Goal: Task Accomplishment & Management: Manage account settings

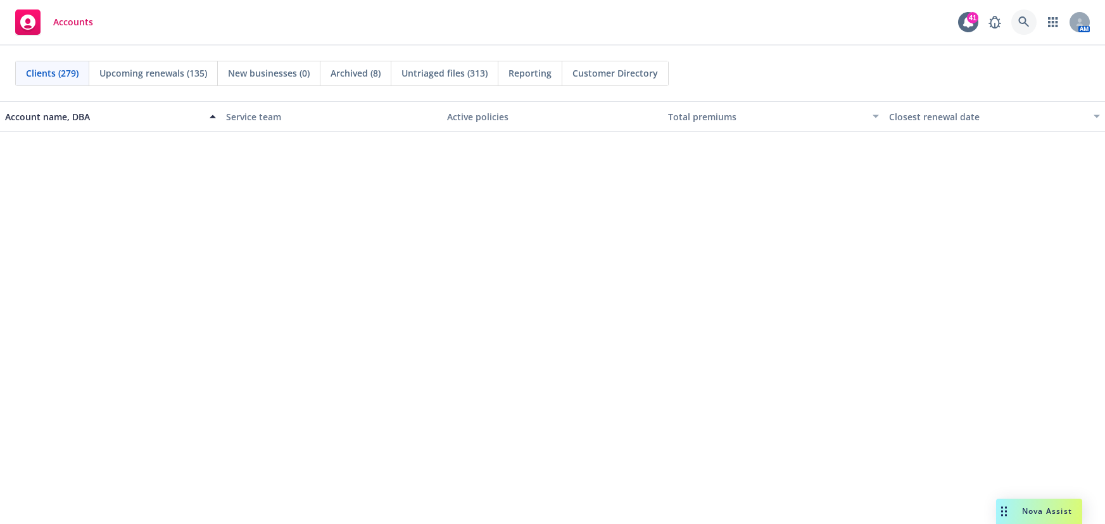
click at [1030, 27] on icon at bounding box center [1024, 21] width 11 height 11
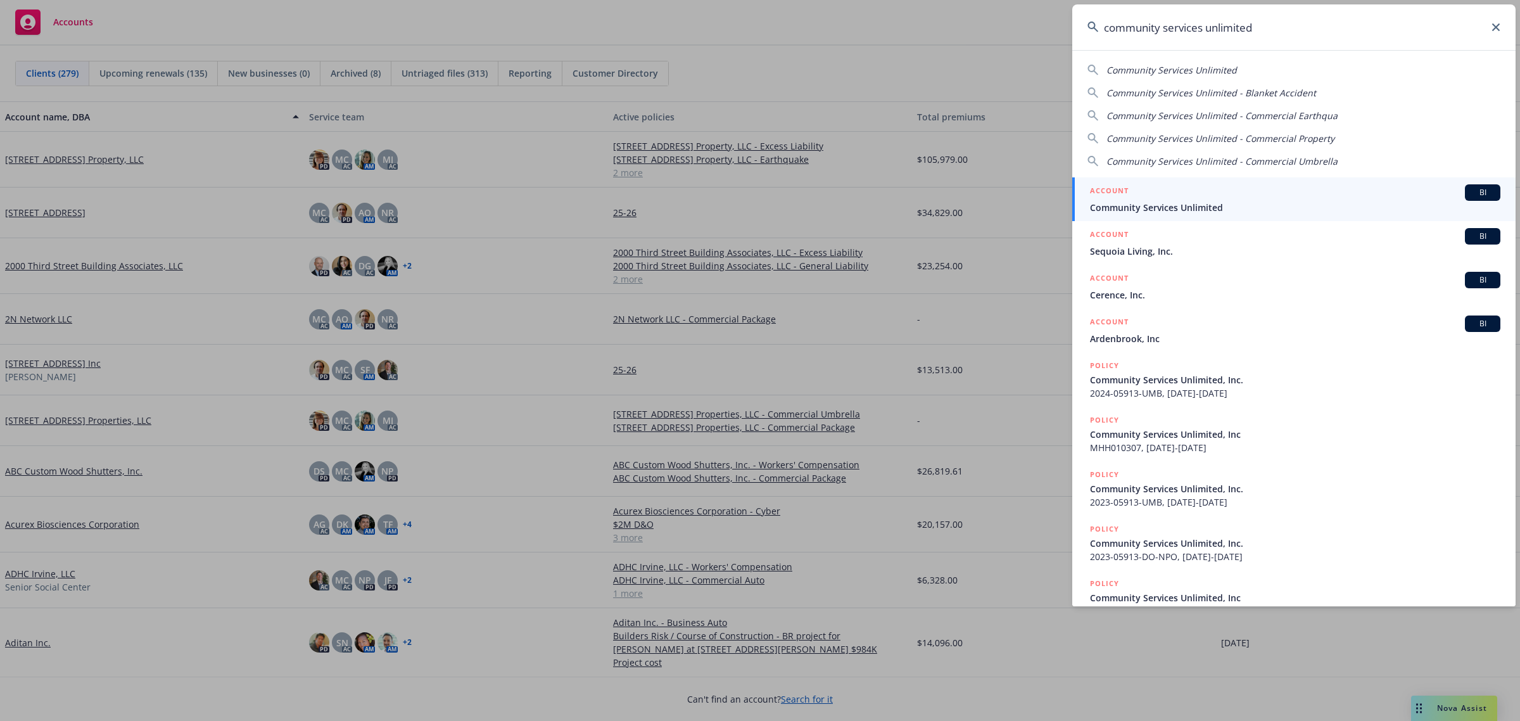
type input "community services unlimited"
click at [1105, 209] on span "Community Services Unlimited" at bounding box center [1295, 207] width 410 height 13
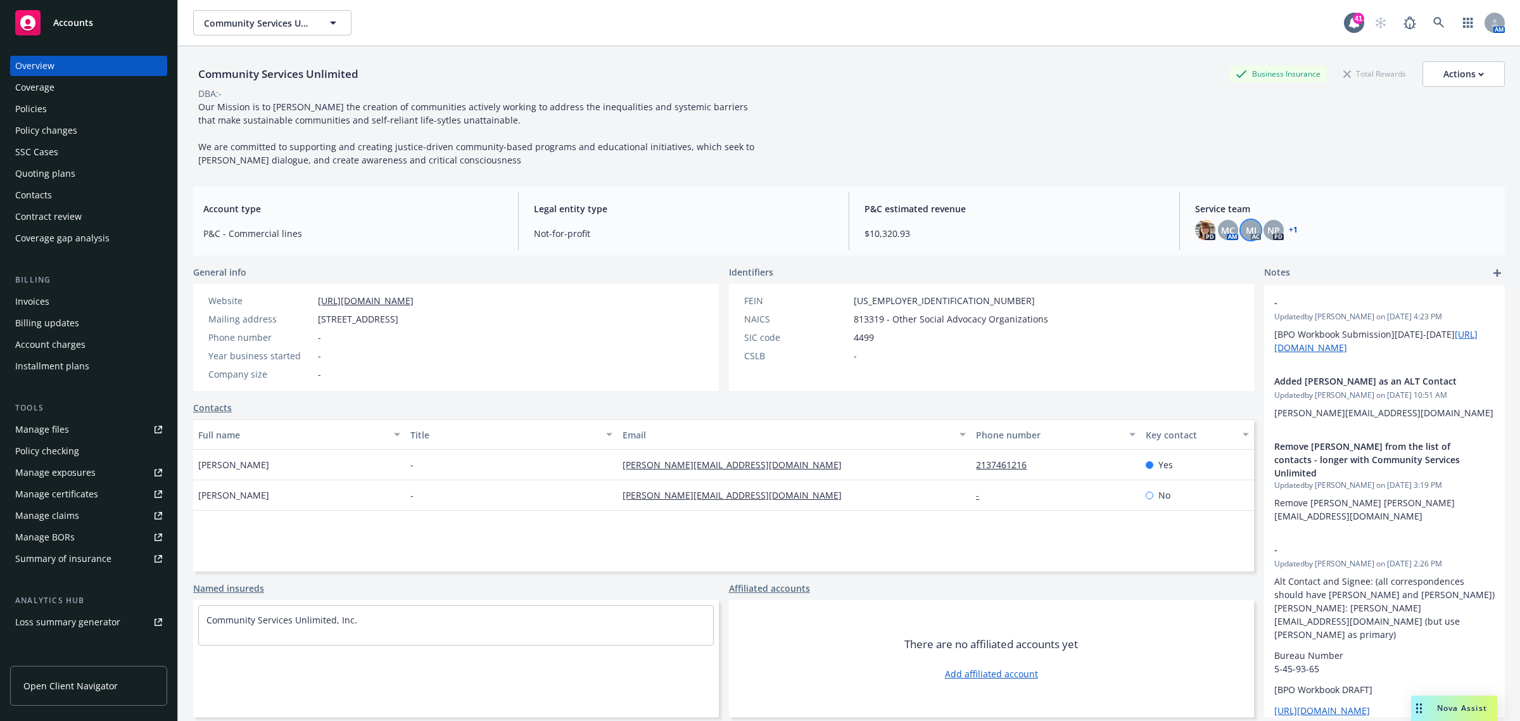
click at [1105, 236] on div "MJ" at bounding box center [1251, 230] width 20 height 20
click at [1105, 233] on span "MC" at bounding box center [1228, 230] width 14 height 13
click at [1105, 229] on span "MJ" at bounding box center [1251, 230] width 11 height 13
click at [1105, 227] on div "NP" at bounding box center [1274, 230] width 20 height 20
click at [1105, 20] on icon at bounding box center [1438, 22] width 11 height 11
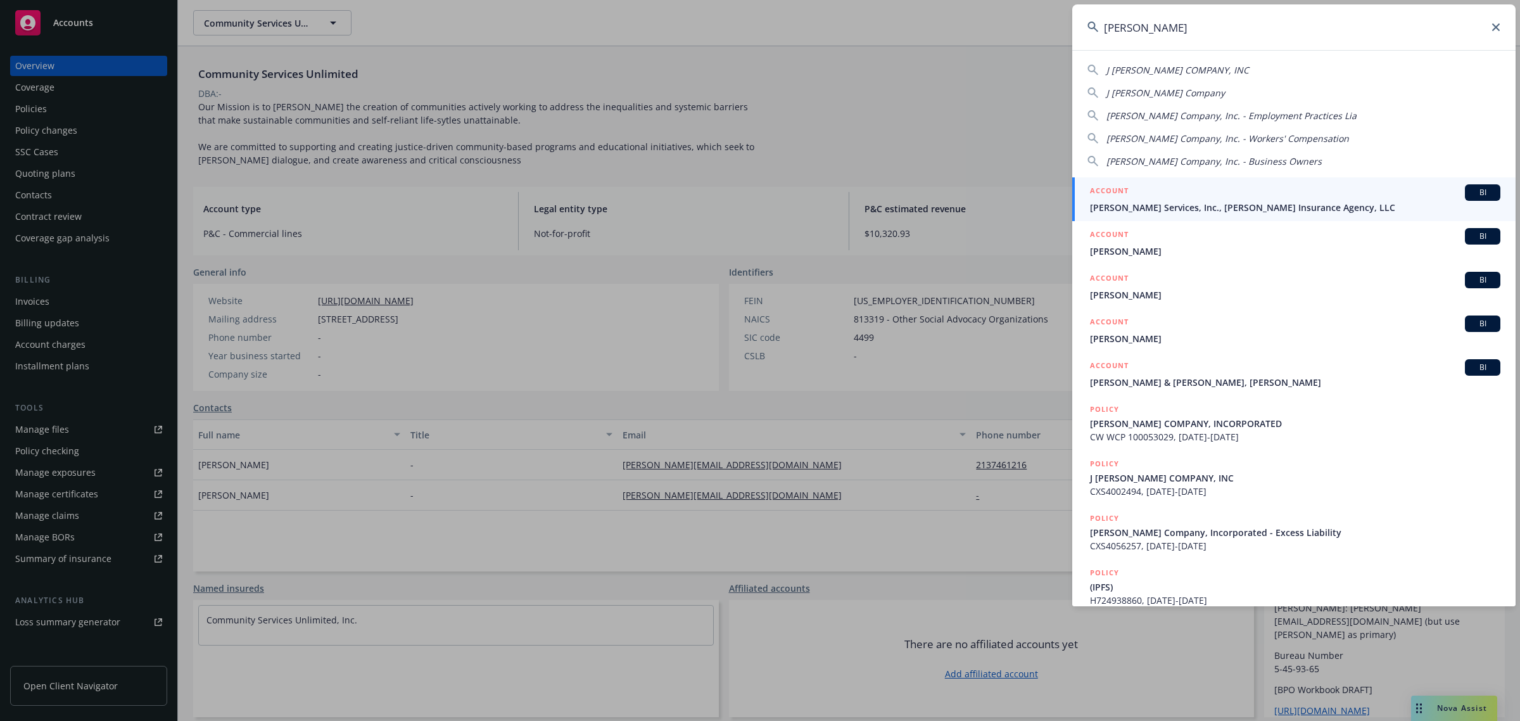
type input "j.berry"
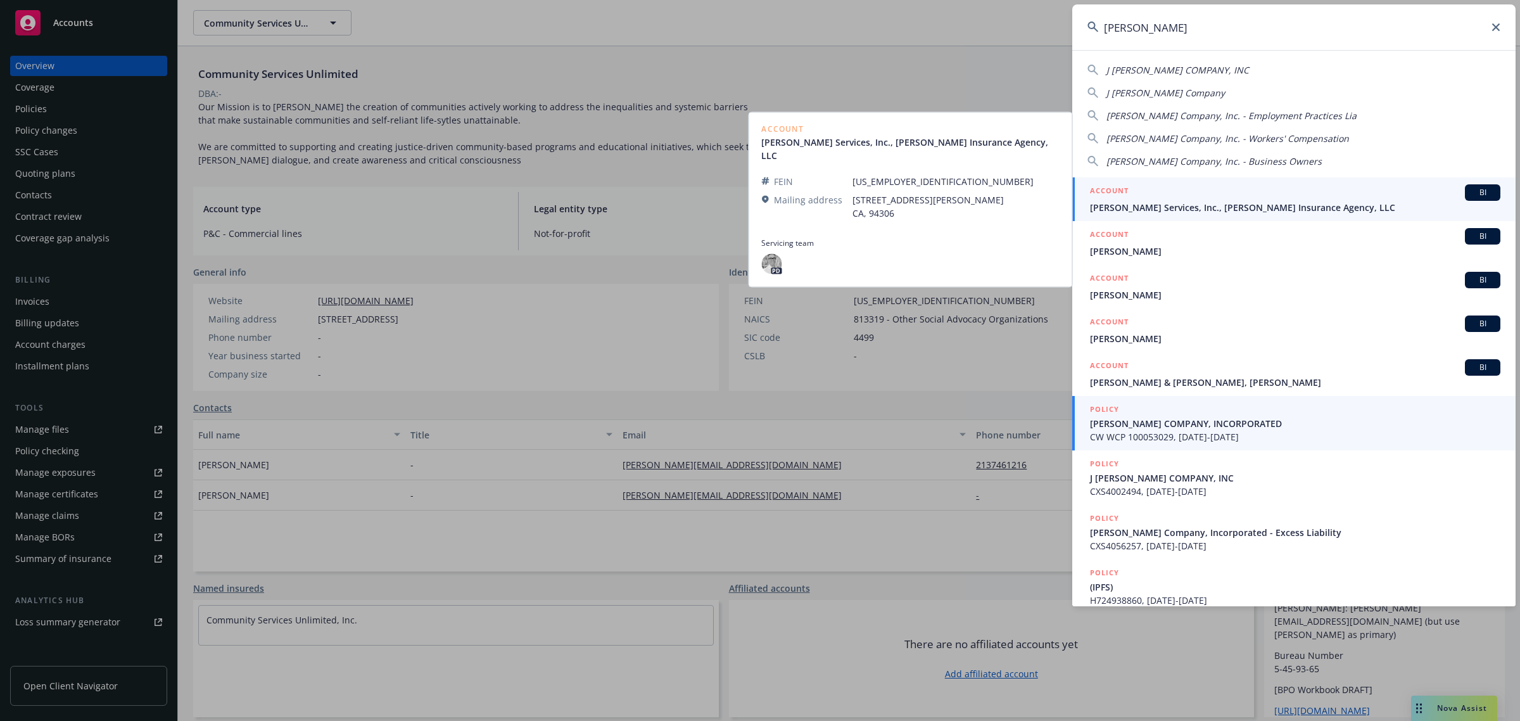
click at [1105, 428] on span "J. BERRY COMPANY, INCORPORATED" at bounding box center [1295, 423] width 410 height 13
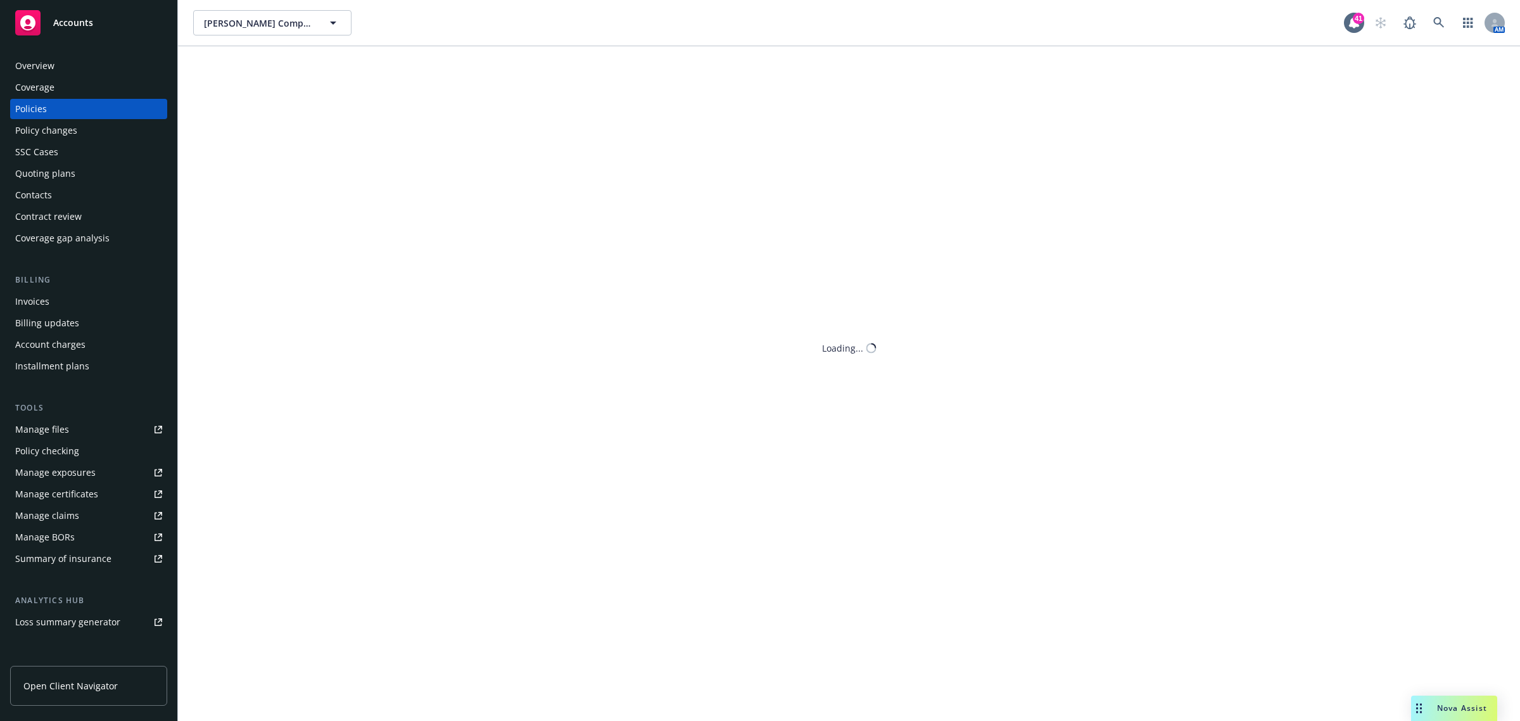
click at [95, 68] on div "Overview" at bounding box center [88, 66] width 147 height 20
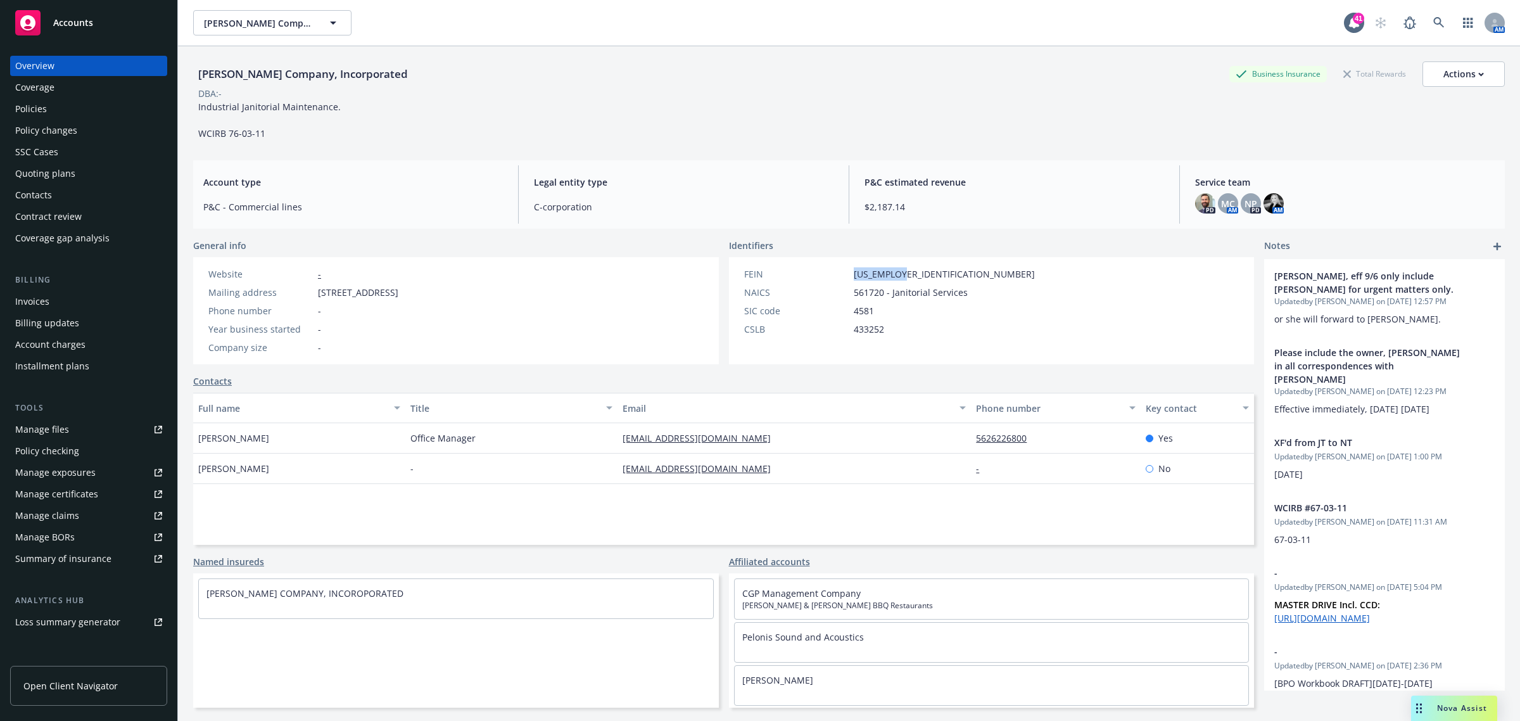
drag, startPoint x: 924, startPoint y: 277, endPoint x: 838, endPoint y: 273, distance: 85.6
click at [838, 273] on div "FEIN 95-3663609" at bounding box center [889, 273] width 301 height 13
copy div "95-3663609"
click at [927, 270] on div "FEIN 95-3663609" at bounding box center [889, 273] width 301 height 13
drag, startPoint x: 916, startPoint y: 271, endPoint x: 861, endPoint y: 277, distance: 54.8
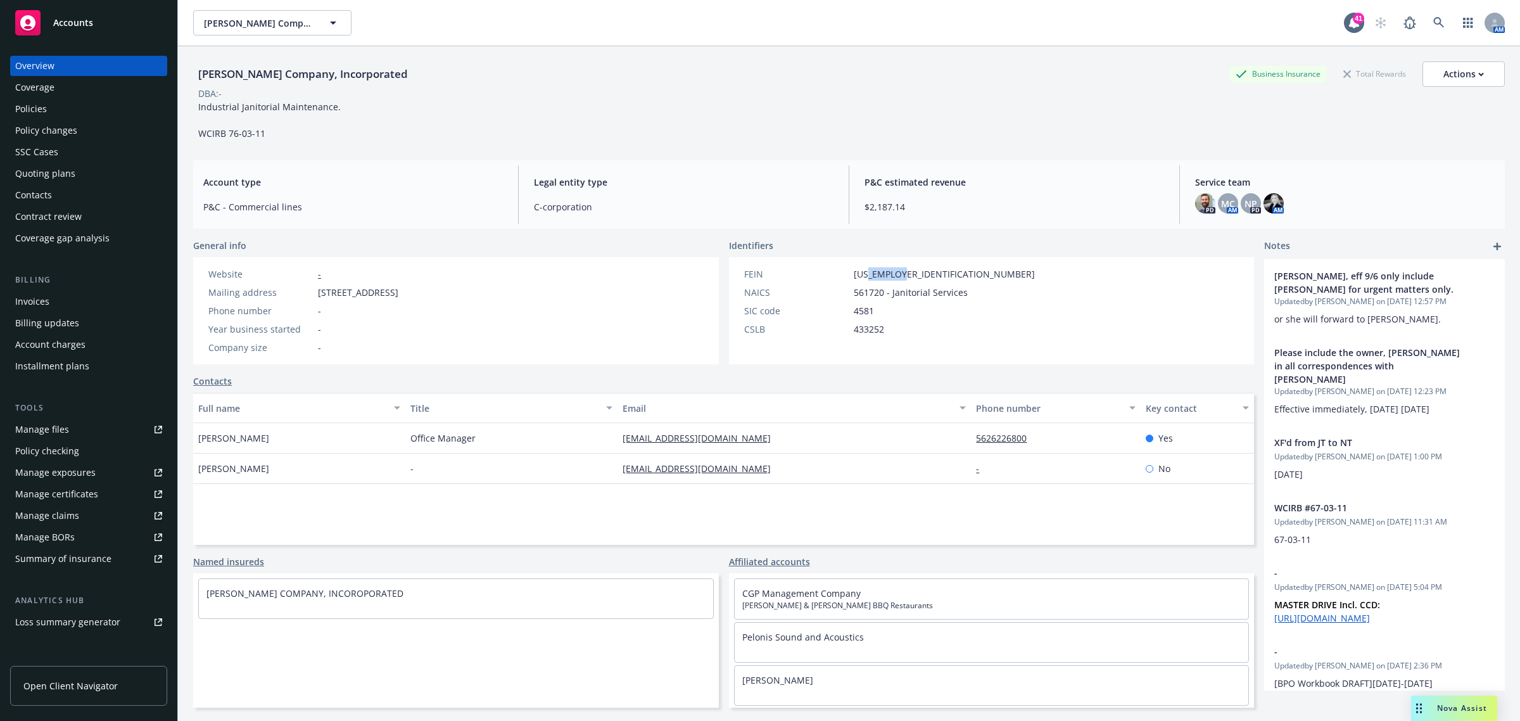
click at [861, 277] on div "FEIN 95-3663609" at bounding box center [889, 273] width 301 height 13
copy span "3663609"
click at [1105, 23] on link at bounding box center [1438, 22] width 25 height 25
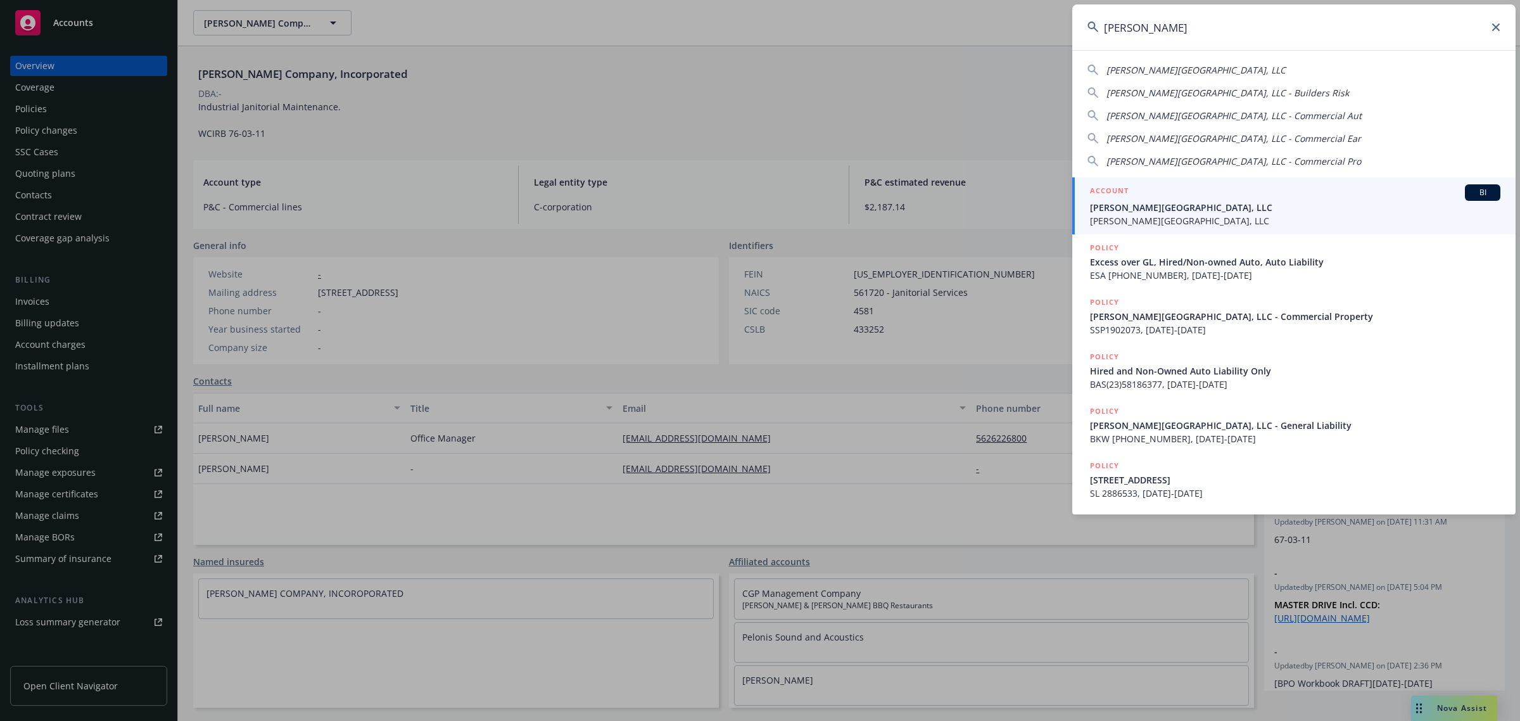
type input "ec palomar"
click at [1105, 215] on span "[PERSON_NAME][GEOGRAPHIC_DATA], LLC" at bounding box center [1295, 220] width 410 height 13
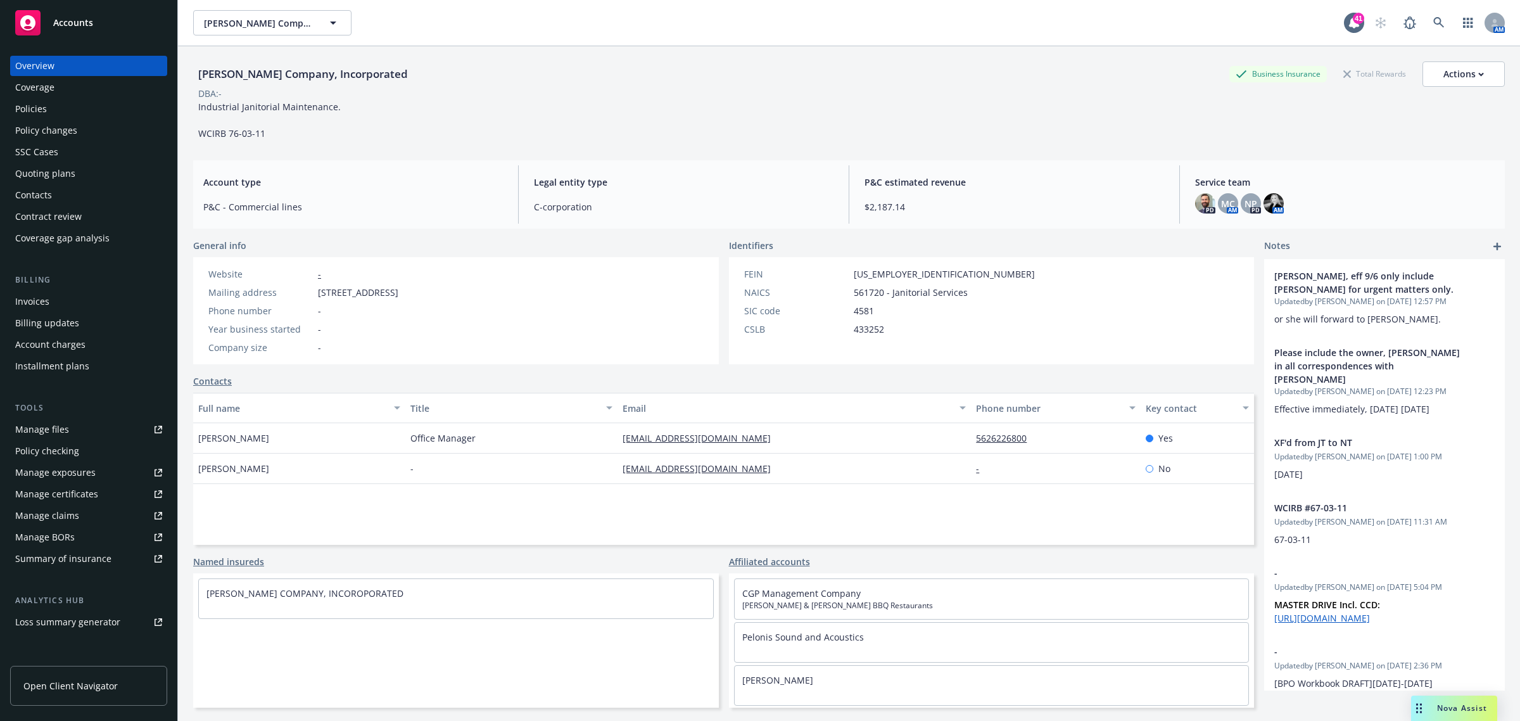
click at [99, 103] on div "Policies" at bounding box center [88, 109] width 147 height 20
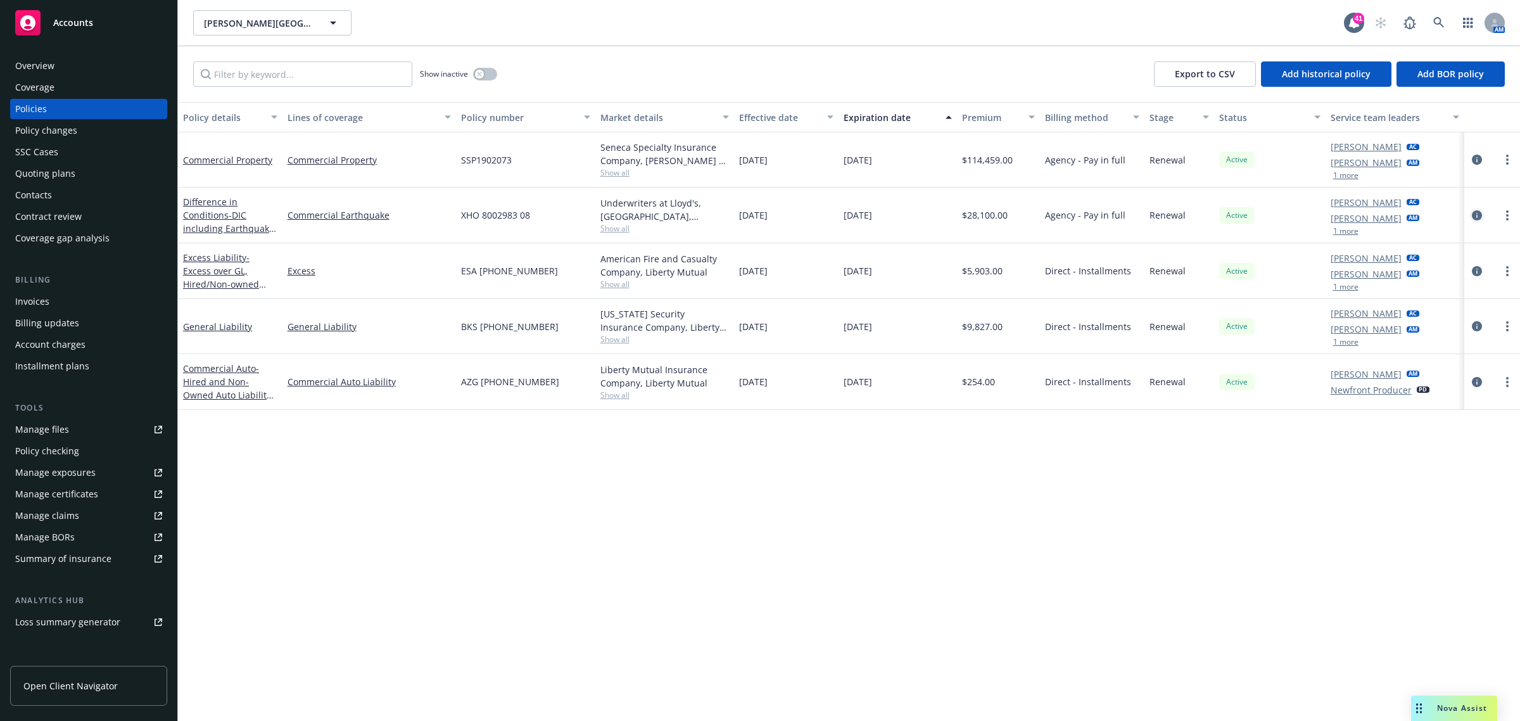
click at [1105, 213] on icon "circleInformation" at bounding box center [1477, 215] width 10 height 10
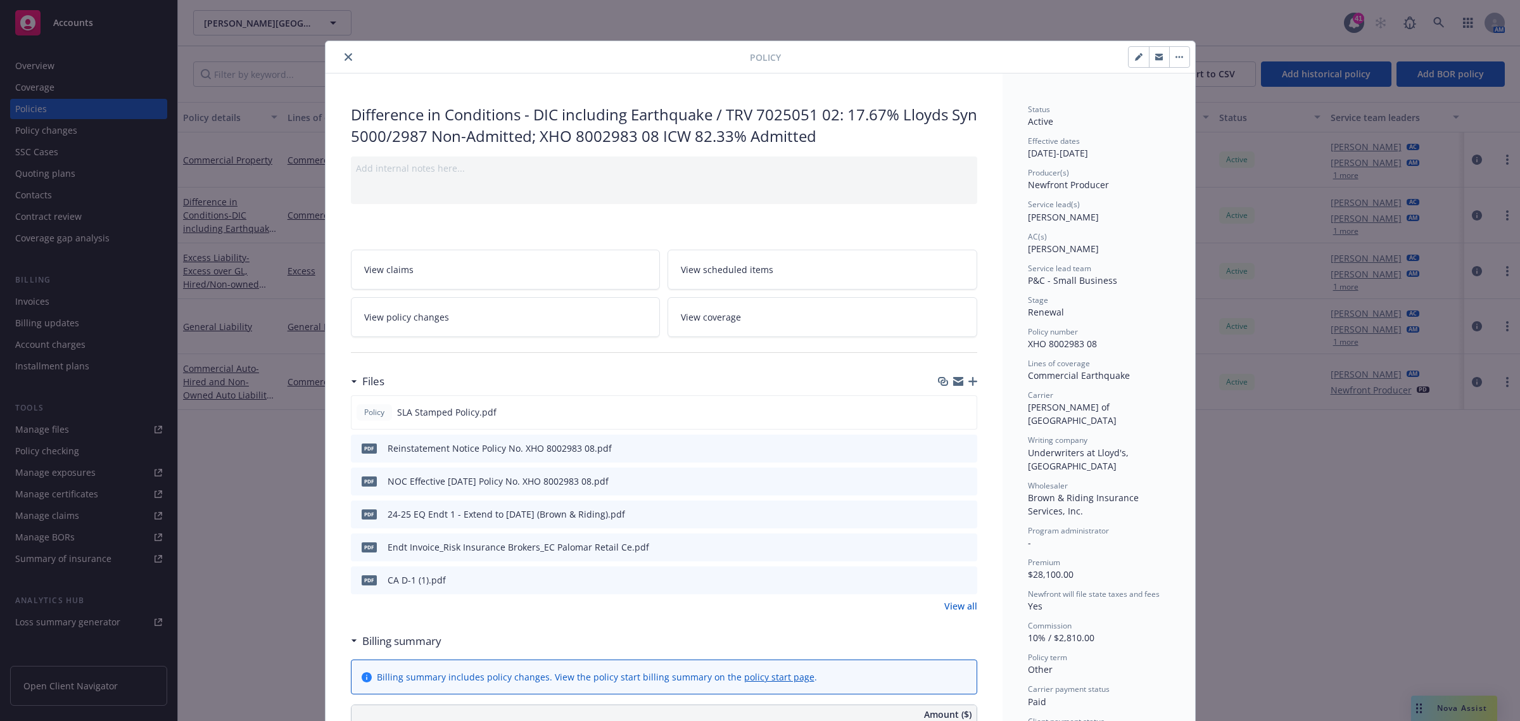
click at [345, 58] on icon "close" at bounding box center [349, 57] width 8 height 8
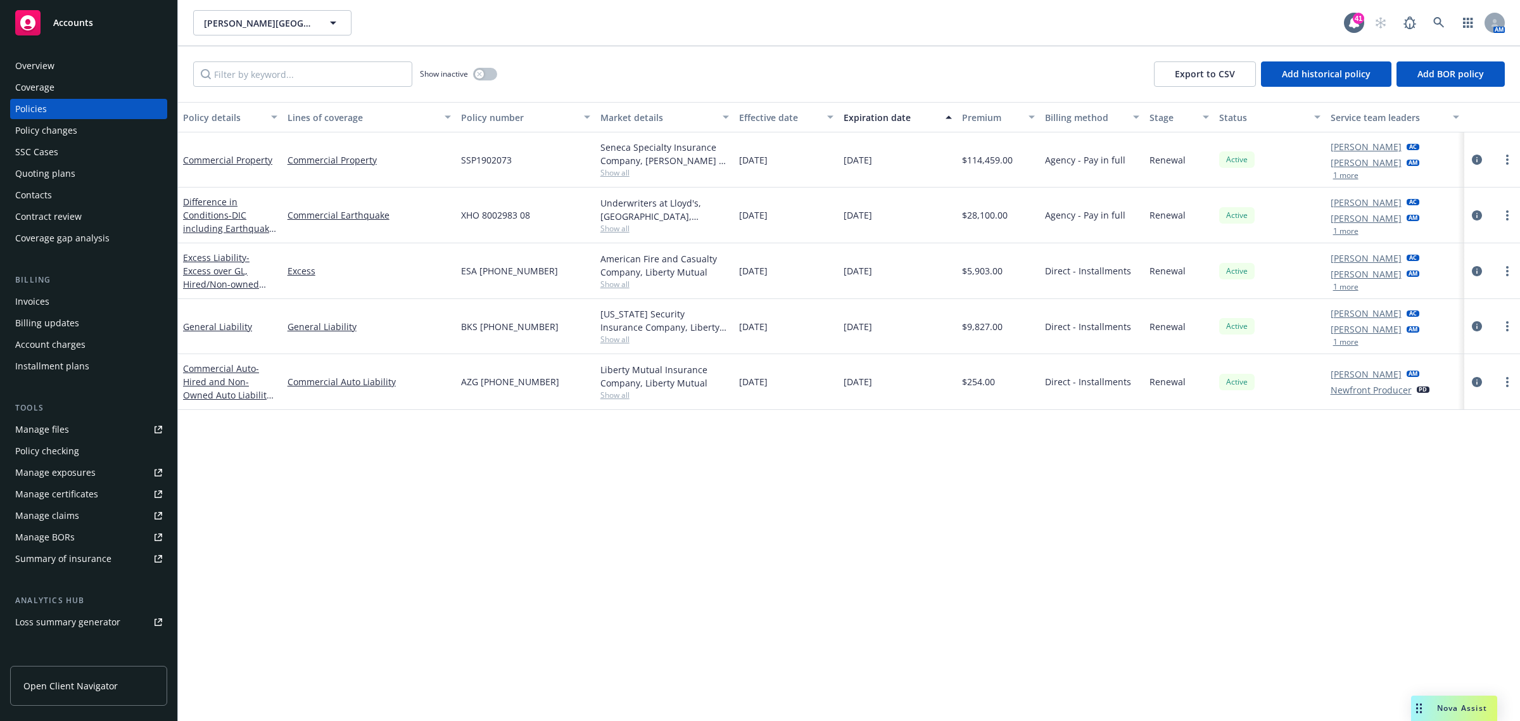
click at [35, 168] on div "Quoting plans" at bounding box center [45, 173] width 60 height 20
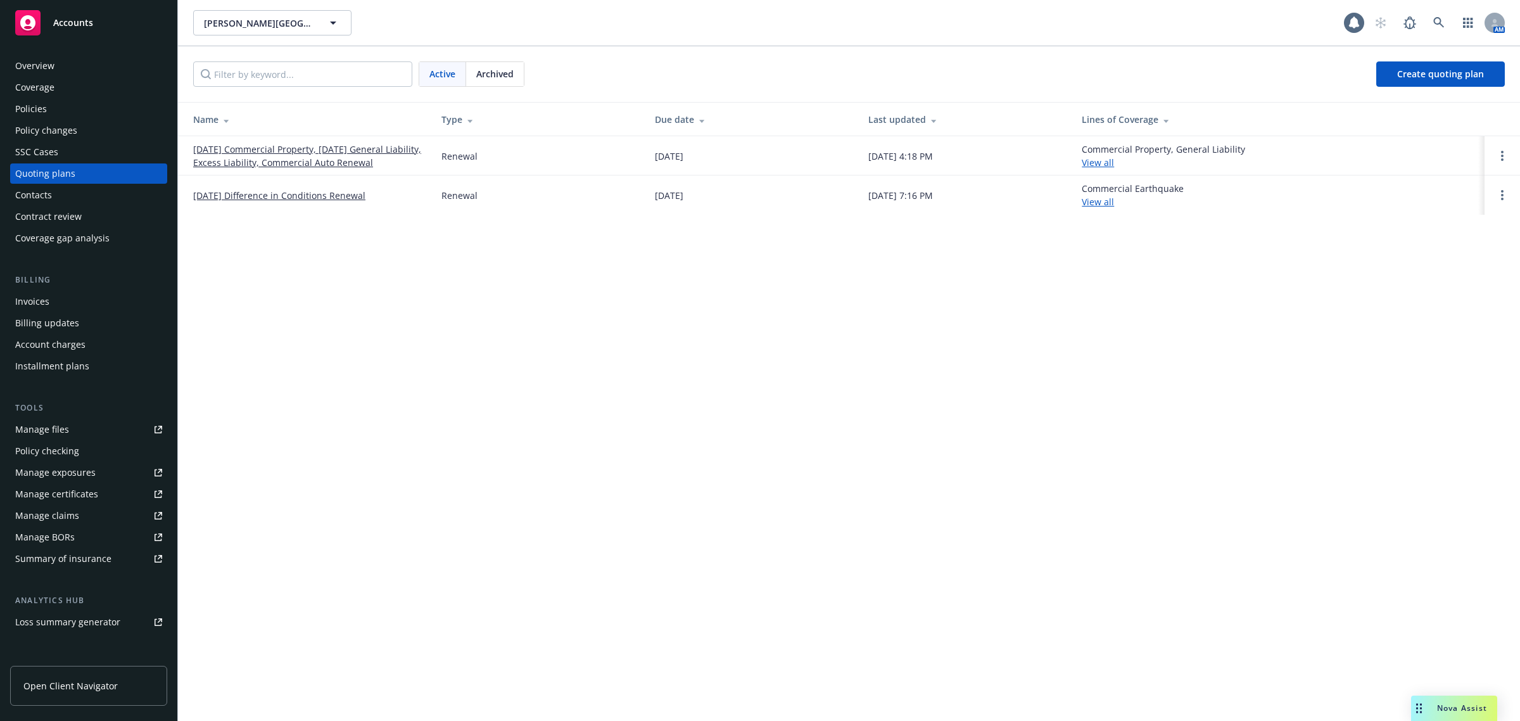
click at [280, 170] on td "09/18/25 Commercial Property, 09/04/25 General Liability, Excess Liability, Com…" at bounding box center [304, 155] width 253 height 39
click at [277, 165] on link "09/18/25 Commercial Property, 09/04/25 General Liability, Excess Liability, Com…" at bounding box center [307, 156] width 228 height 27
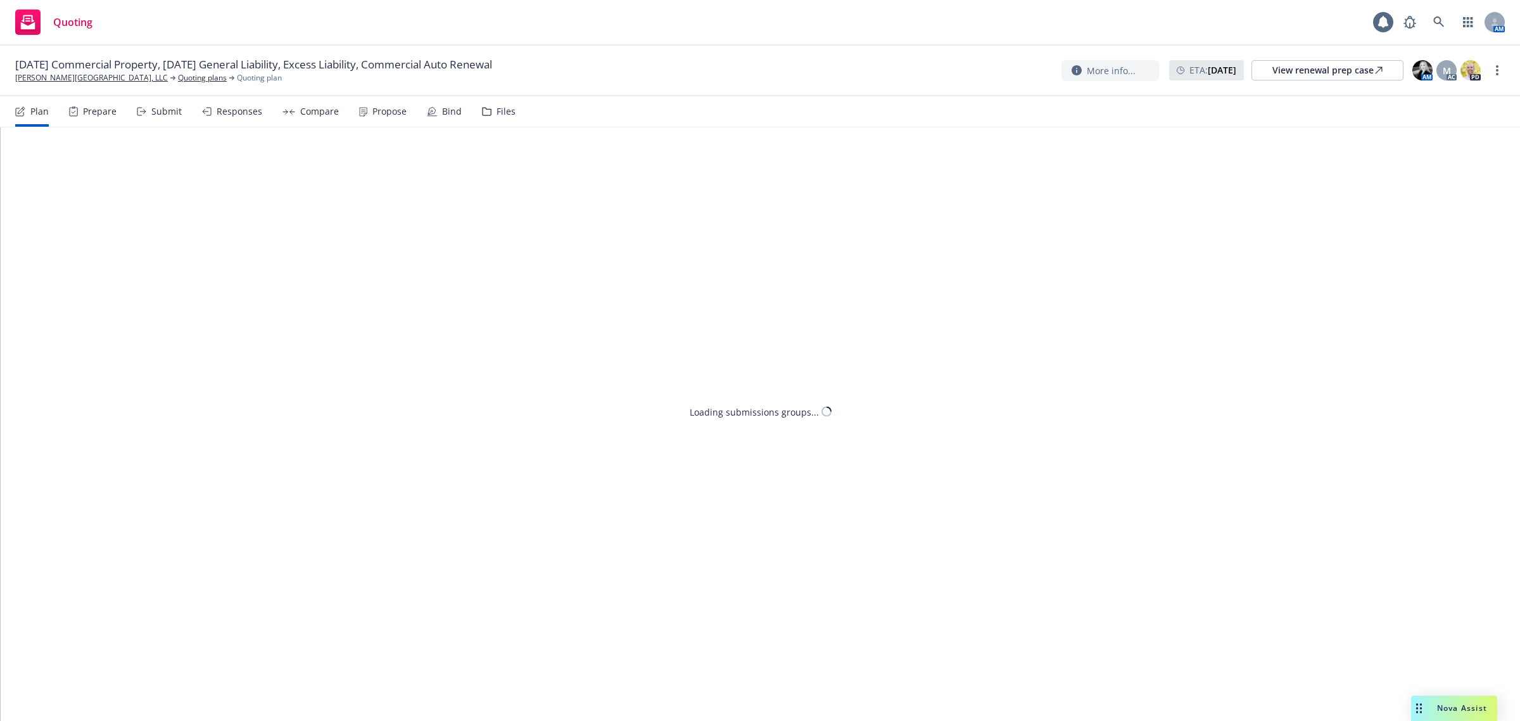
click at [349, 111] on div "Plan Prepare Submit Responses Compare Propose Bind Files" at bounding box center [265, 111] width 500 height 30
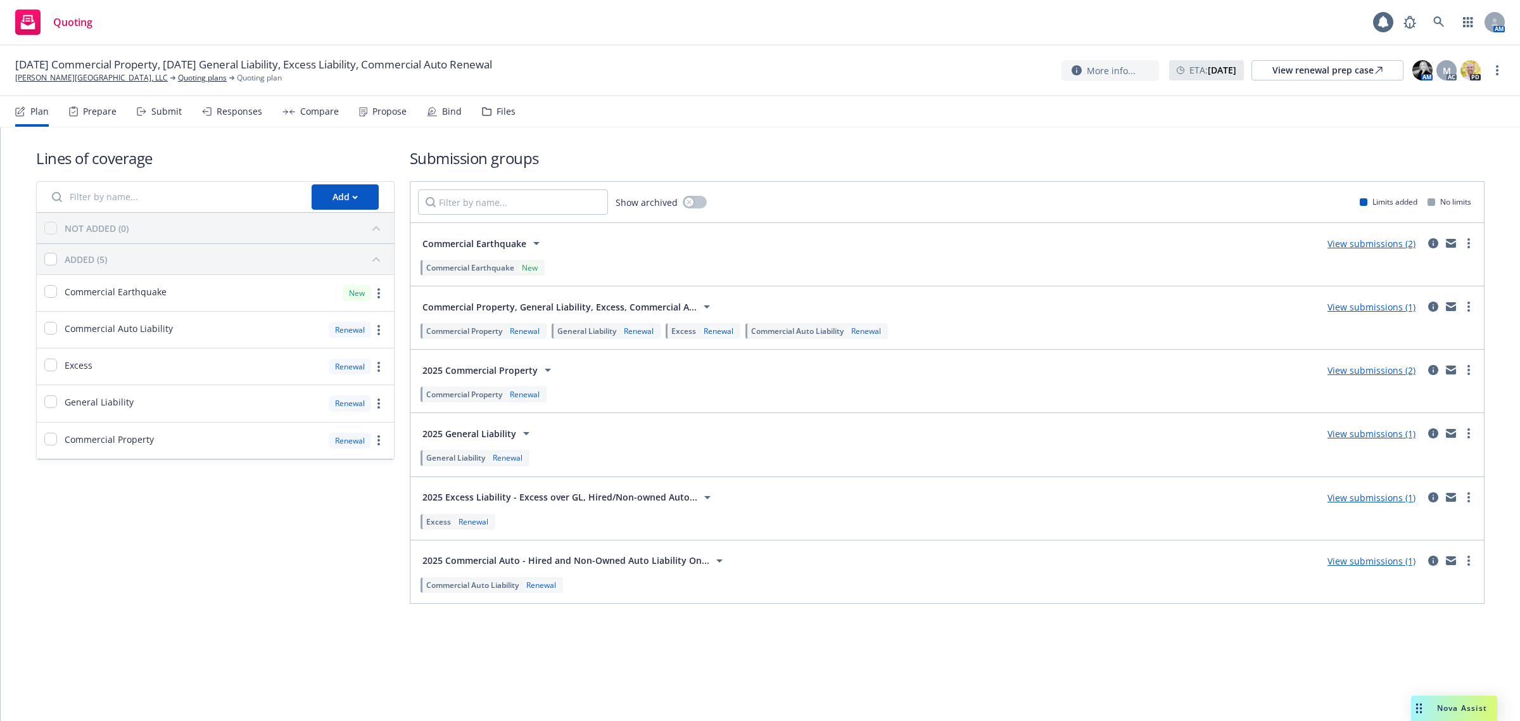
click at [372, 115] on div "Propose" at bounding box center [389, 111] width 34 height 10
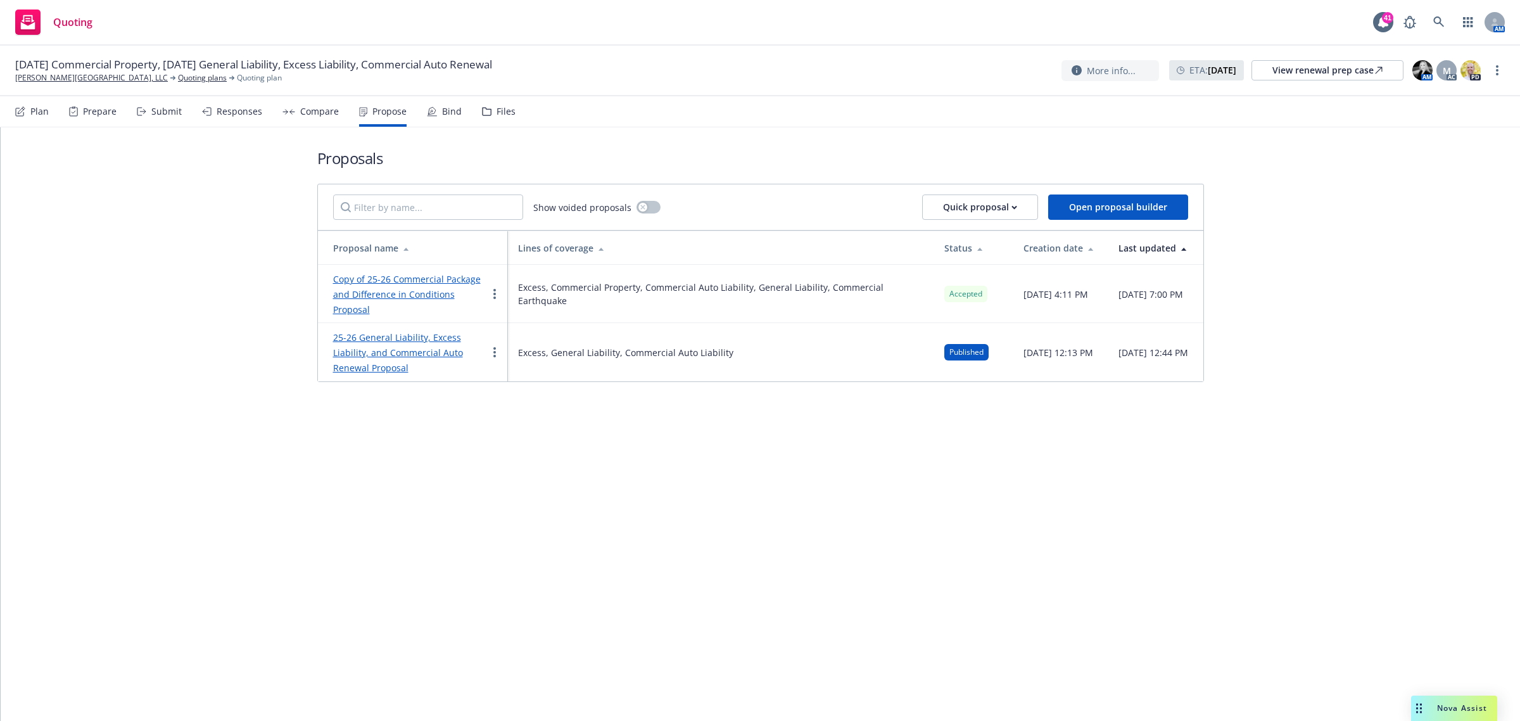
click at [410, 287] on div "Copy of 25-26 Commercial Package and Difference in Conditions Proposal" at bounding box center [410, 294] width 154 height 46
click at [431, 281] on link "Copy of 25-26 Commercial Package and Difference in Conditions Proposal" at bounding box center [407, 294] width 148 height 42
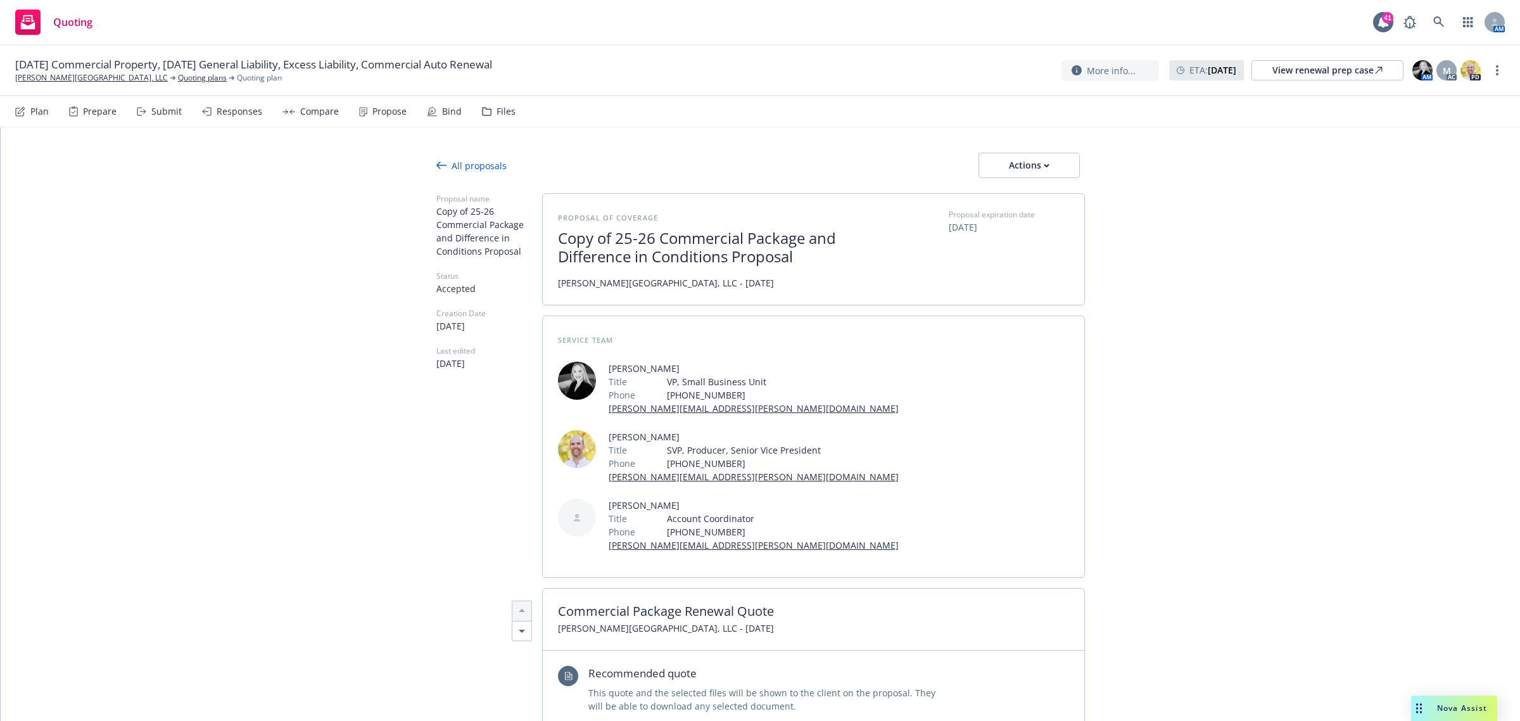
click at [391, 118] on div "Propose" at bounding box center [383, 111] width 48 height 30
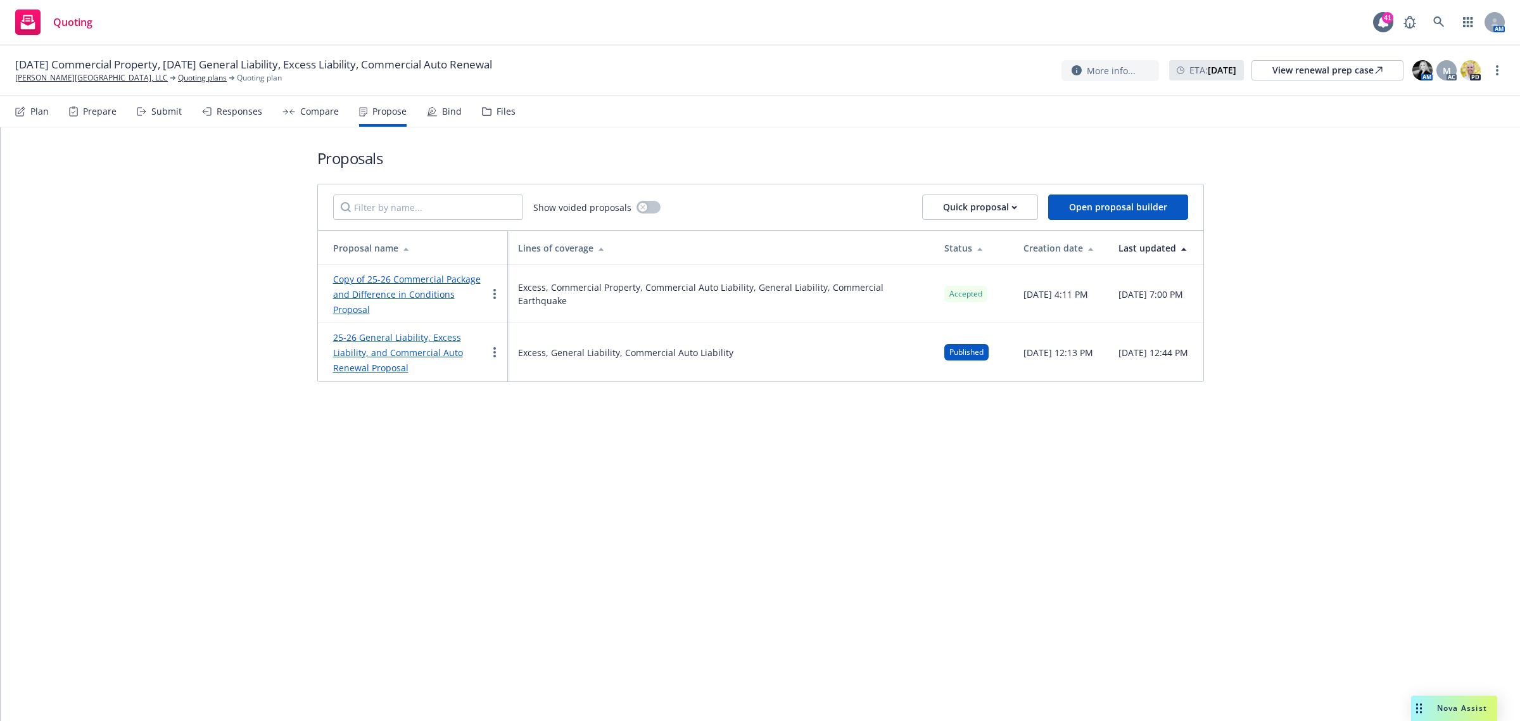
click at [409, 281] on link "Copy of 25-26 Commercial Package and Difference in Conditions Proposal" at bounding box center [407, 294] width 148 height 42
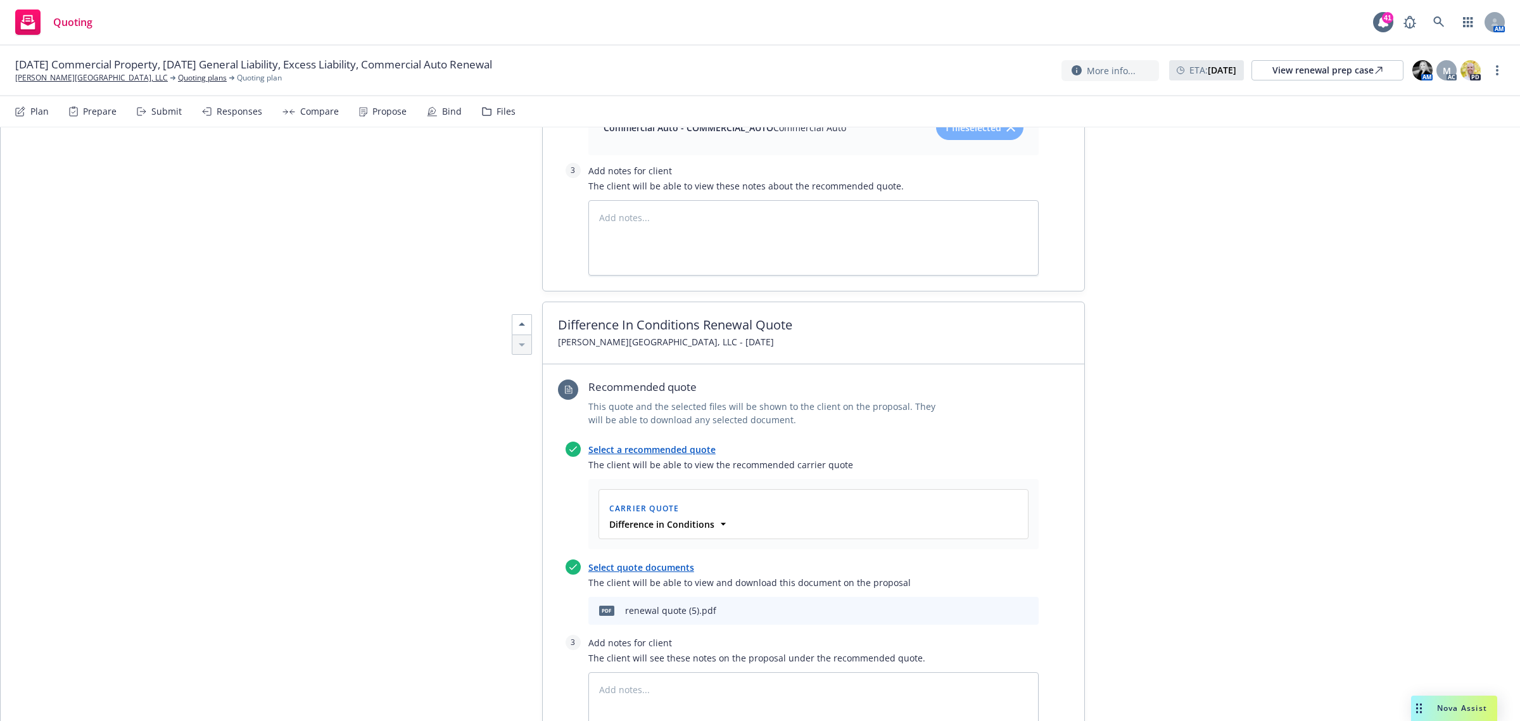
scroll to position [1900, 0]
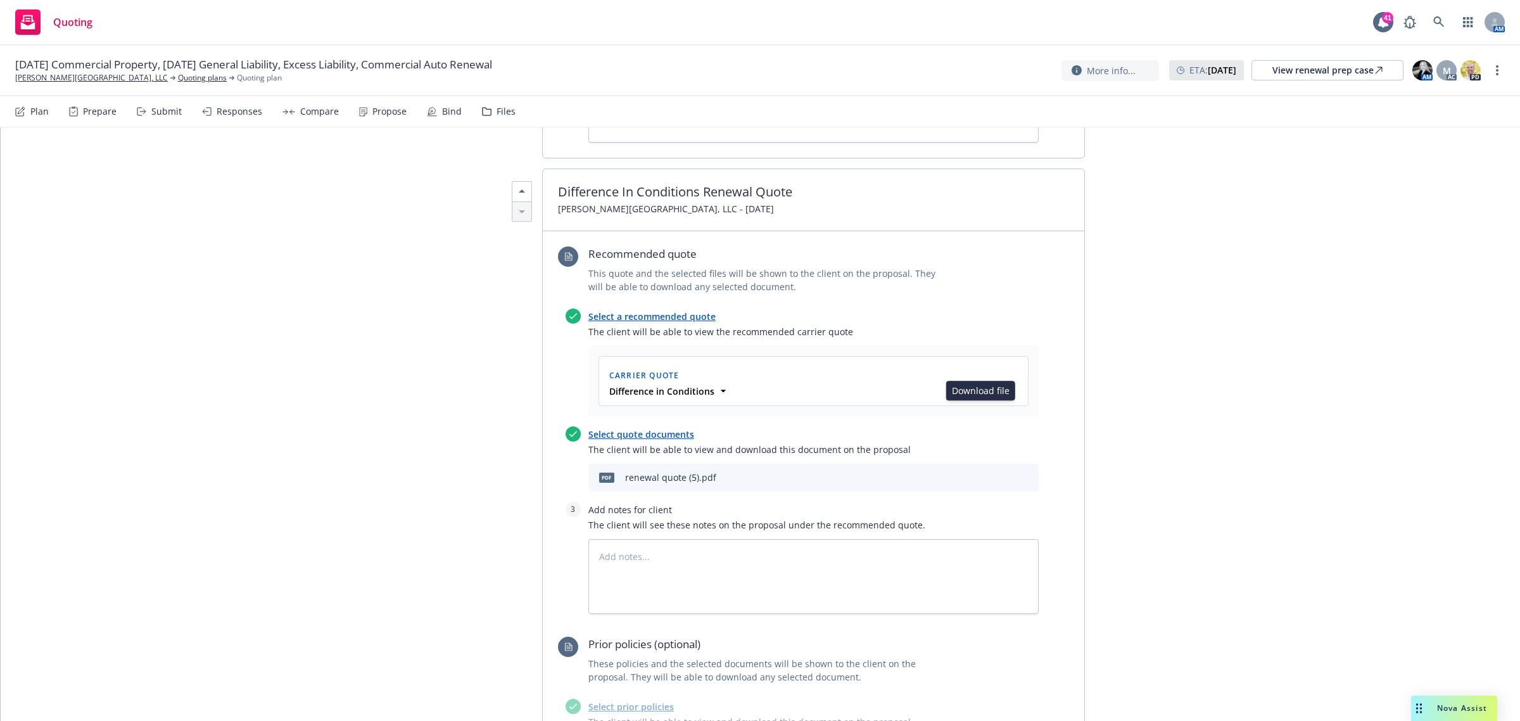
click at [981, 471] on icon "download file" at bounding box center [985, 475] width 8 height 8
click at [1001, 473] on icon "preview file" at bounding box center [1006, 477] width 11 height 9
type textarea "x"
click at [92, 80] on link "EC Palomar Industrial Center, LLC" at bounding box center [91, 77] width 153 height 11
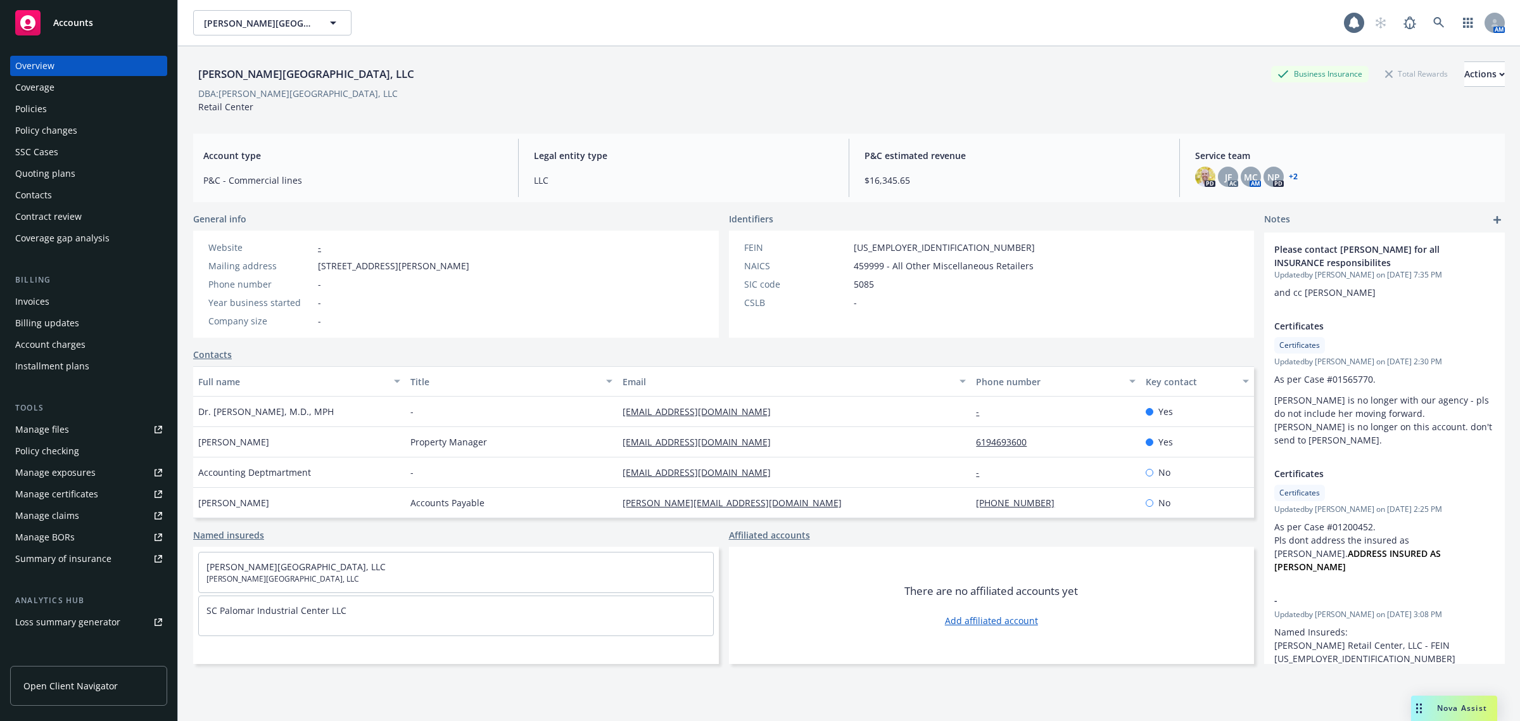
click at [54, 108] on div "Policies" at bounding box center [88, 109] width 147 height 20
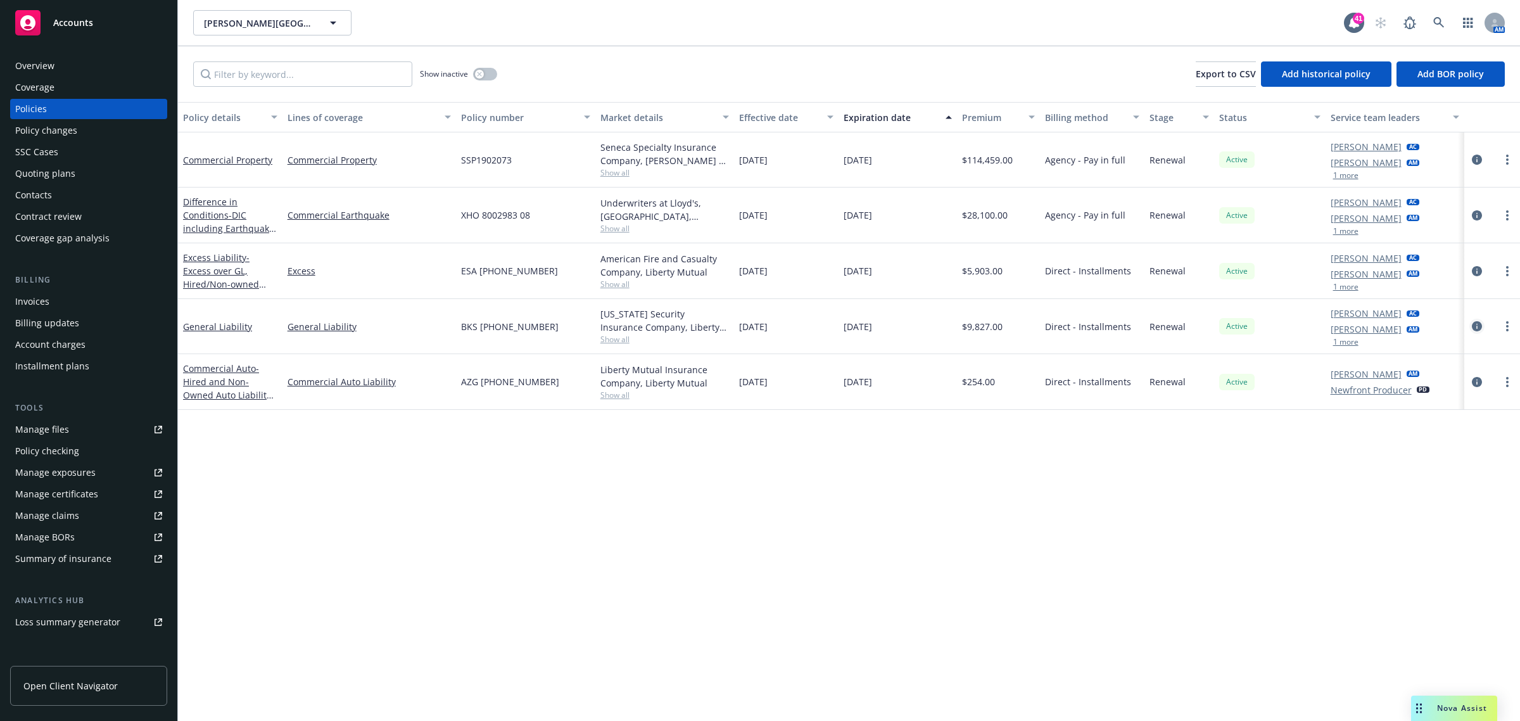
click at [1471, 329] on link "circleInformation" at bounding box center [1477, 326] width 15 height 15
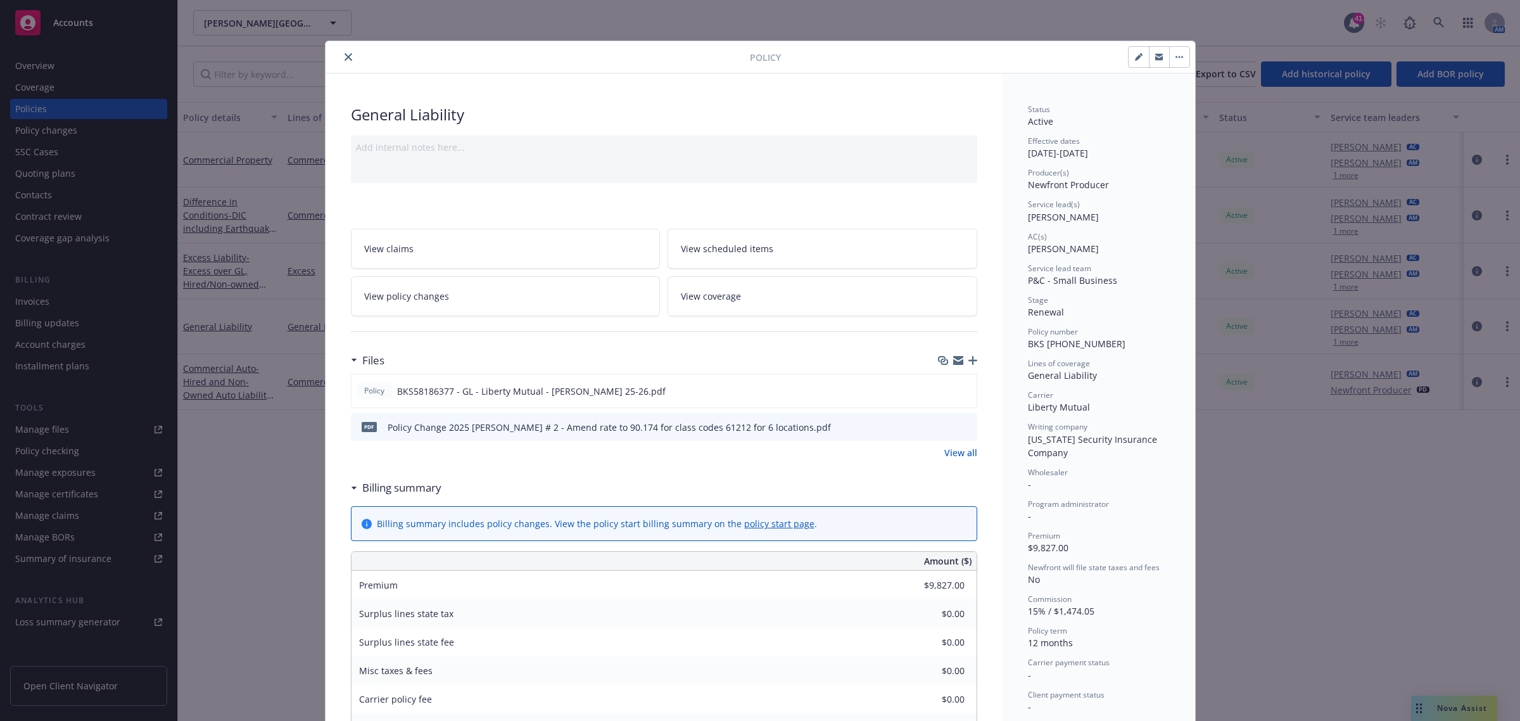
click at [345, 54] on icon "close" at bounding box center [349, 57] width 8 height 8
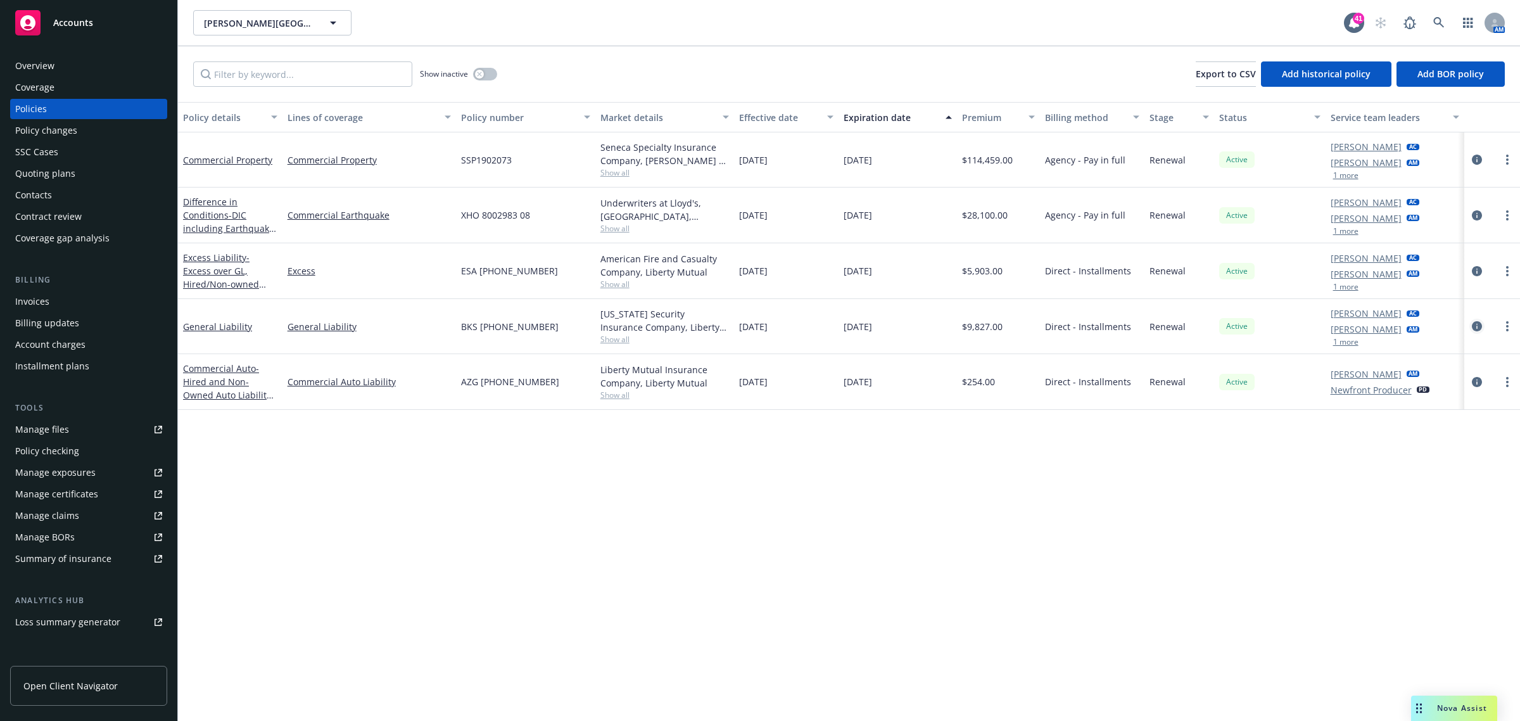
click at [1473, 324] on icon "circleInformation" at bounding box center [1477, 326] width 10 height 10
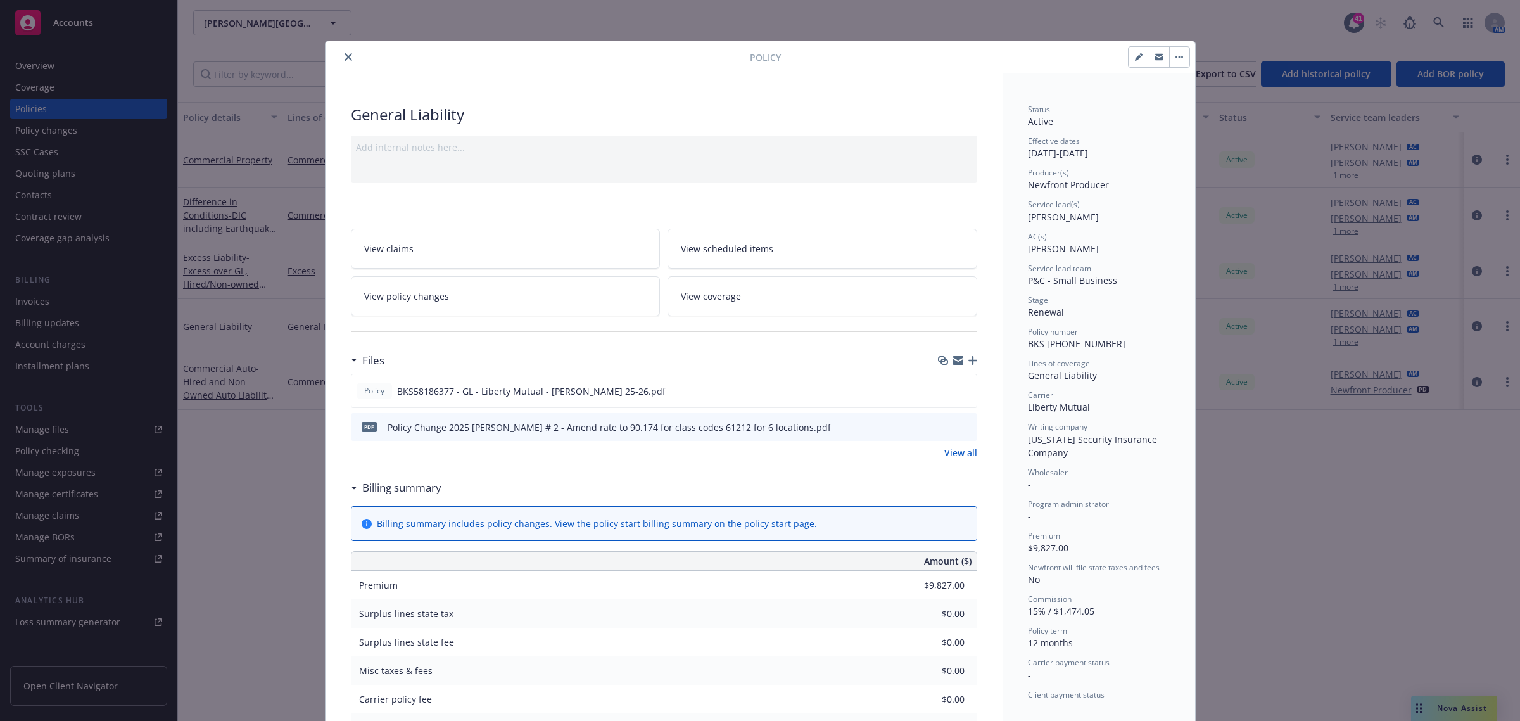
scroll to position [38, 0]
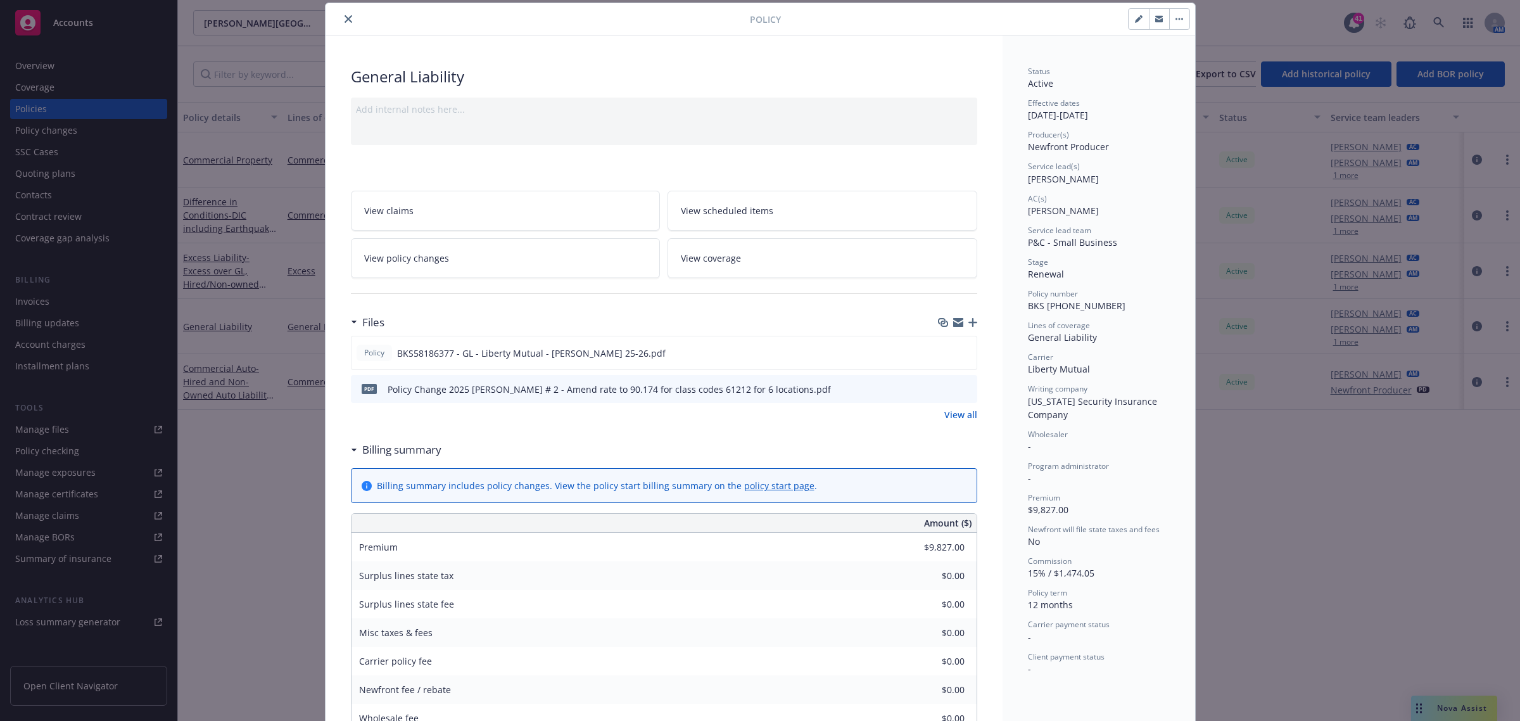
click at [345, 18] on icon "close" at bounding box center [349, 19] width 8 height 8
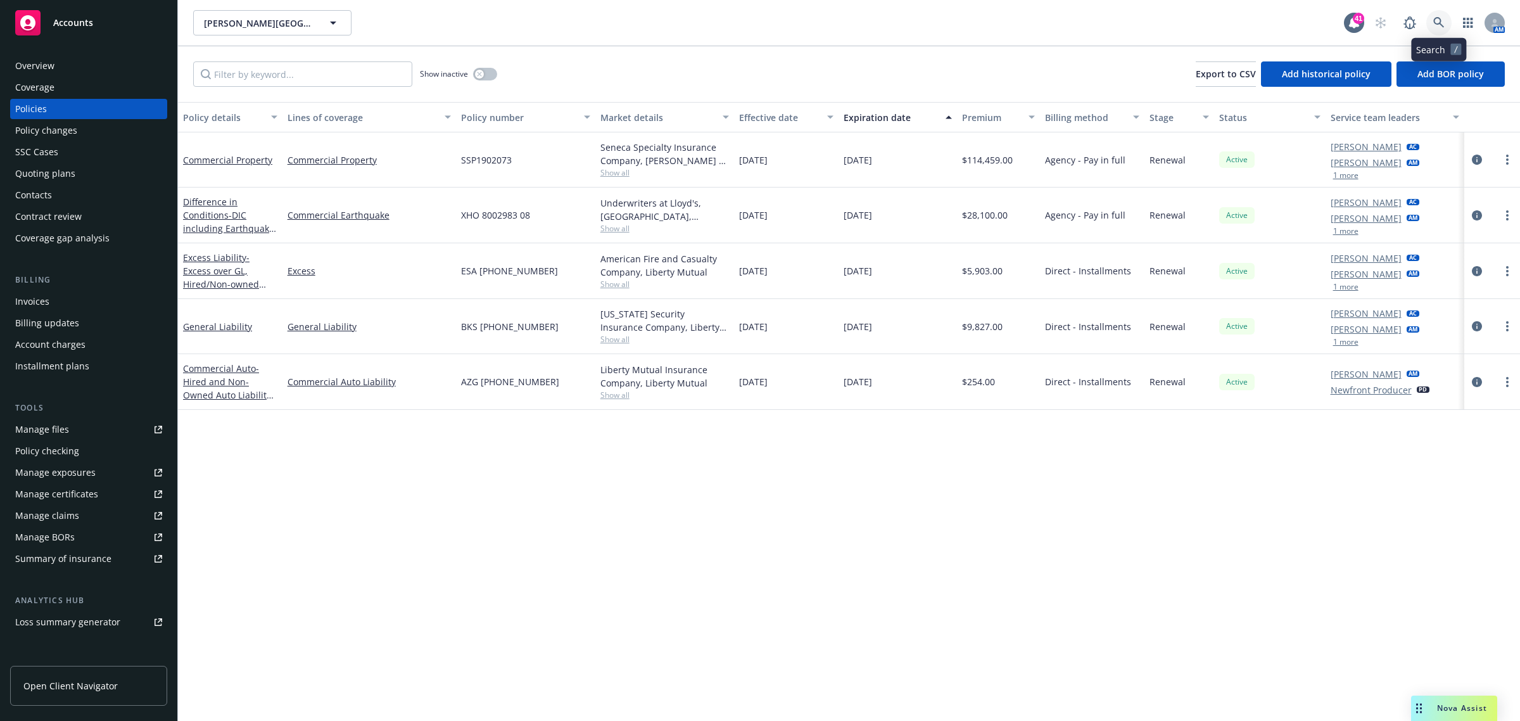
click at [1437, 13] on link at bounding box center [1438, 22] width 25 height 25
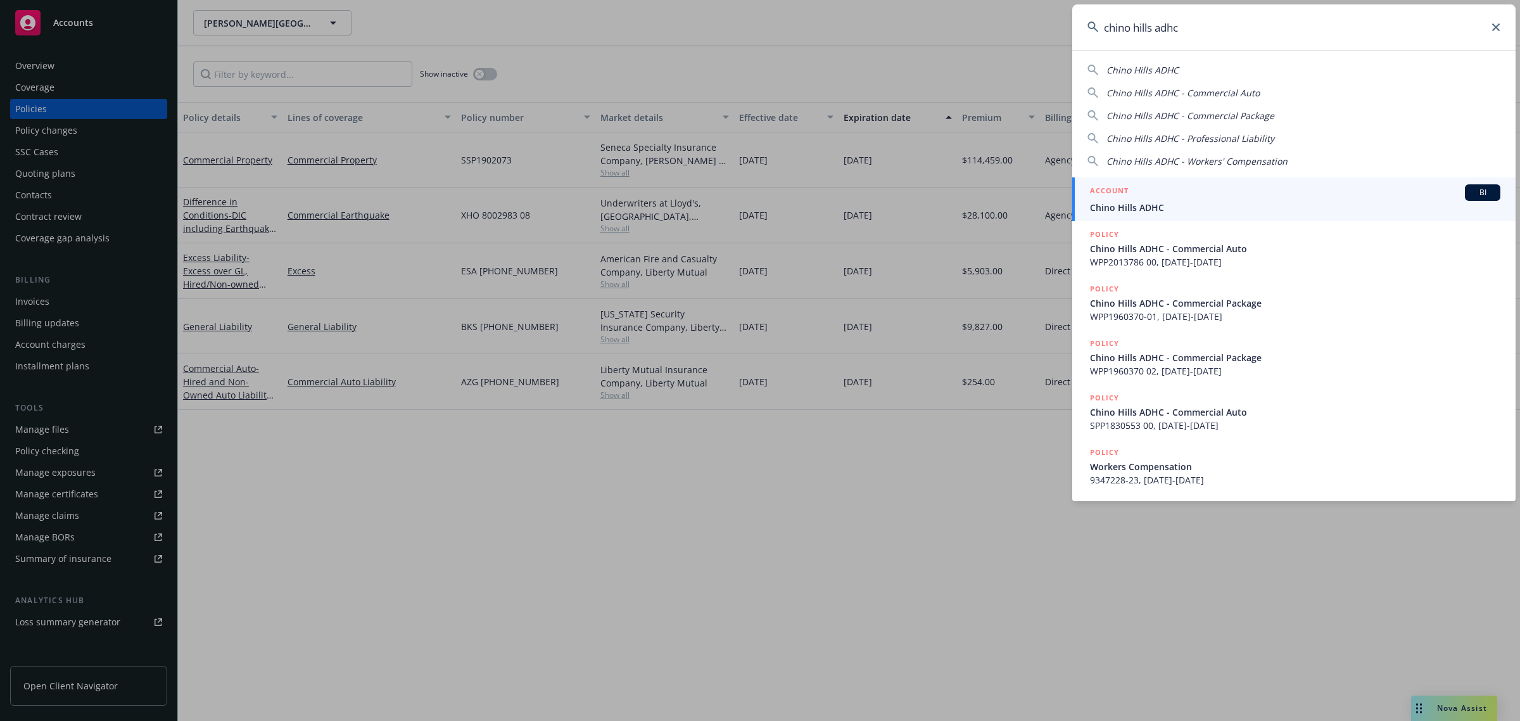
type input "chino hills adhc"
drag, startPoint x: 1195, startPoint y: 204, endPoint x: 1157, endPoint y: 198, distance: 37.8
click at [1195, 204] on span "Chino Hills ADHC" at bounding box center [1295, 207] width 410 height 13
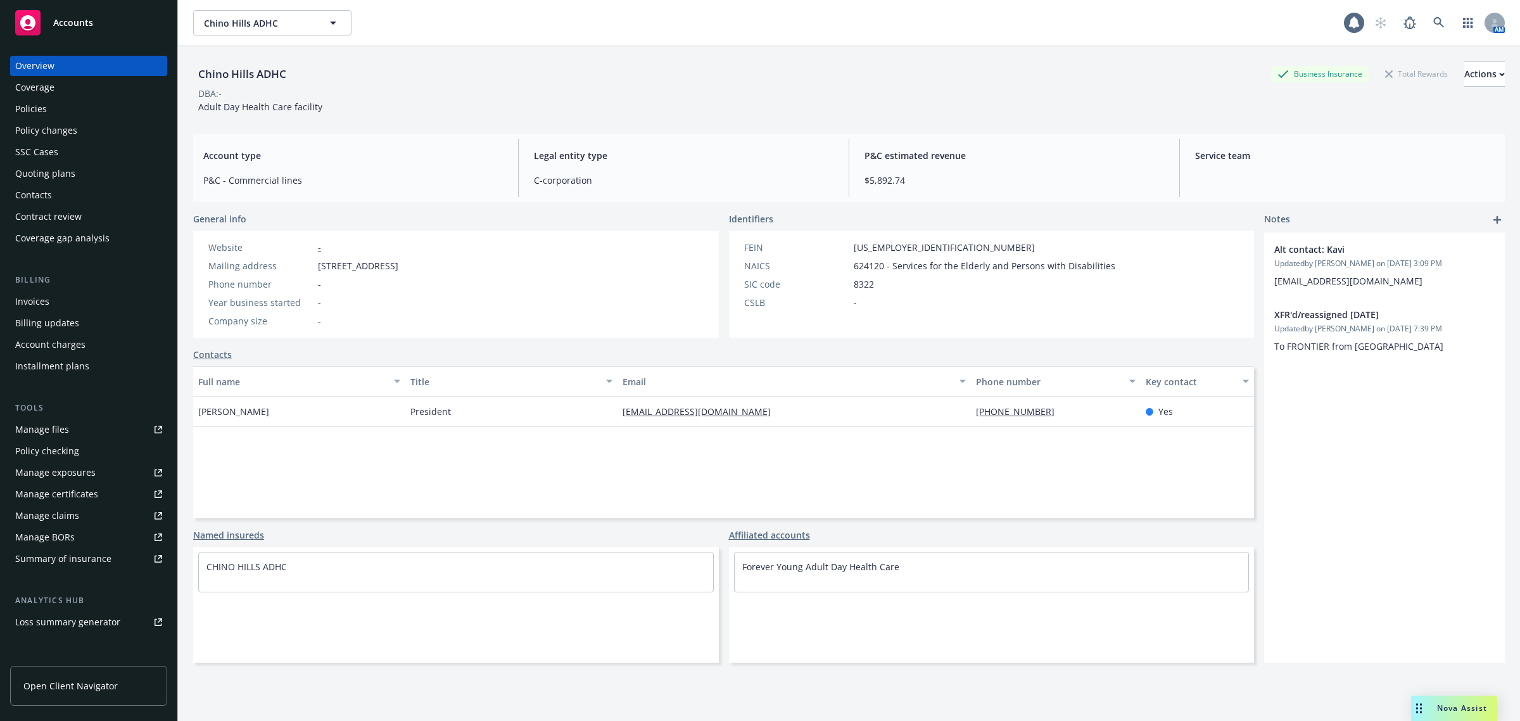
click at [79, 111] on div "Policies" at bounding box center [88, 109] width 147 height 20
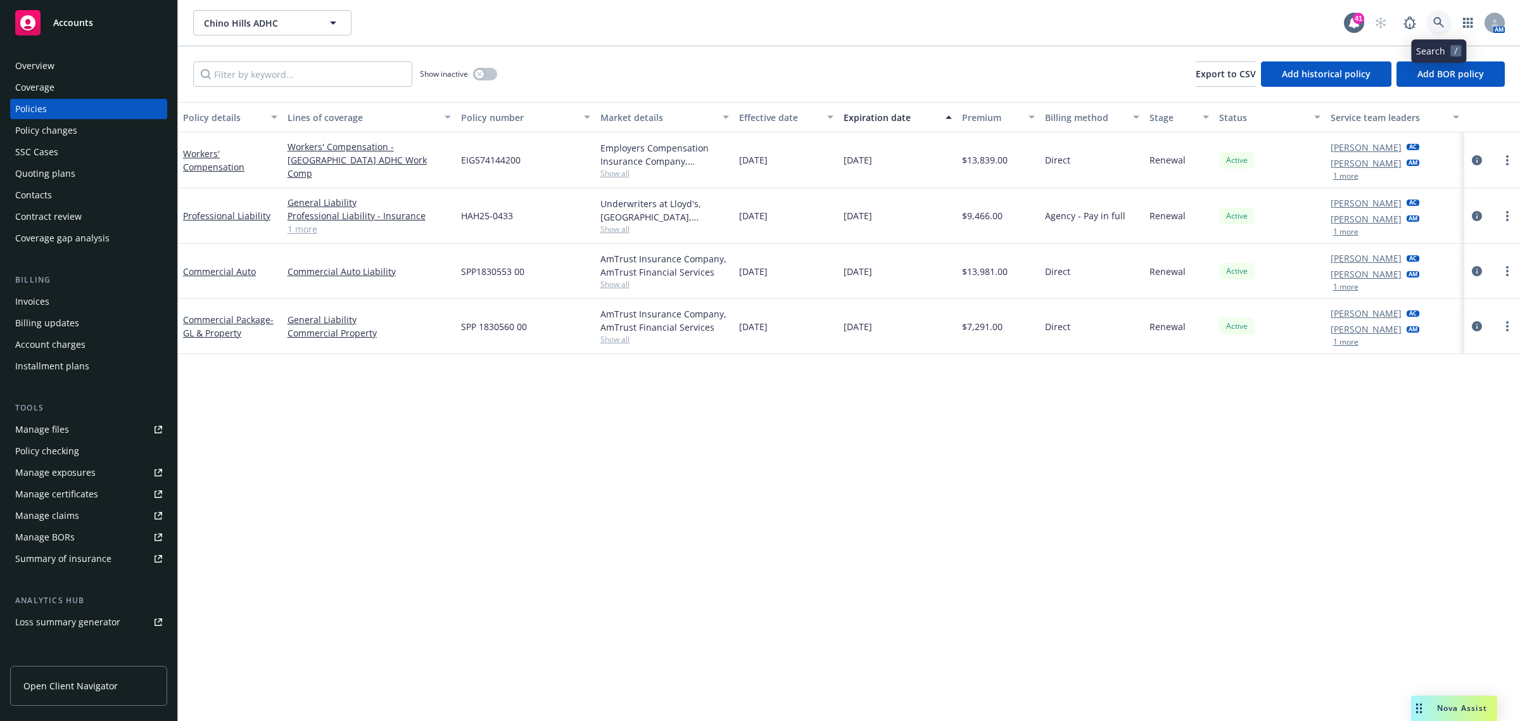
click at [1433, 27] on icon at bounding box center [1438, 22] width 11 height 11
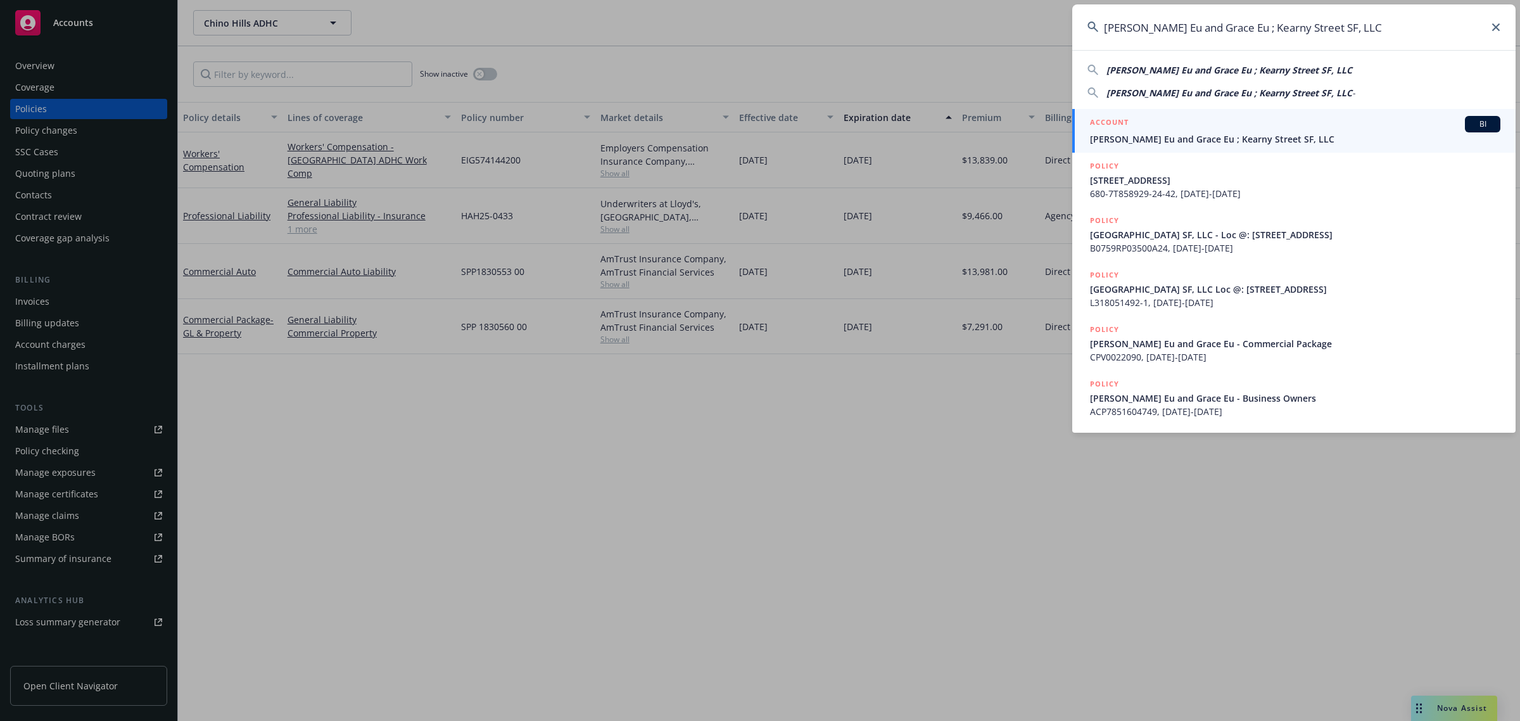
type input "[PERSON_NAME] Eu and Grace Eu ; Kearny Street SF, LLC"
click at [1179, 138] on span "[PERSON_NAME] Eu and Grace Eu ; Kearny Street SF, LLC" at bounding box center [1295, 138] width 410 height 13
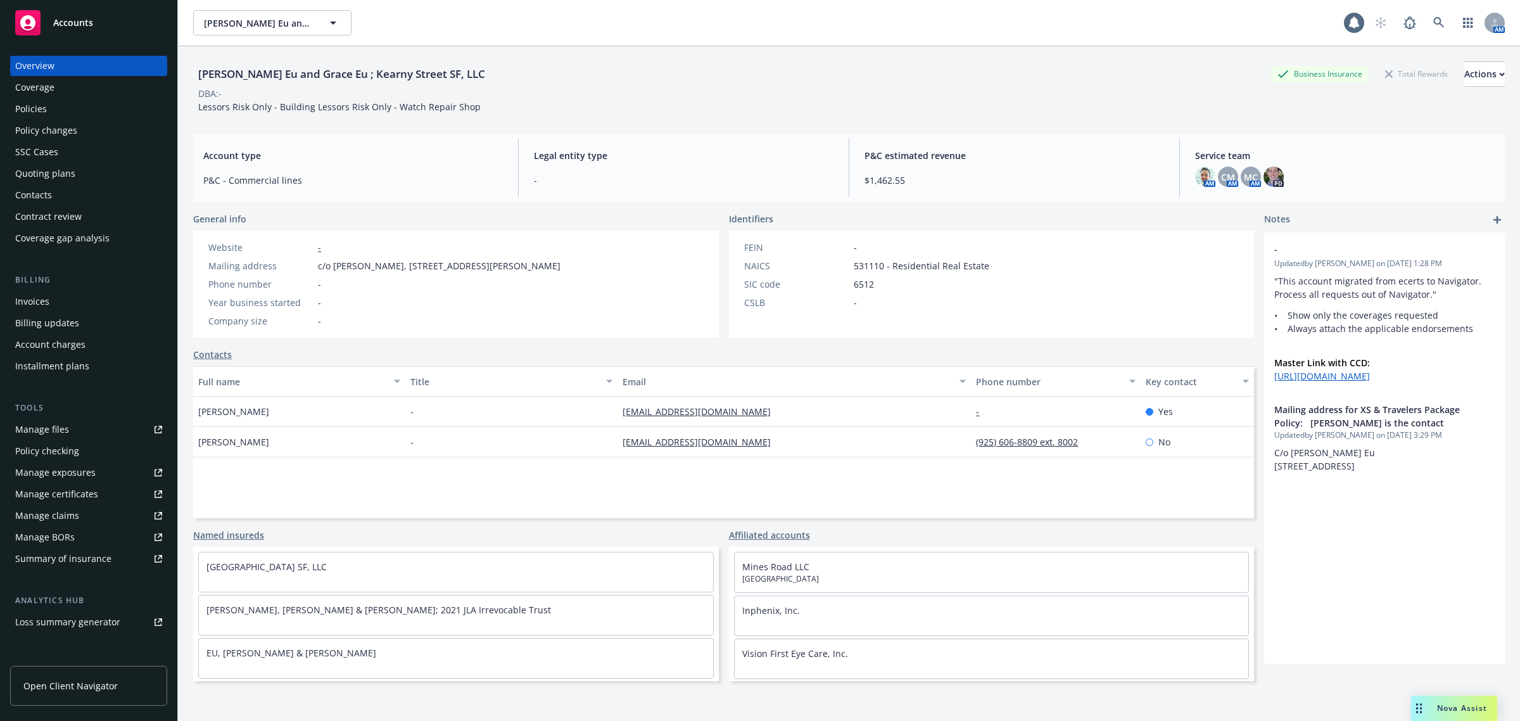
click at [40, 105] on div "Policies" at bounding box center [31, 109] width 32 height 20
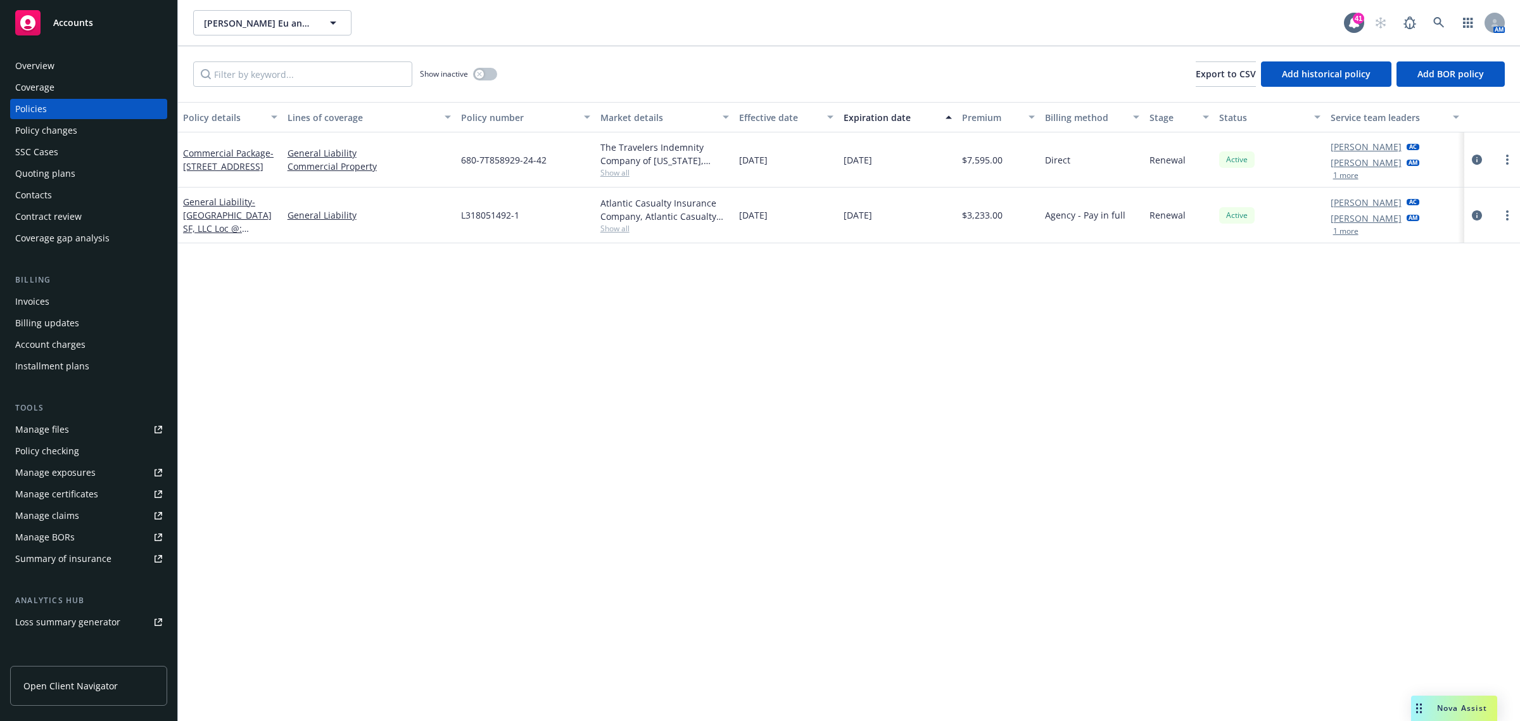
click at [42, 61] on div "Overview" at bounding box center [34, 66] width 39 height 20
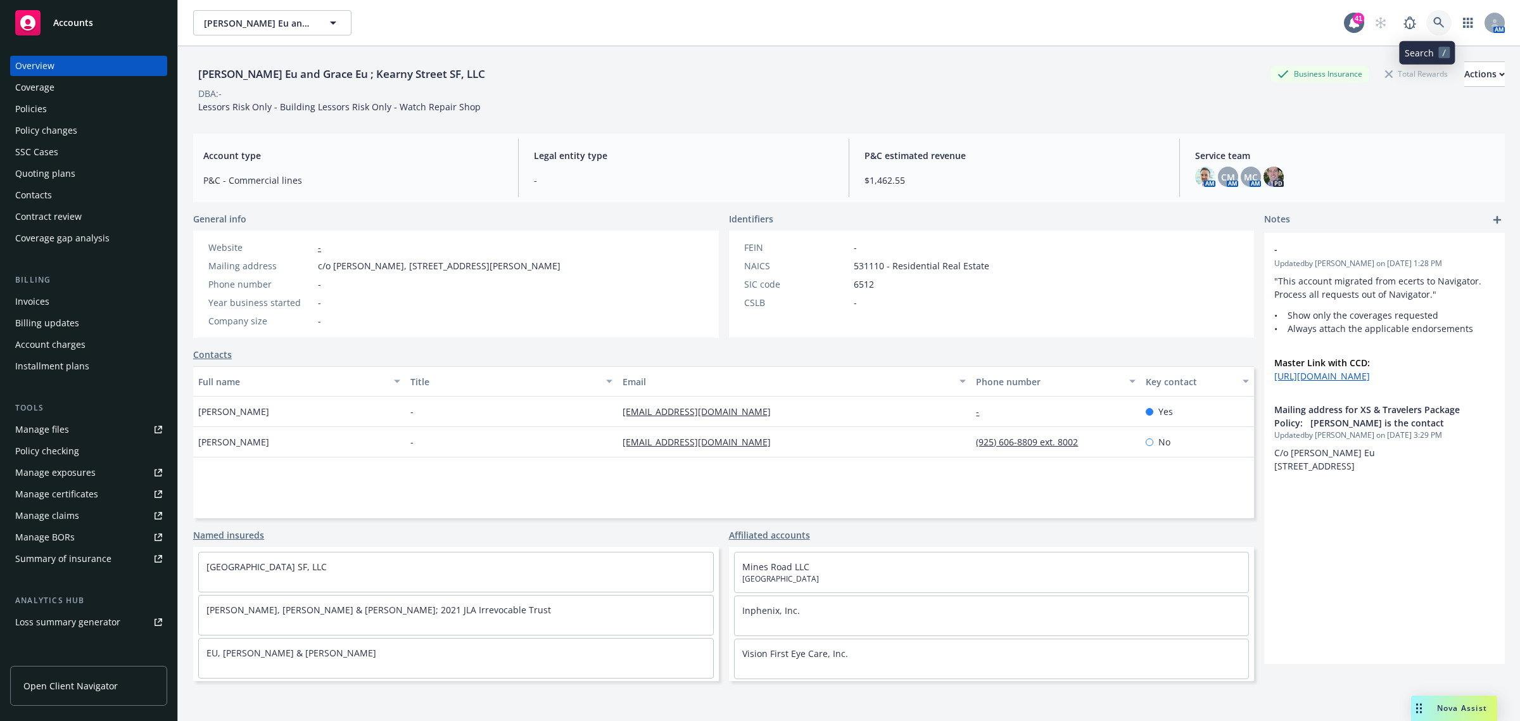
click at [1426, 22] on link at bounding box center [1438, 22] width 25 height 25
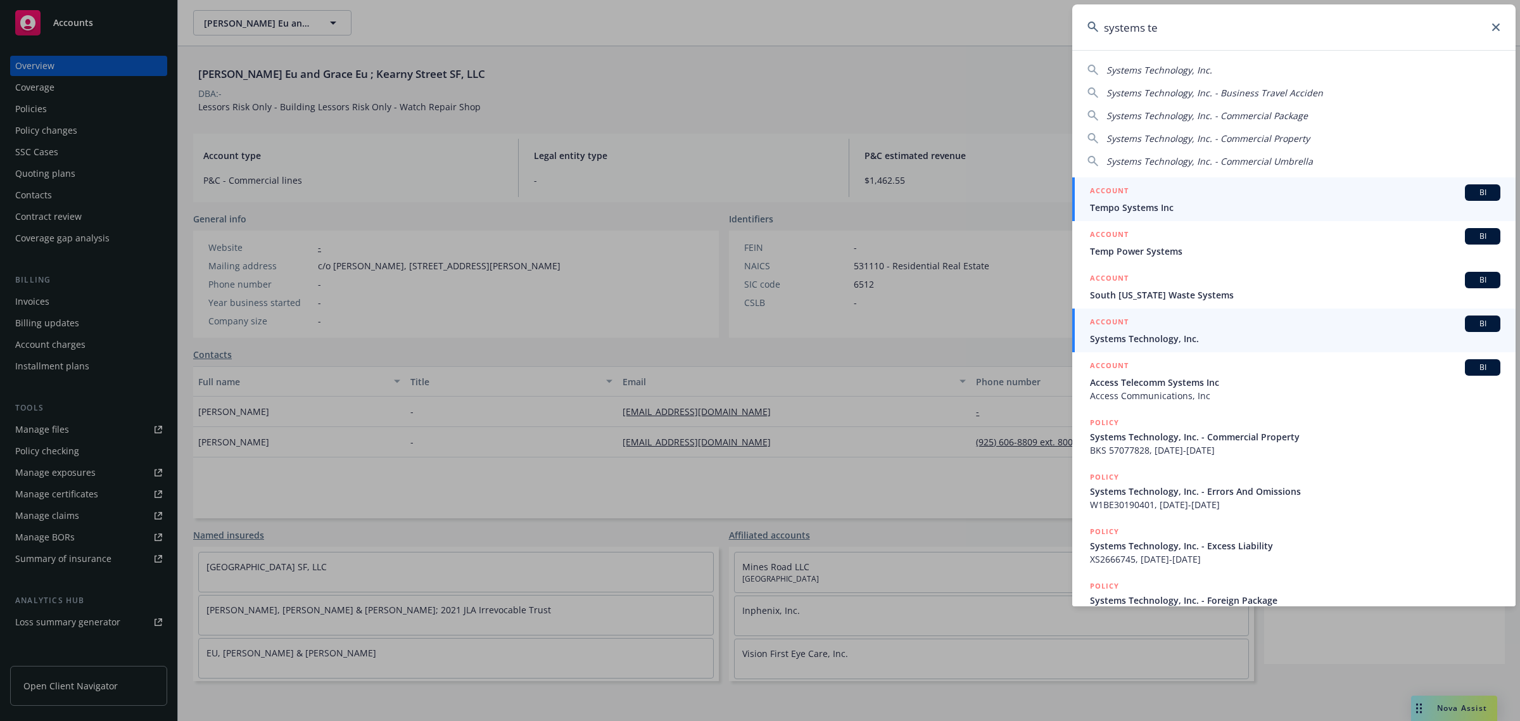
type input "systems te"
drag, startPoint x: 1186, startPoint y: 333, endPoint x: 1191, endPoint y: 329, distance: 6.5
click at [1186, 333] on span "Systems Technology, Inc." at bounding box center [1295, 338] width 410 height 13
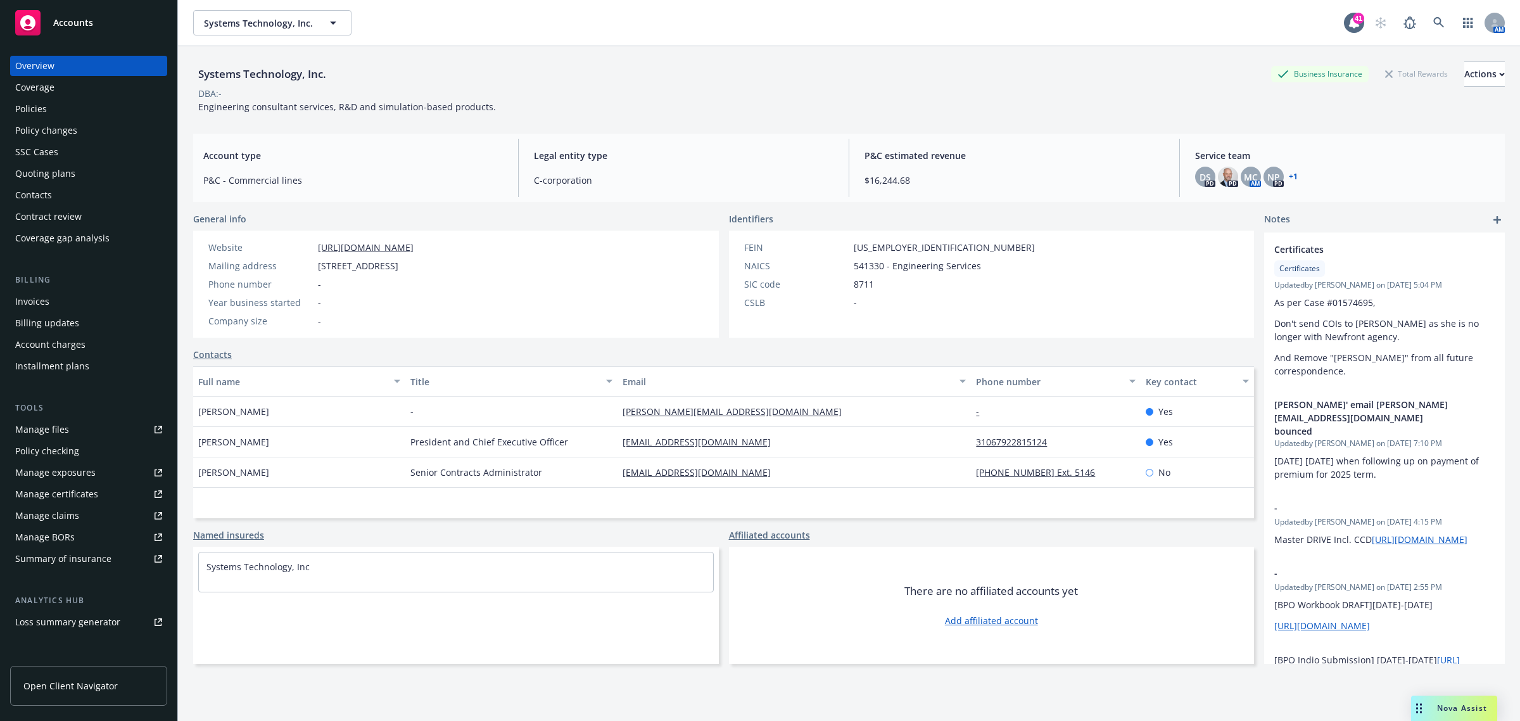
click at [45, 99] on div "Policies" at bounding box center [31, 109] width 32 height 20
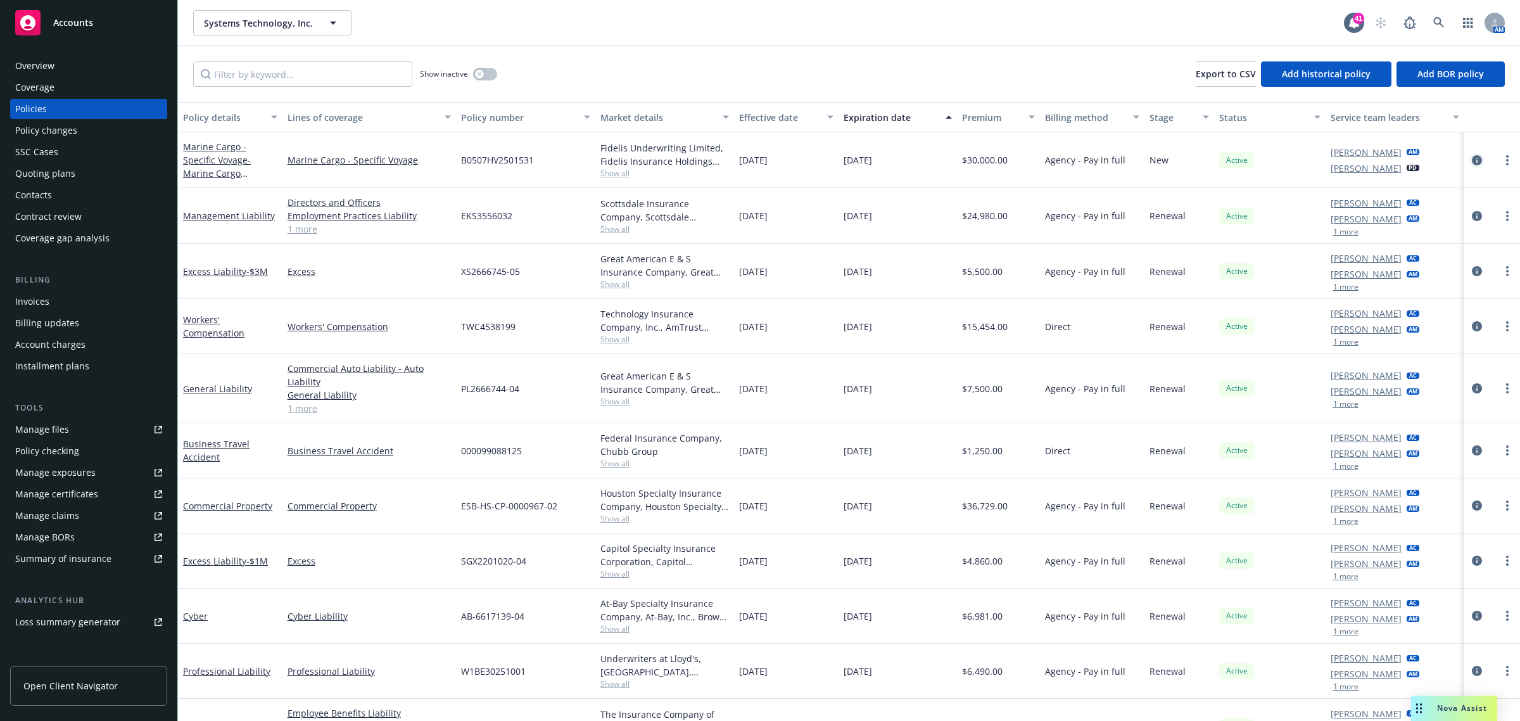
click at [1472, 155] on icon "circleInformation" at bounding box center [1477, 160] width 10 height 10
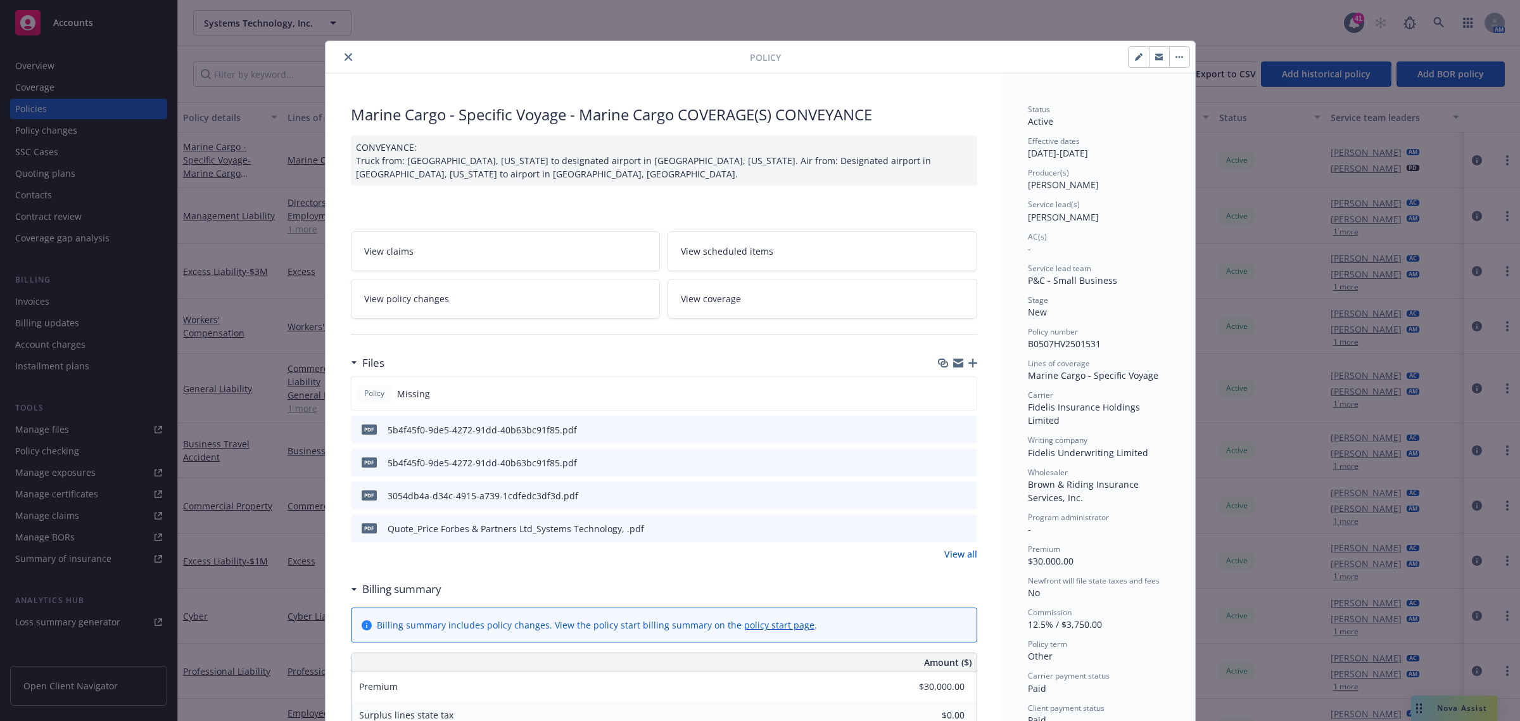
click at [960, 426] on icon "preview file" at bounding box center [965, 428] width 11 height 9
click at [960, 463] on icon "preview file" at bounding box center [965, 461] width 11 height 9
click at [961, 499] on button at bounding box center [966, 495] width 11 height 13
click at [939, 491] on icon "download file" at bounding box center [944, 495] width 10 height 10
click at [345, 57] on icon "close" at bounding box center [349, 57] width 8 height 8
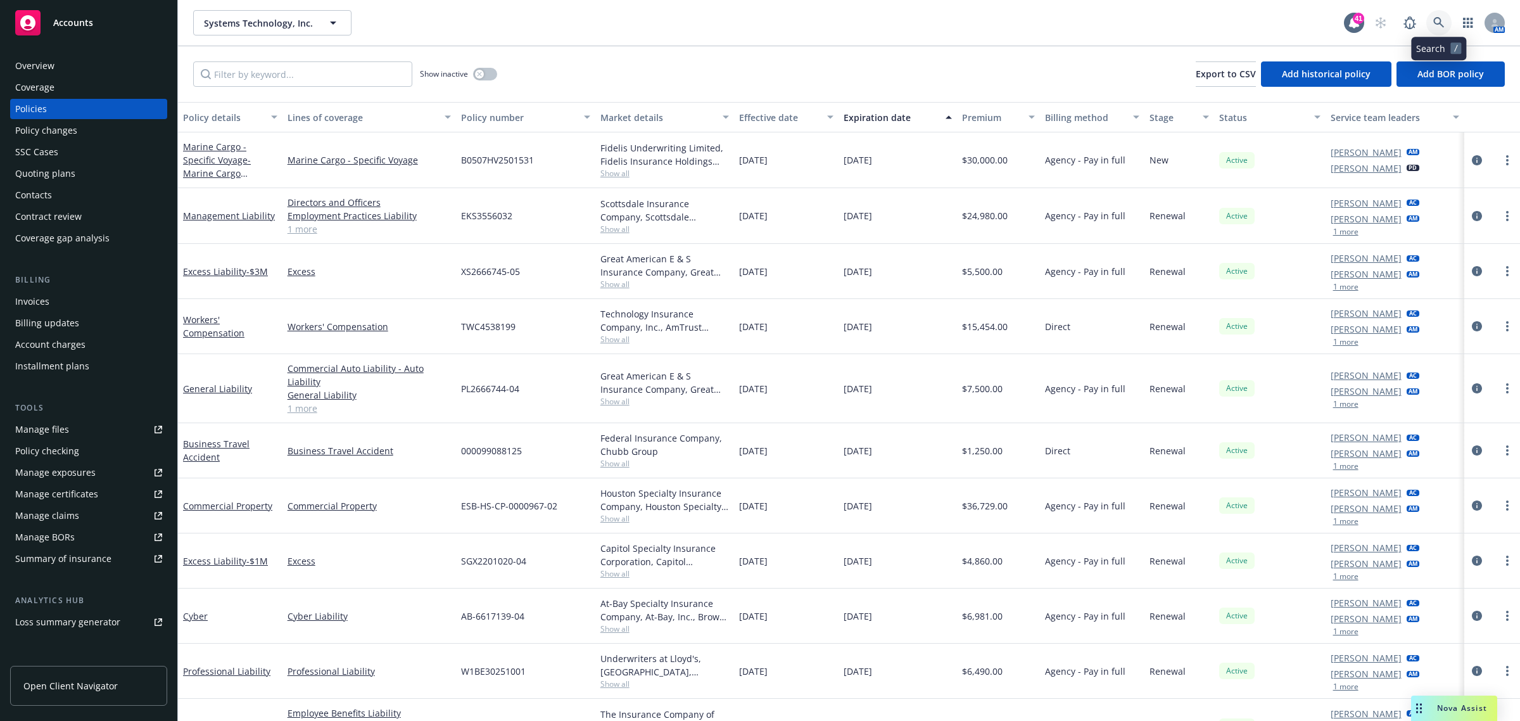
click at [1448, 19] on link at bounding box center [1438, 22] width 25 height 25
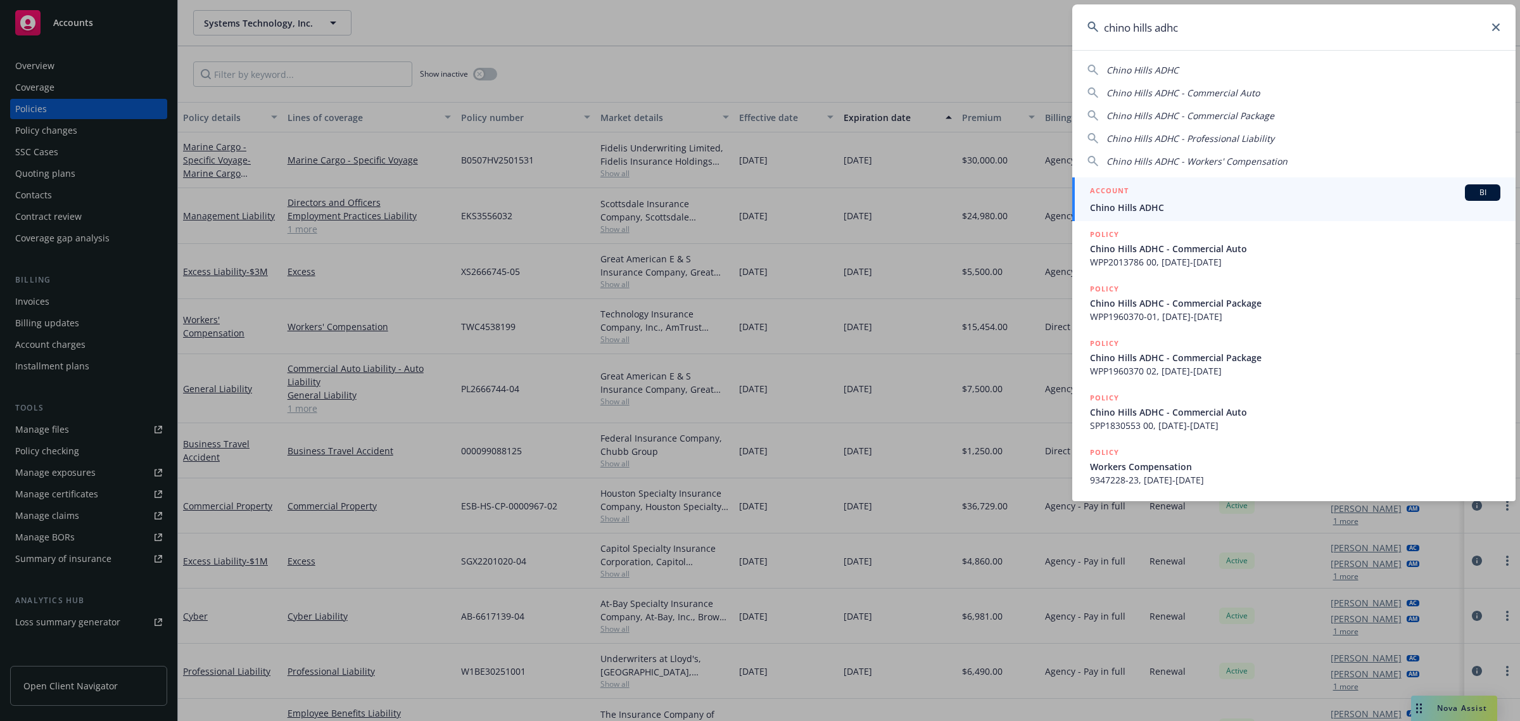
type input "chino hills adhc"
drag, startPoint x: 1172, startPoint y: 206, endPoint x: 1148, endPoint y: 206, distance: 23.4
click at [1172, 206] on span "Chino Hills ADHC" at bounding box center [1295, 207] width 410 height 13
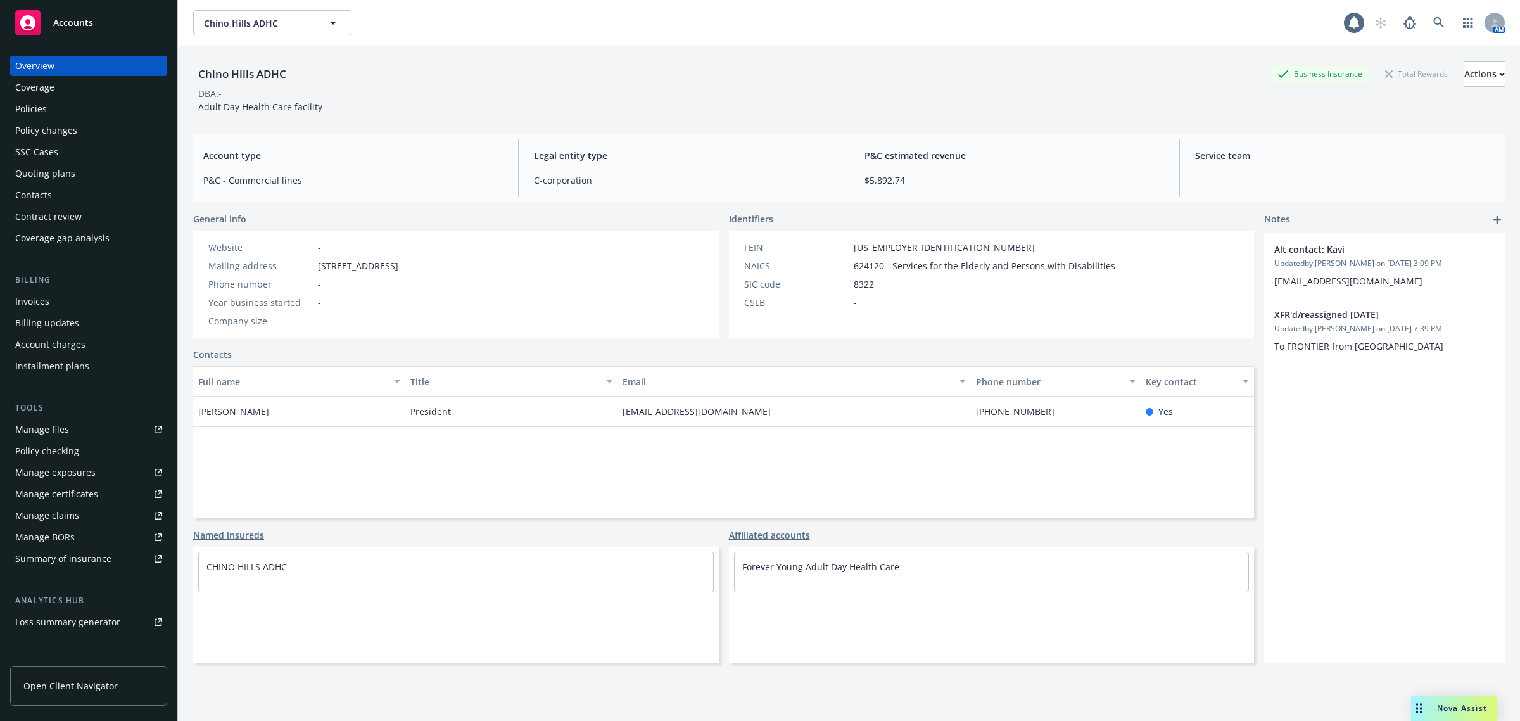
click at [103, 108] on div "Policies" at bounding box center [88, 109] width 147 height 20
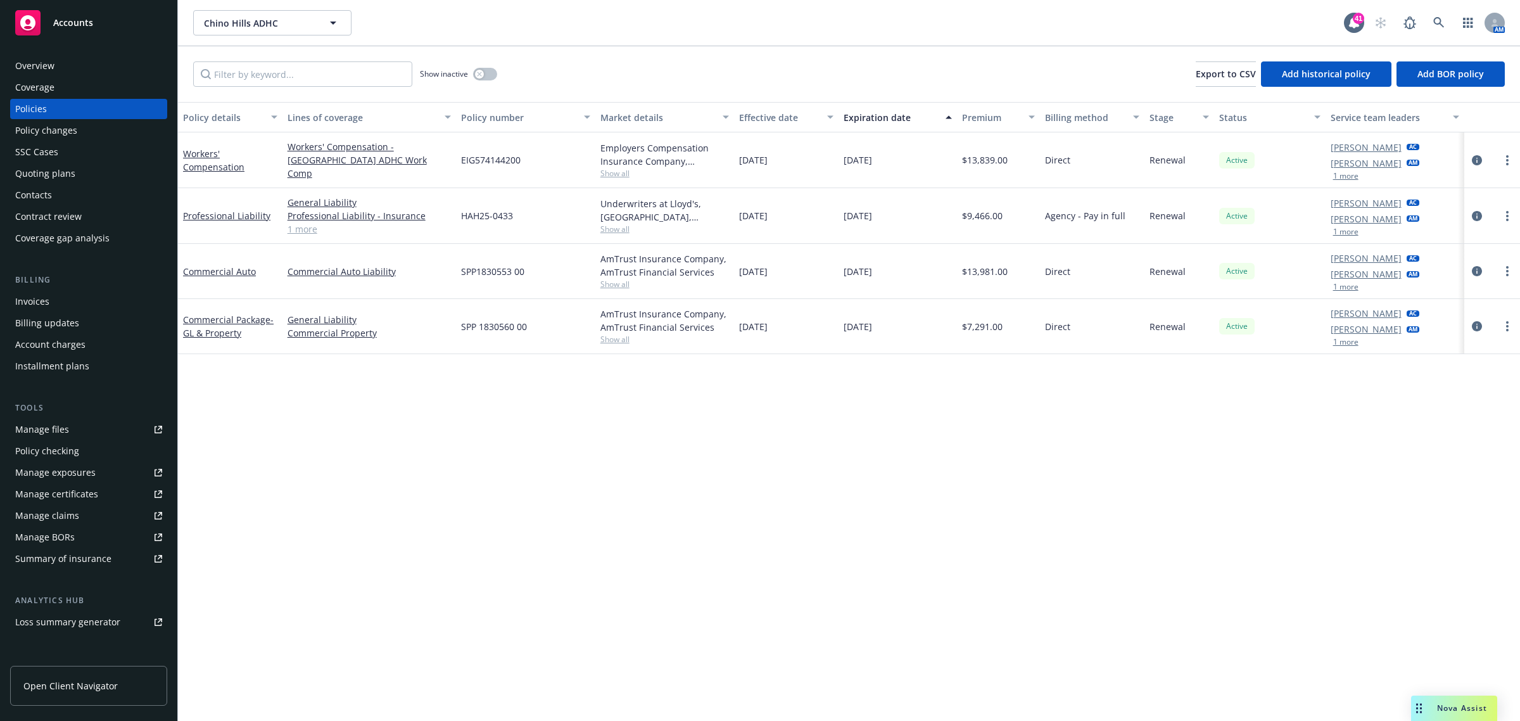
click at [52, 73] on div "Overview" at bounding box center [34, 66] width 39 height 20
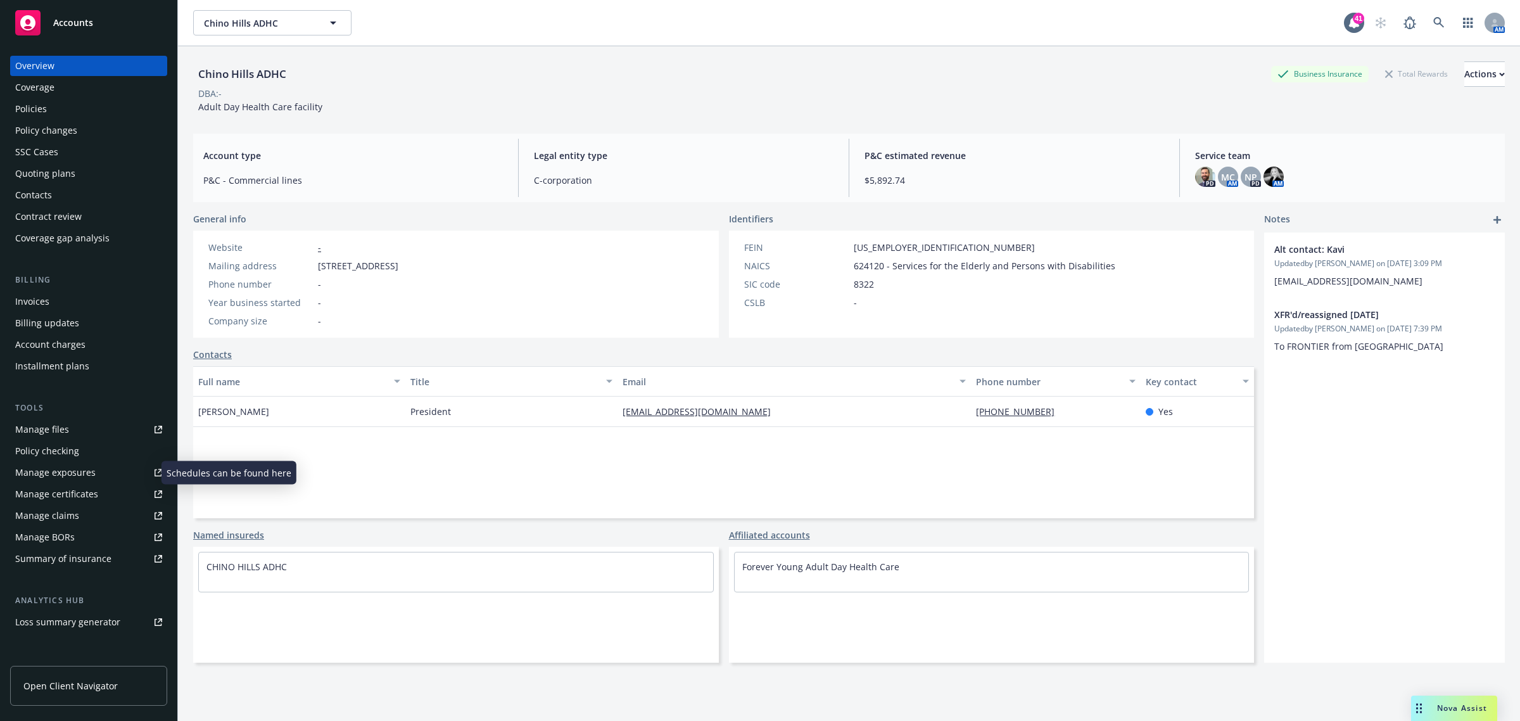
click at [89, 463] on div "Manage exposures" at bounding box center [55, 472] width 80 height 20
click at [1433, 18] on icon at bounding box center [1438, 22] width 11 height 11
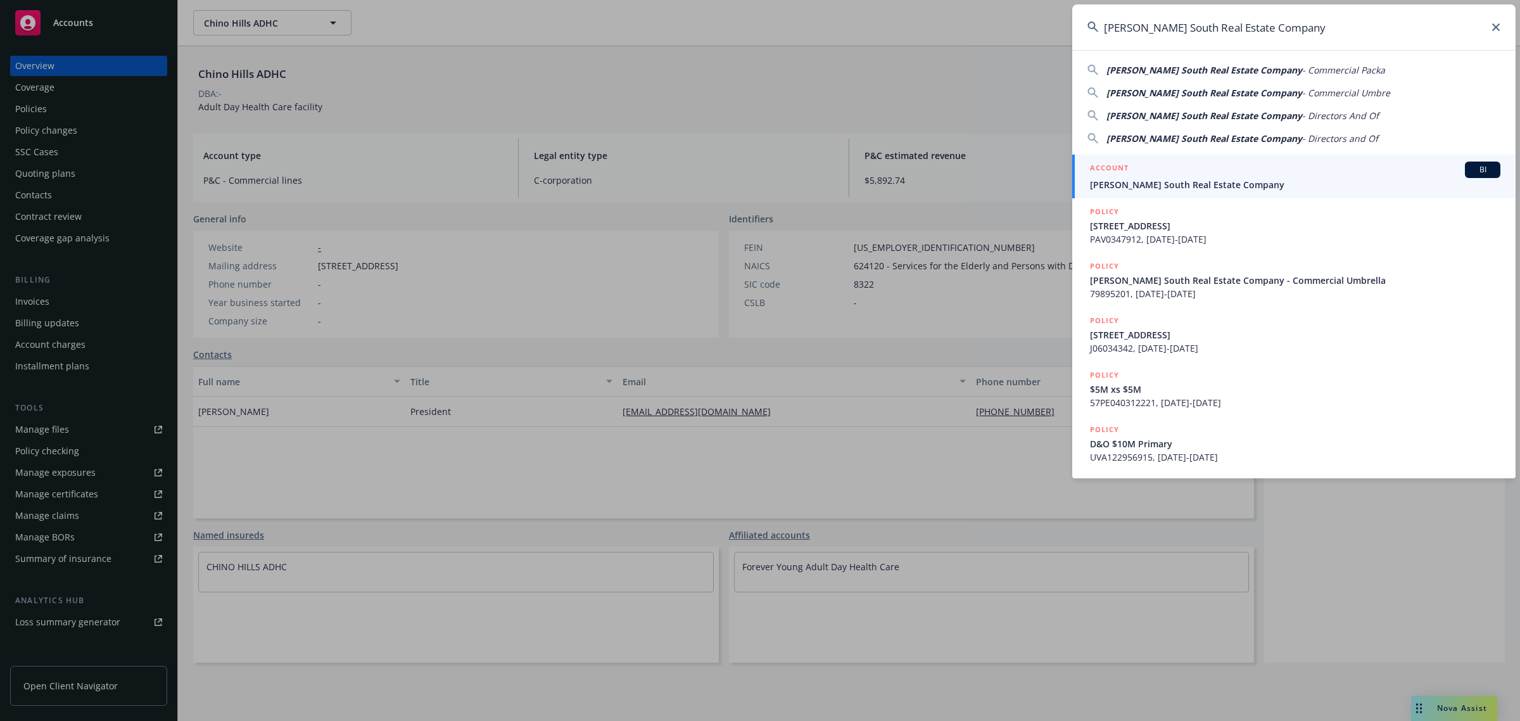
type input "[PERSON_NAME] South Real Estate Company"
click at [1147, 184] on span "[PERSON_NAME] South Real Estate Company" at bounding box center [1295, 184] width 410 height 13
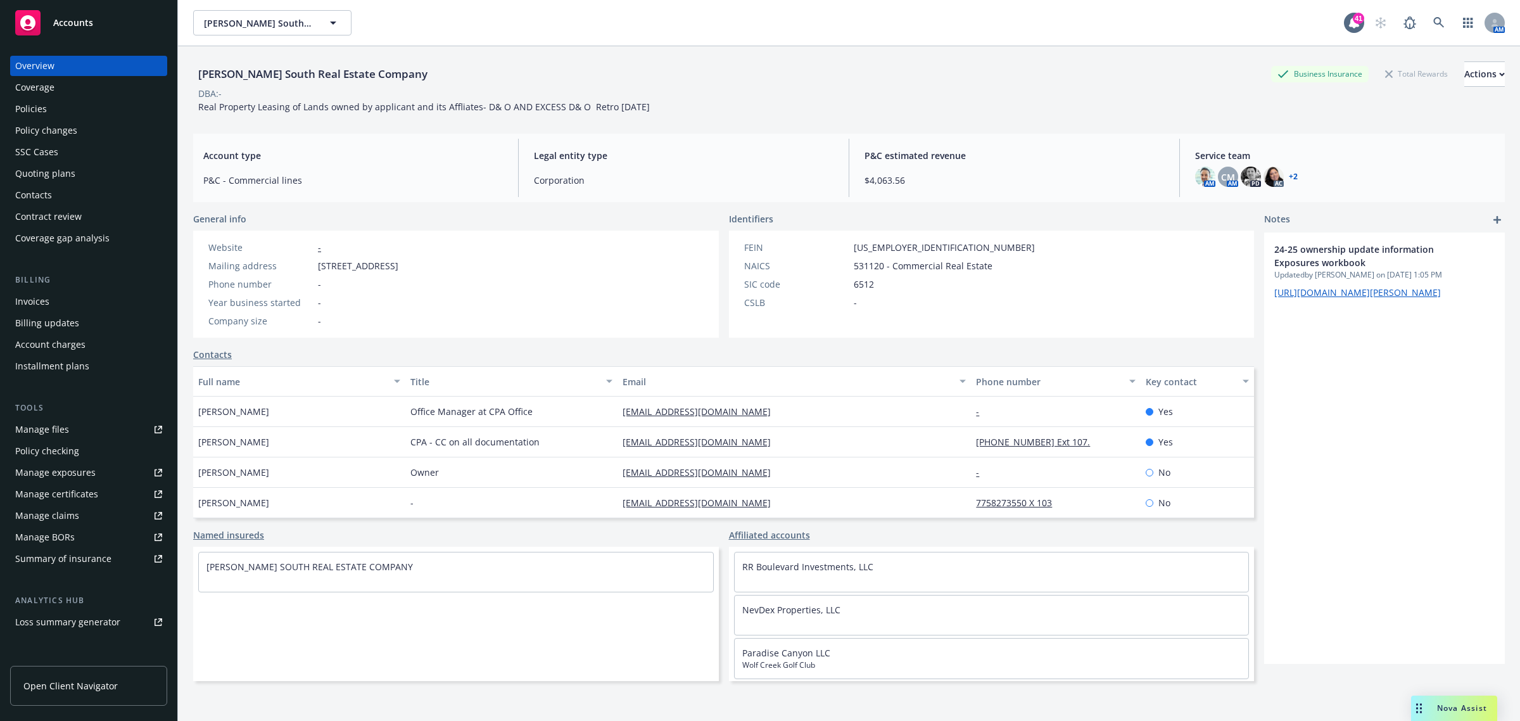
drag, startPoint x: 789, startPoint y: 415, endPoint x: 609, endPoint y: 415, distance: 179.9
click at [618, 415] on div "[EMAIL_ADDRESS][DOMAIN_NAME]" at bounding box center [794, 412] width 353 height 30
copy link "[EMAIL_ADDRESS][DOMAIN_NAME]"
drag, startPoint x: 754, startPoint y: 448, endPoint x: 597, endPoint y: 445, distance: 157.8
click at [597, 445] on div "[PERSON_NAME] CPA - CC on all documentation [EMAIL_ADDRESS][DOMAIN_NAME] [PHONE…" at bounding box center [723, 442] width 1061 height 30
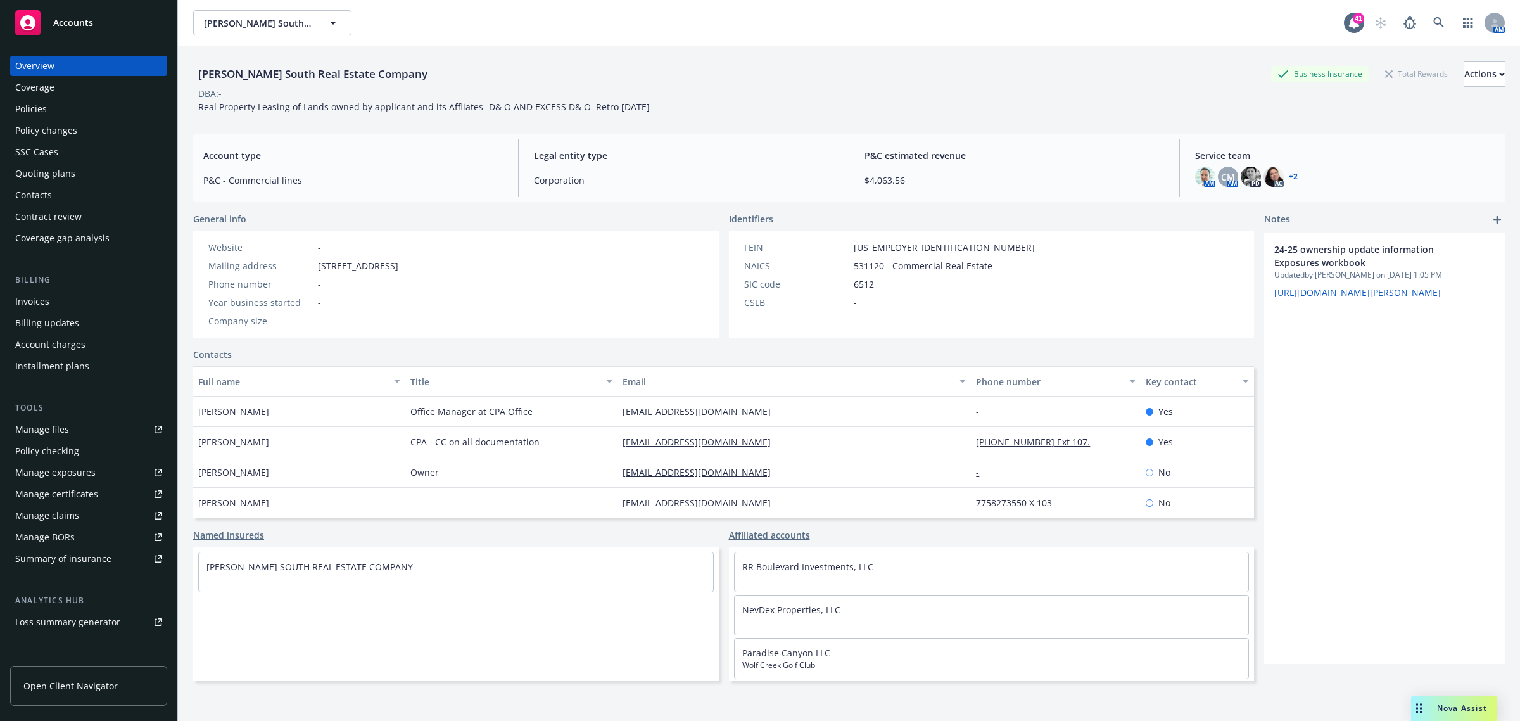
copy div "[EMAIL_ADDRESS][DOMAIN_NAME]"
click at [1433, 23] on icon at bounding box center [1438, 22] width 11 height 11
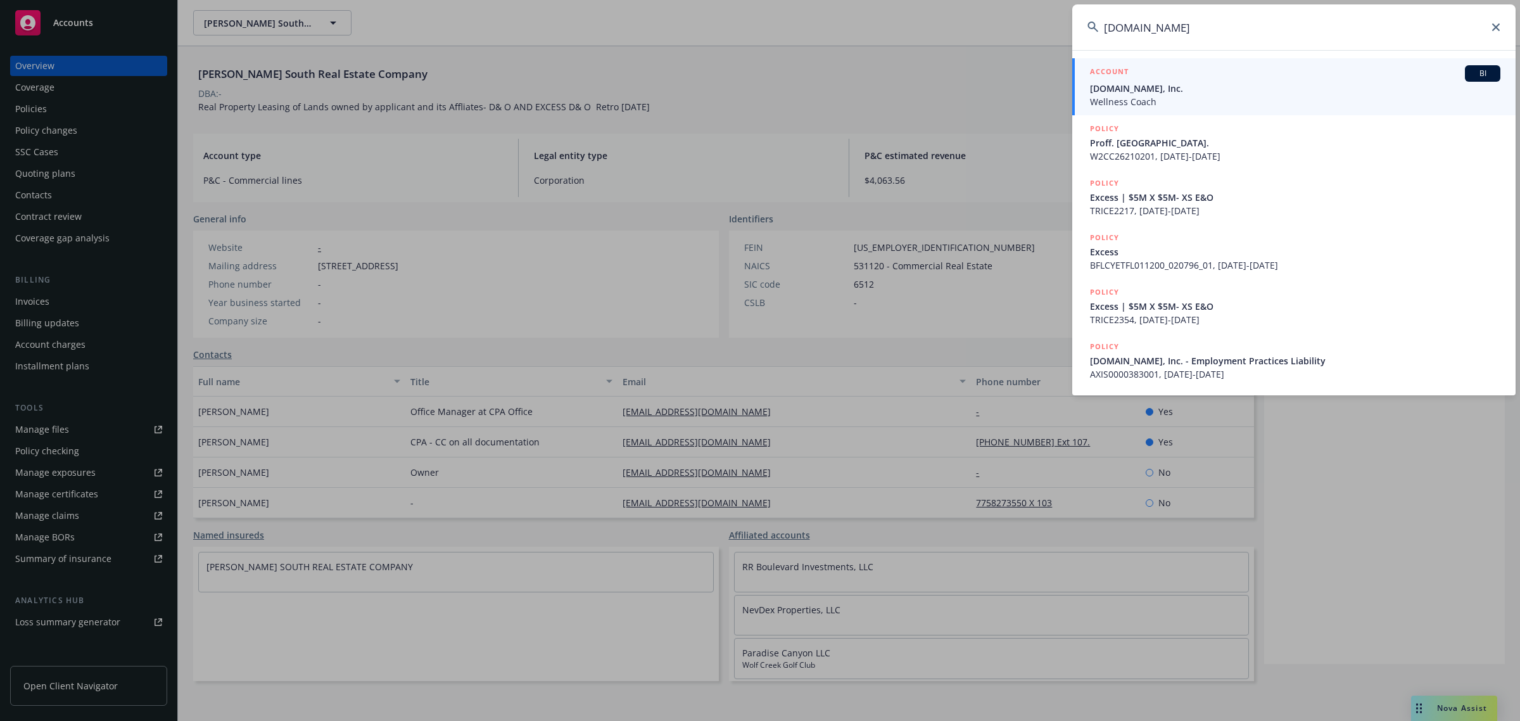
type input "[DOMAIN_NAME]"
click at [1188, 91] on span "[DOMAIN_NAME], Inc." at bounding box center [1295, 88] width 410 height 13
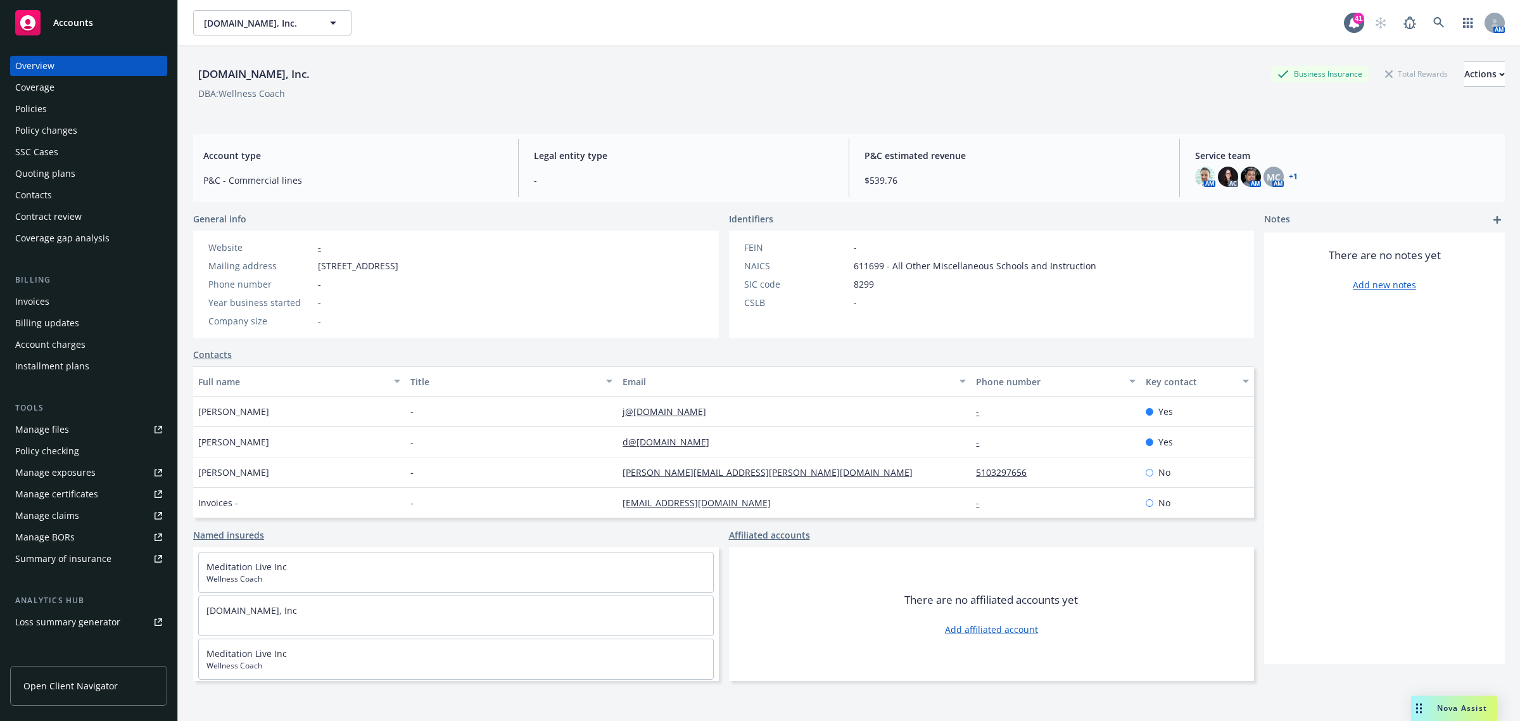
click at [61, 115] on div "Policies" at bounding box center [88, 109] width 147 height 20
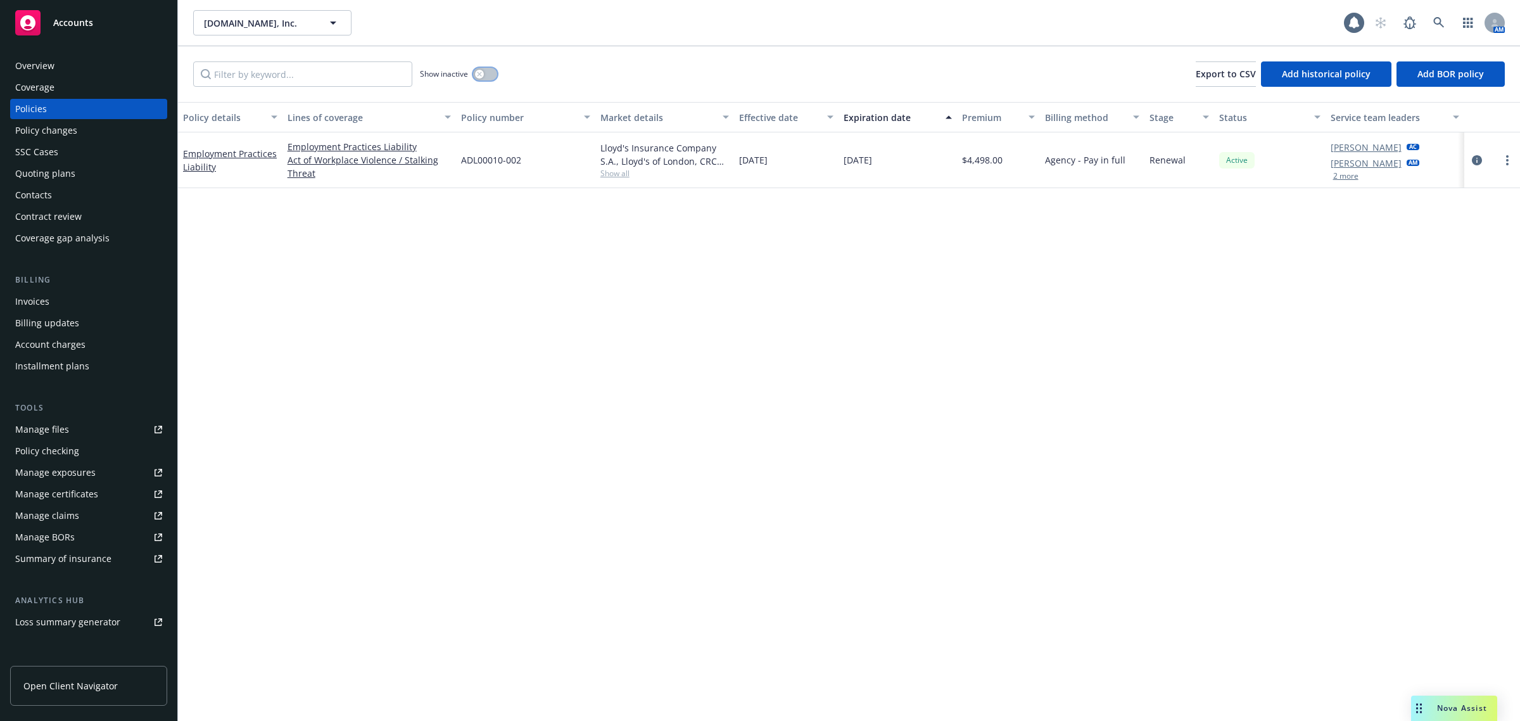
click at [491, 73] on button "button" at bounding box center [485, 74] width 24 height 13
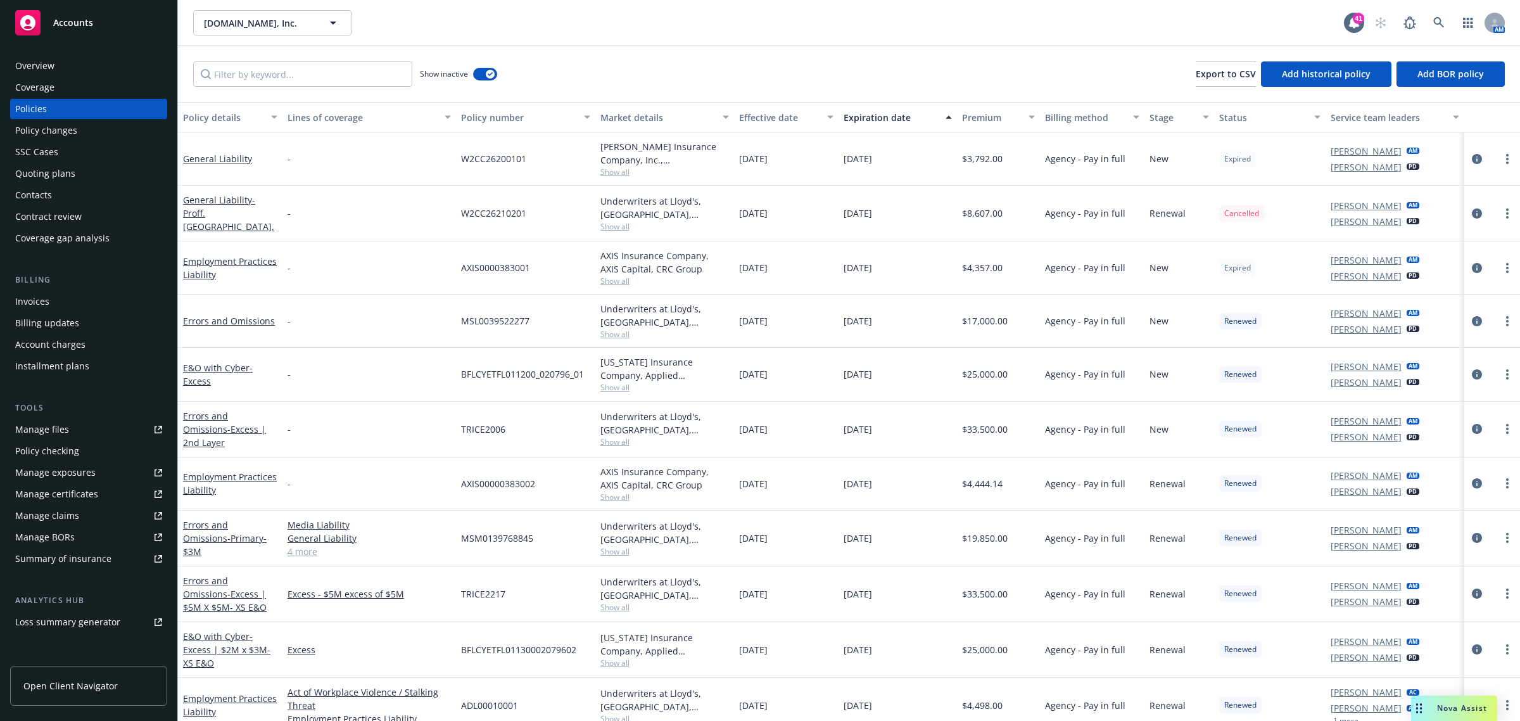
click at [761, 119] on div "Effective date" at bounding box center [779, 117] width 80 height 13
click at [762, 119] on div "Effective date" at bounding box center [779, 117] width 80 height 13
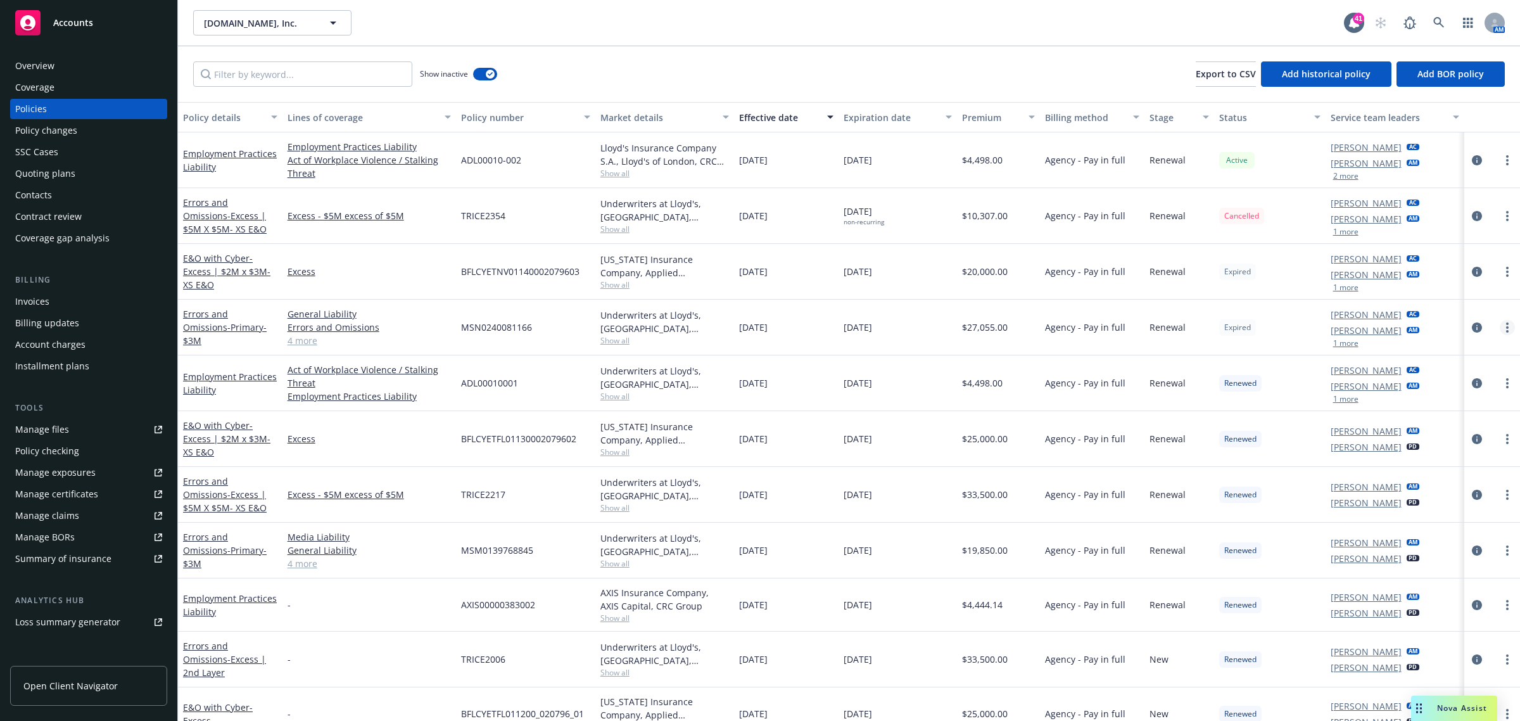
click at [1500, 330] on link "more" at bounding box center [1507, 327] width 15 height 15
click at [1436, 385] on link "Renew with incumbent" at bounding box center [1440, 379] width 149 height 25
select select "12"
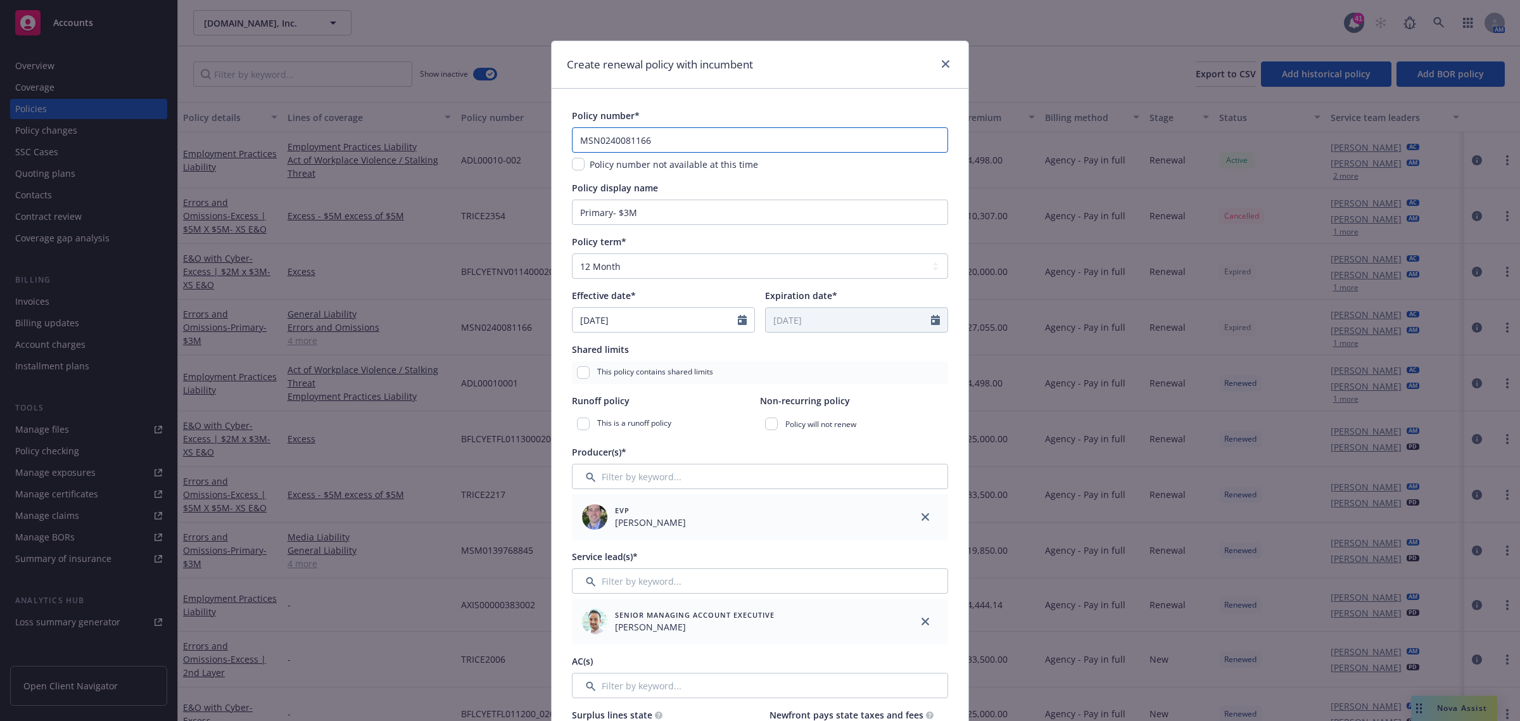
drag, startPoint x: 663, startPoint y: 132, endPoint x: 540, endPoint y: 135, distance: 123.6
click at [543, 135] on div "Create renewal policy with incumbent Policy number* MSN0240081166 Policy number…" at bounding box center [760, 360] width 1520 height 721
paste input "O0340496223"
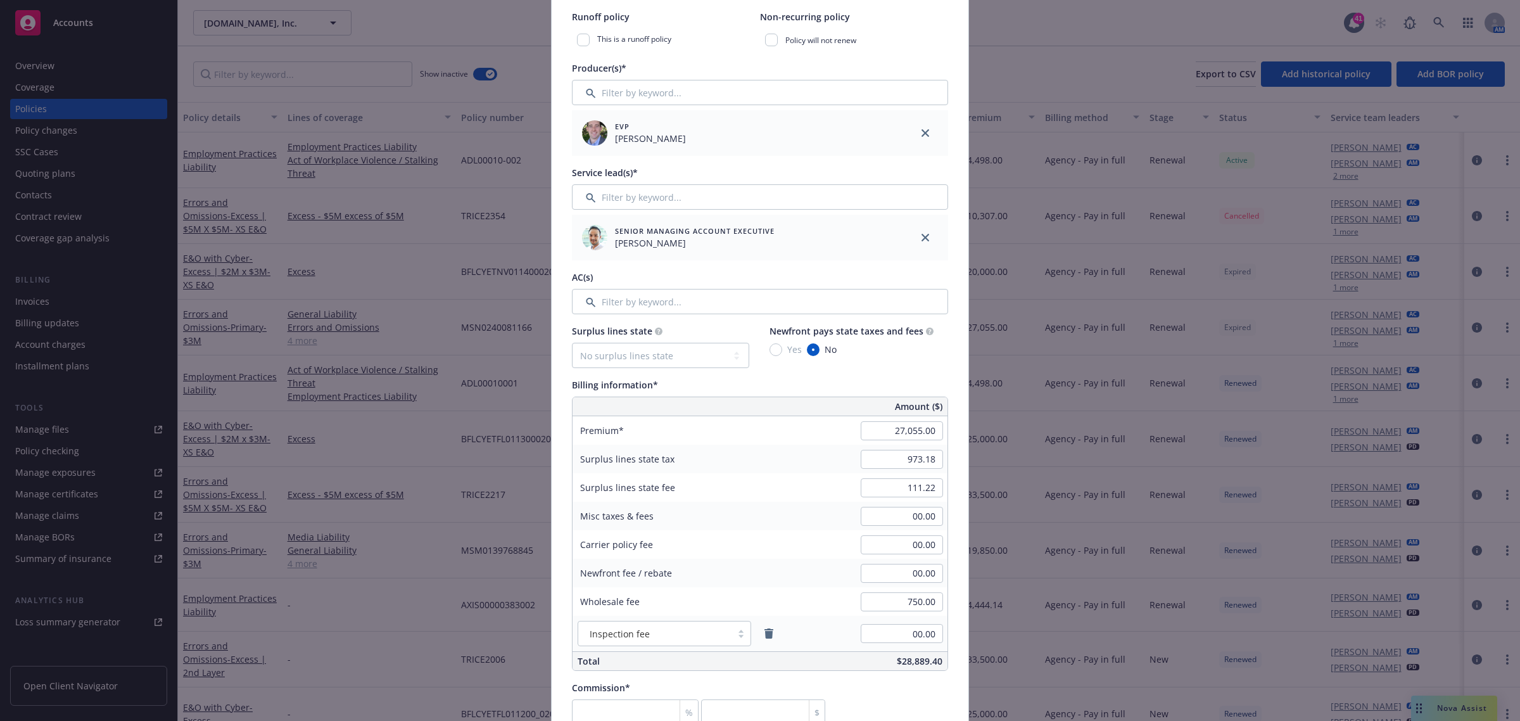
scroll to position [713, 0]
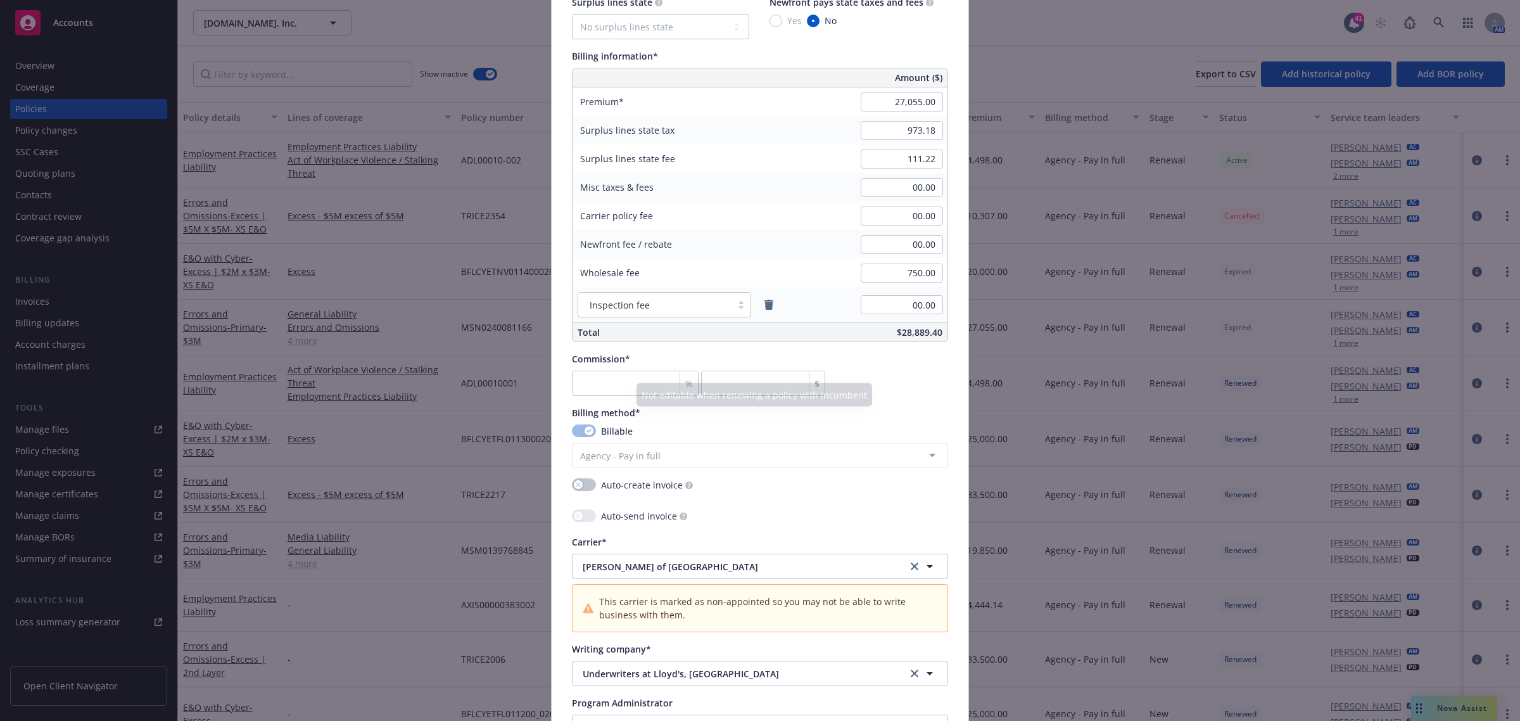
type input "MSO0340496223"
click at [897, 96] on input "27,055.00" at bounding box center [902, 101] width 82 height 19
click at [837, 61] on div "Billing information*" at bounding box center [760, 55] width 376 height 13
click at [913, 99] on input "2,880.00" at bounding box center [902, 101] width 82 height 19
click at [903, 100] on input "2,880.00" at bounding box center [902, 101] width 82 height 19
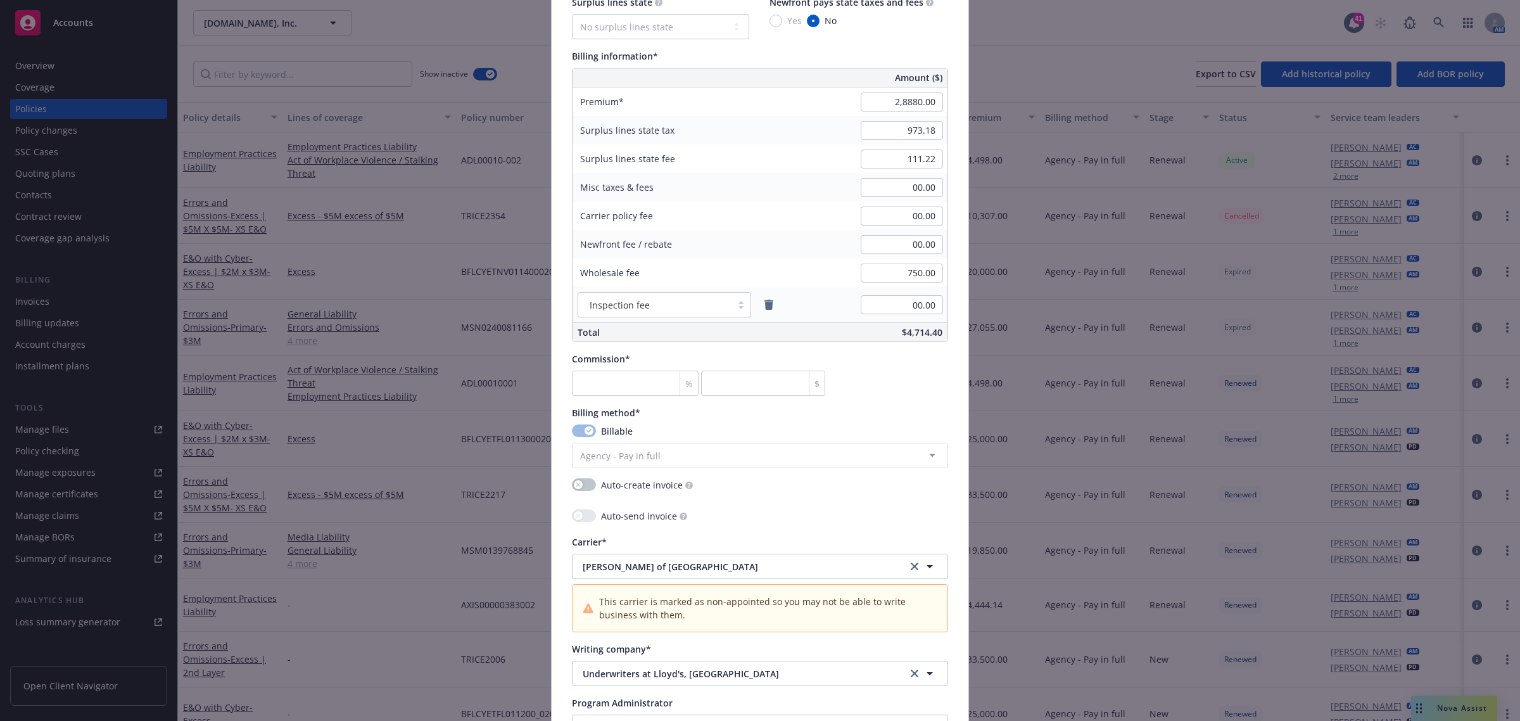
type input "28,880.00"
click at [908, 62] on div "Billing information*" at bounding box center [760, 55] width 376 height 13
click at [594, 374] on input "number" at bounding box center [635, 383] width 127 height 25
type input "1"
type input "288.8"
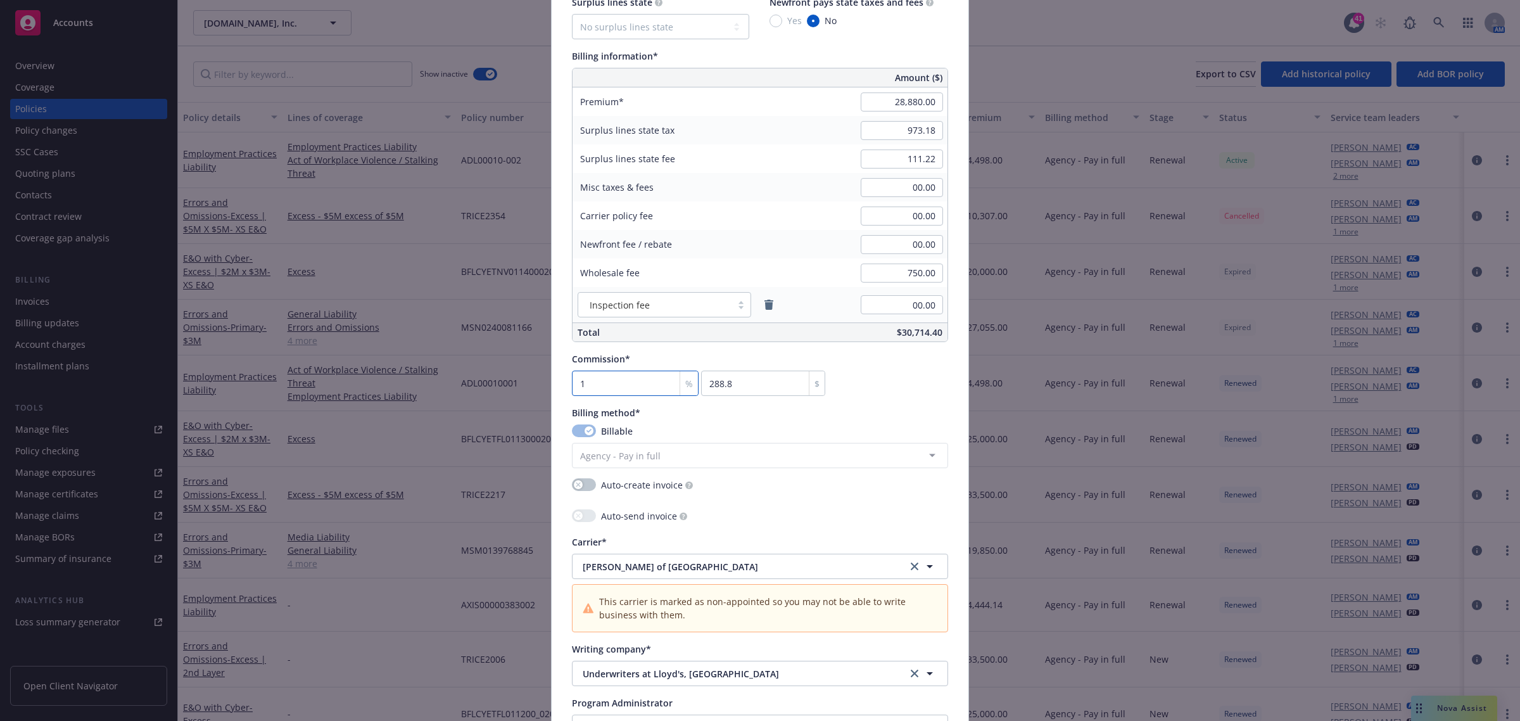
type input "12"
type input "3465.6"
type input "12"
click at [765, 302] on icon "remove" at bounding box center [769, 305] width 9 height 10
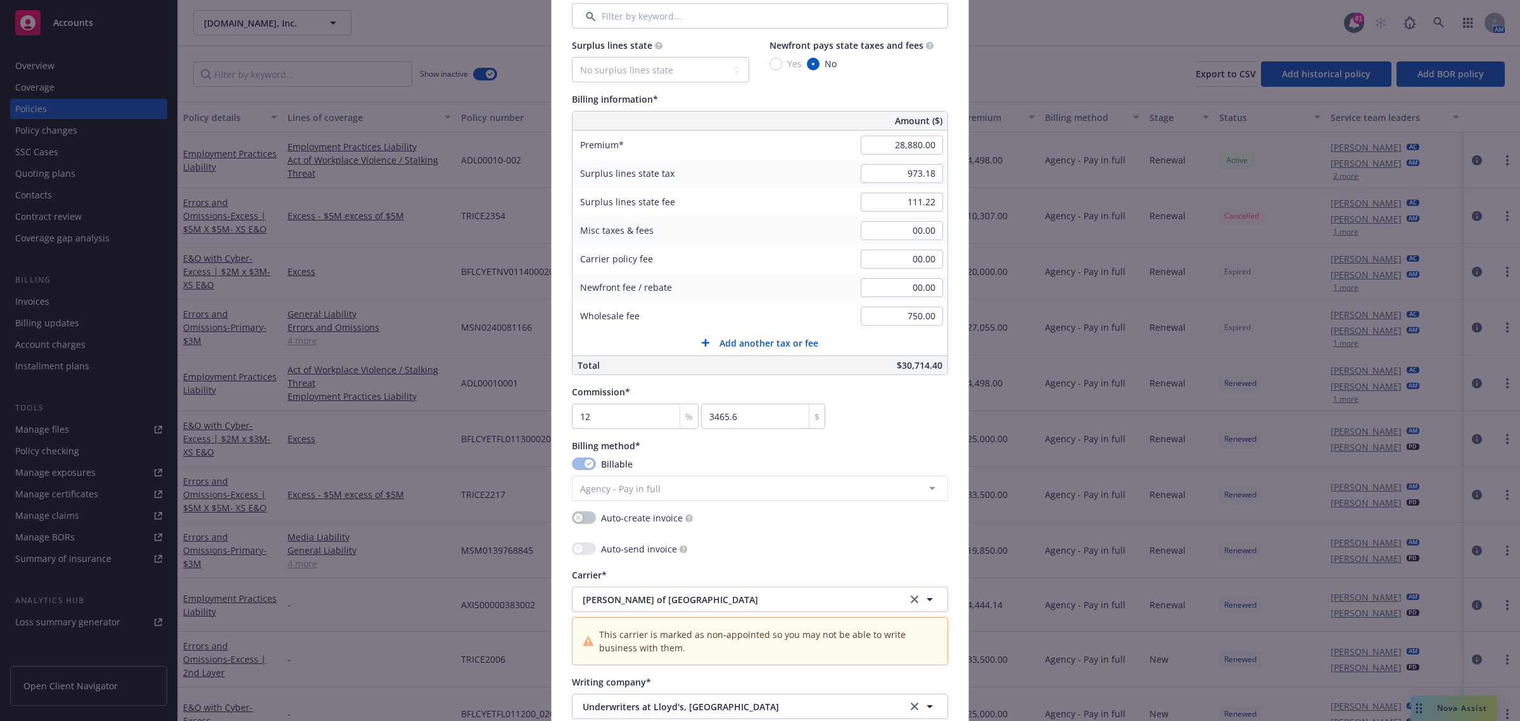
scroll to position [633, 0]
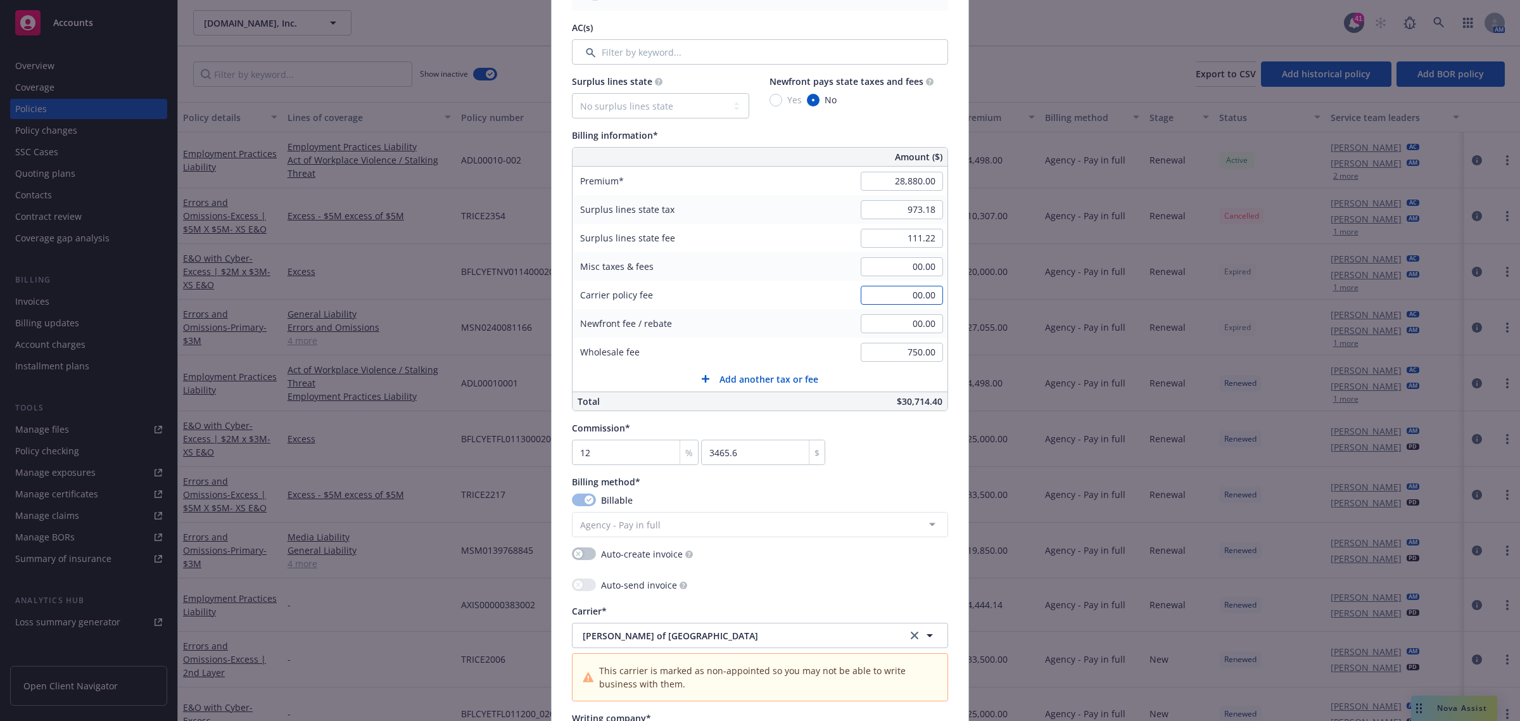
click at [917, 290] on input "00.00" at bounding box center [902, 295] width 82 height 19
type input "1,000.00"
type input "00.00"
click at [638, 111] on select "No surplus lines state [US_STATE] [US_STATE] [US_STATE] [US_STATE] [US_STATE] […" at bounding box center [660, 105] width 177 height 25
select select "CA"
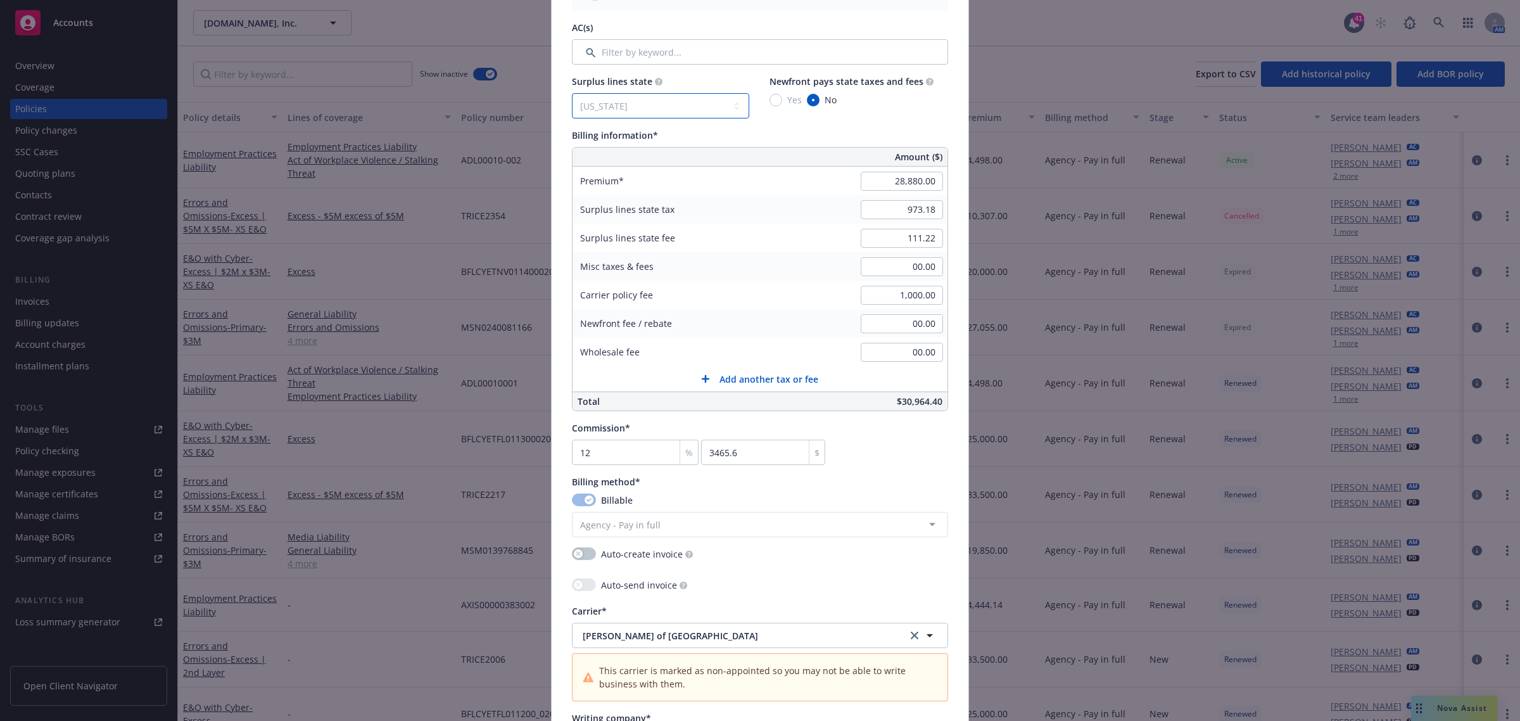
click at [572, 93] on select "No surplus lines state [US_STATE] [US_STATE] [US_STATE] [US_STATE] [US_STATE] […" at bounding box center [660, 105] width 177 height 25
type input "896.40"
type input "53.78"
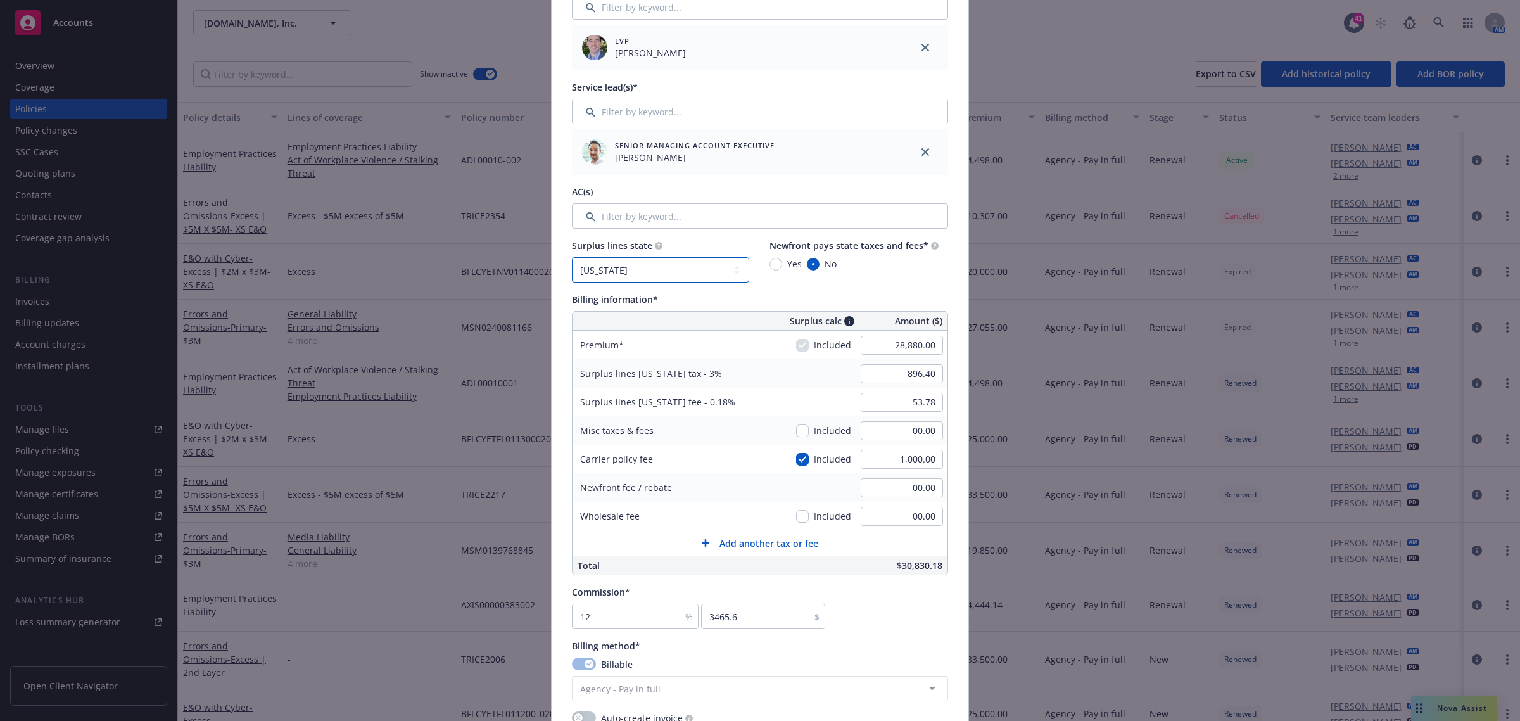
scroll to position [475, 0]
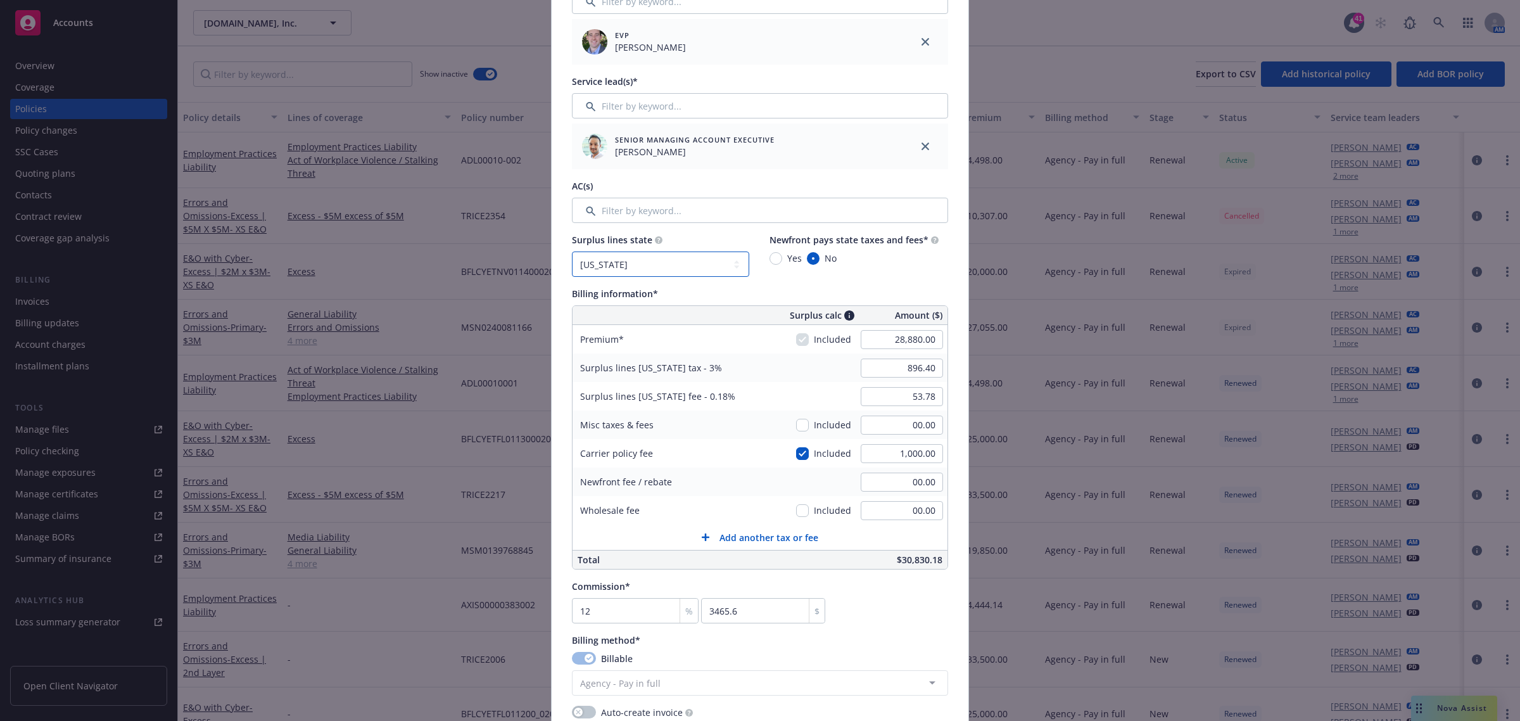
click at [642, 260] on select "No surplus lines state [US_STATE] [US_STATE] [US_STATE] [US_STATE] [US_STATE] […" at bounding box center [660, 263] width 177 height 25
select select "NV"
click at [572, 251] on select "No surplus lines state [US_STATE] [US_STATE] [US_STATE] [US_STATE] [US_STATE] […" at bounding box center [660, 263] width 177 height 25
type input "1,045.80"
type input "119.52"
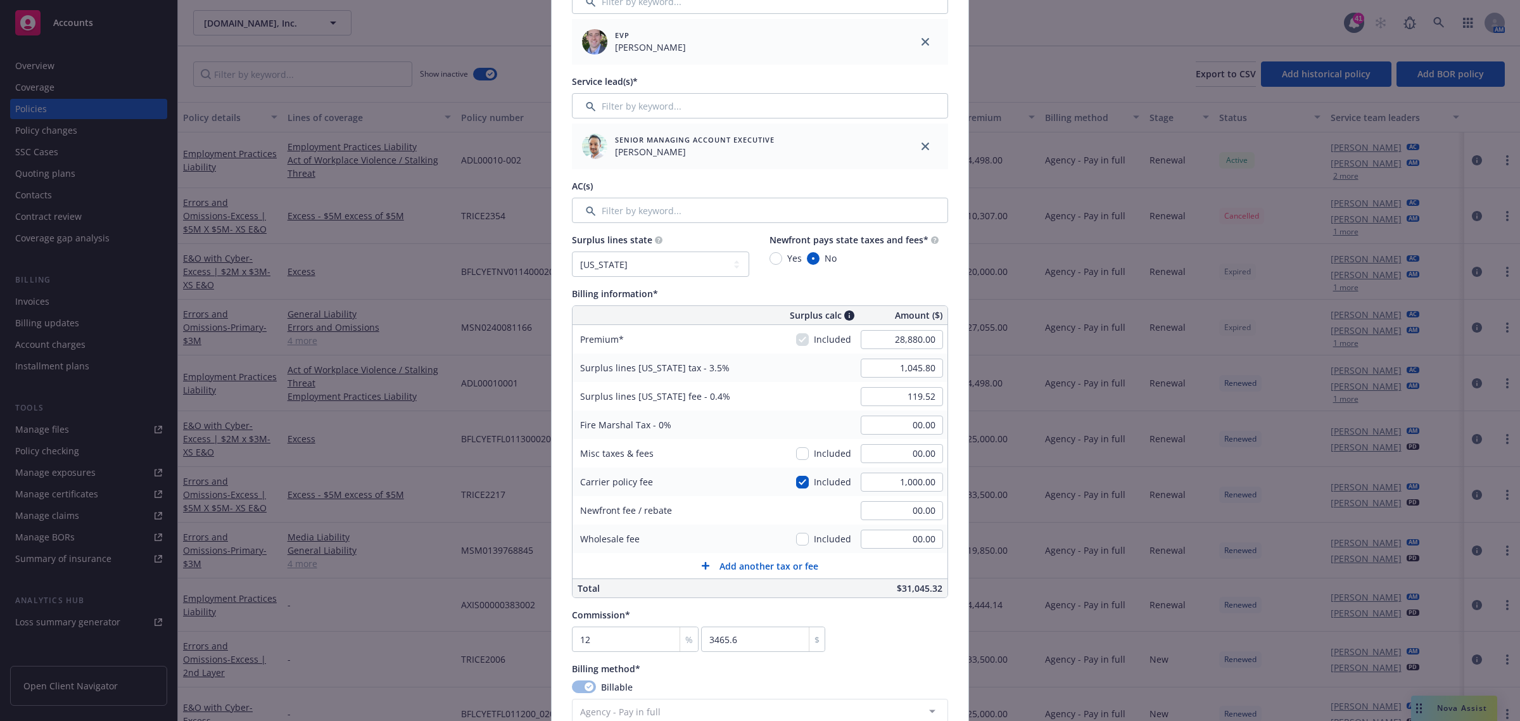
click at [893, 644] on div "Commission* 12 % 3465.6 $" at bounding box center [760, 630] width 376 height 44
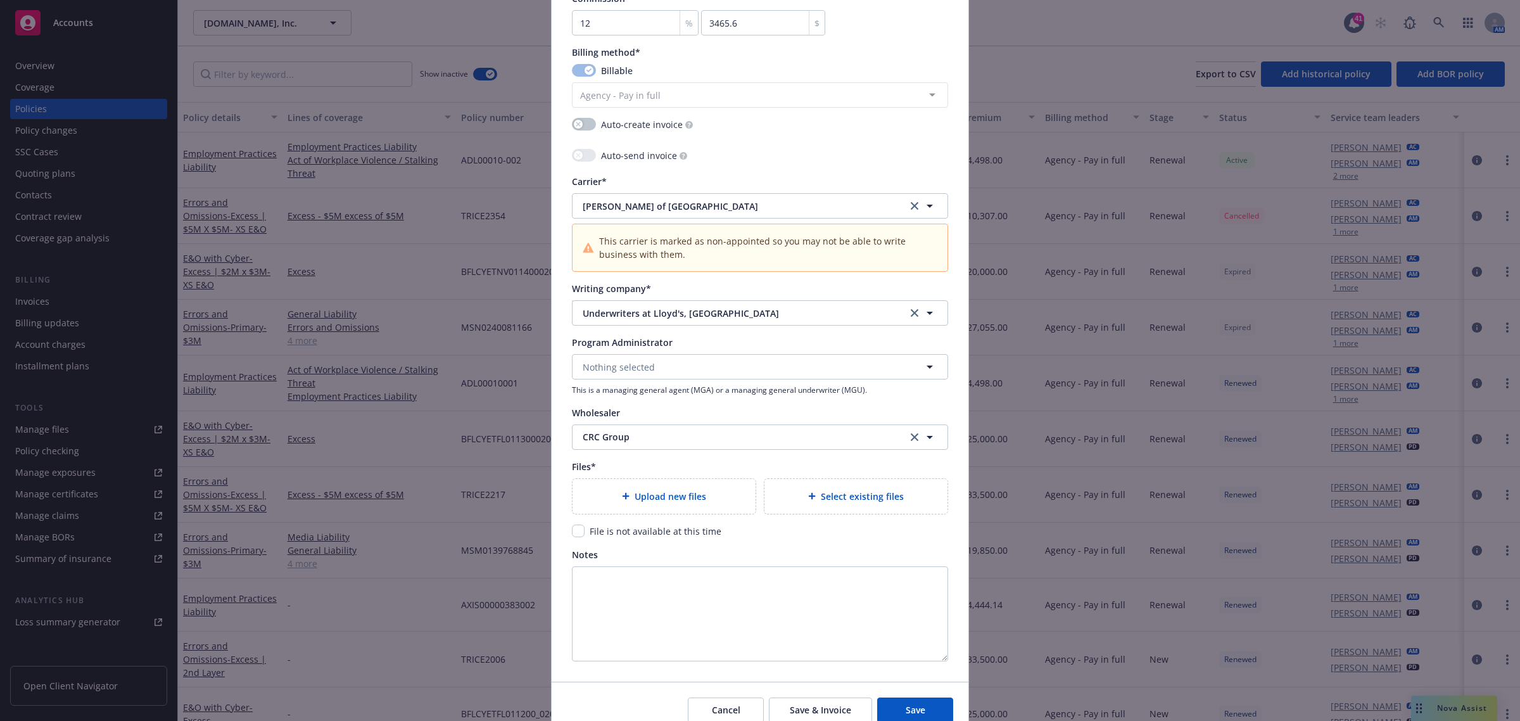
scroll to position [1151, 0]
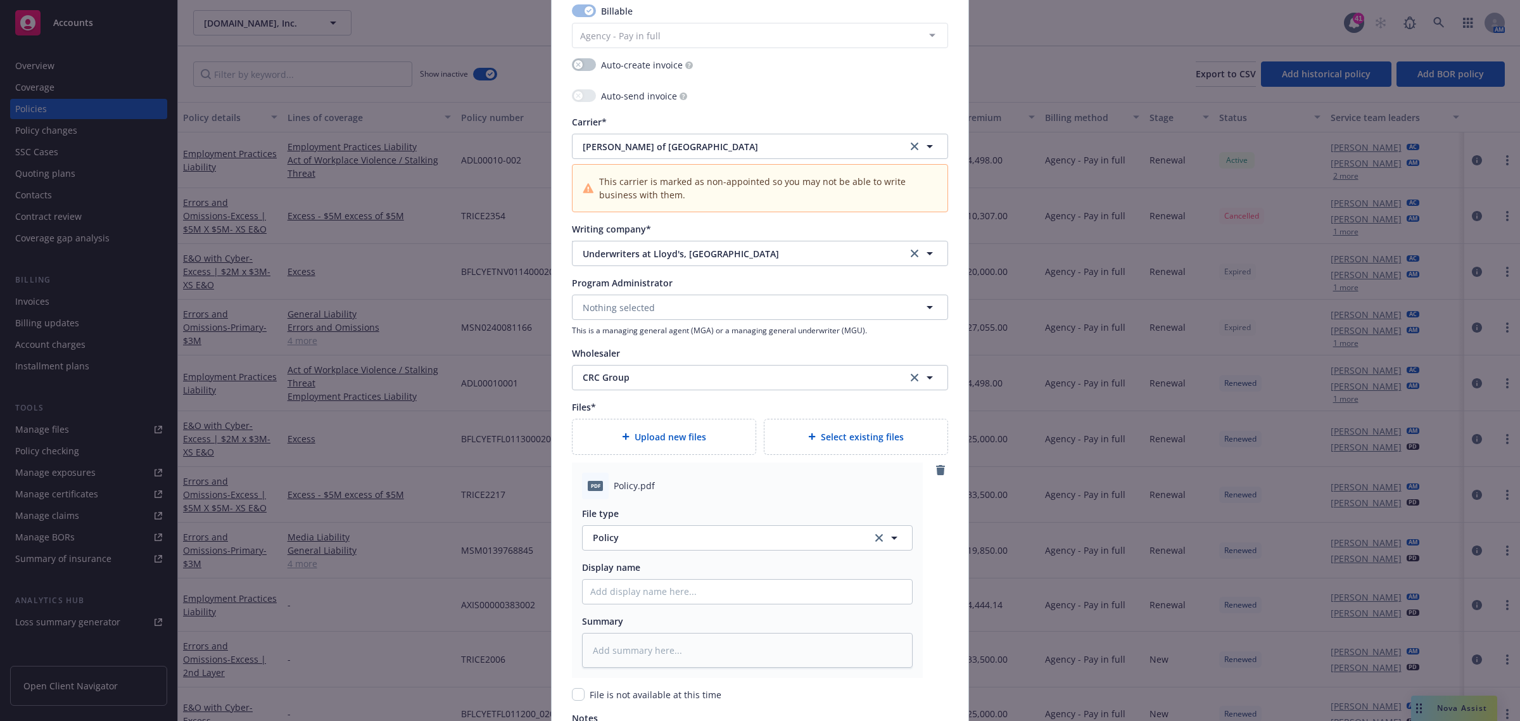
type textarea "x"
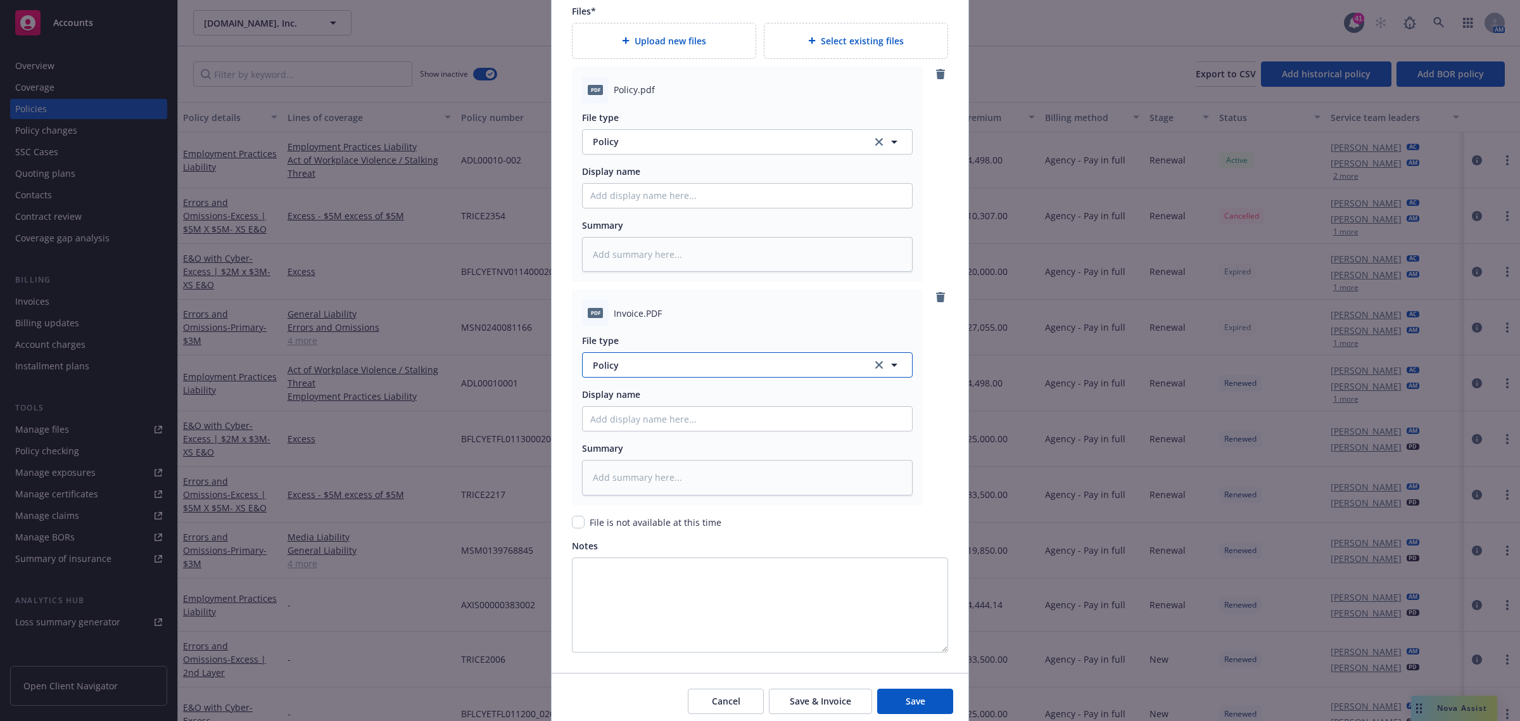
click at [640, 372] on span "Policy" at bounding box center [725, 365] width 265 height 13
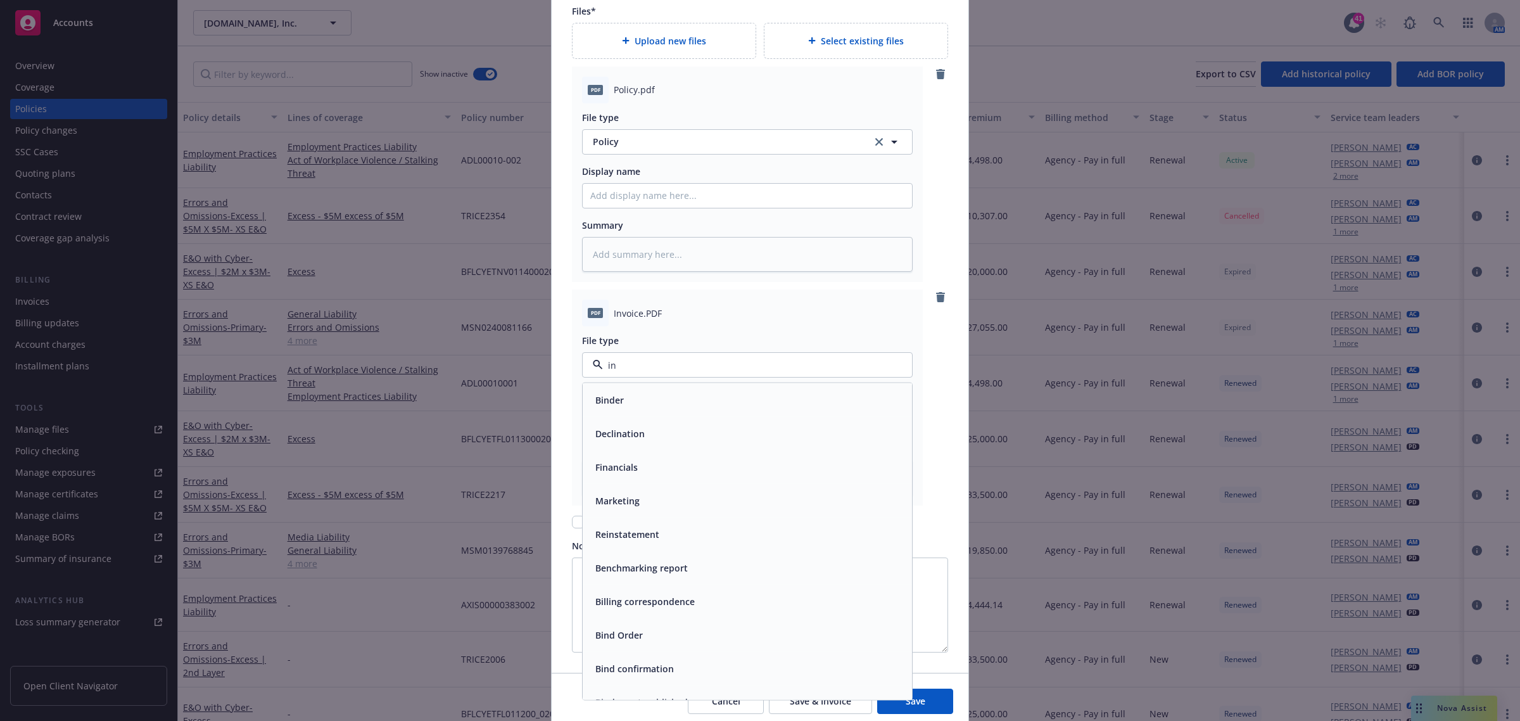
type input "inv"
click at [673, 425] on div "Invoice - Third Party" at bounding box center [747, 434] width 329 height 34
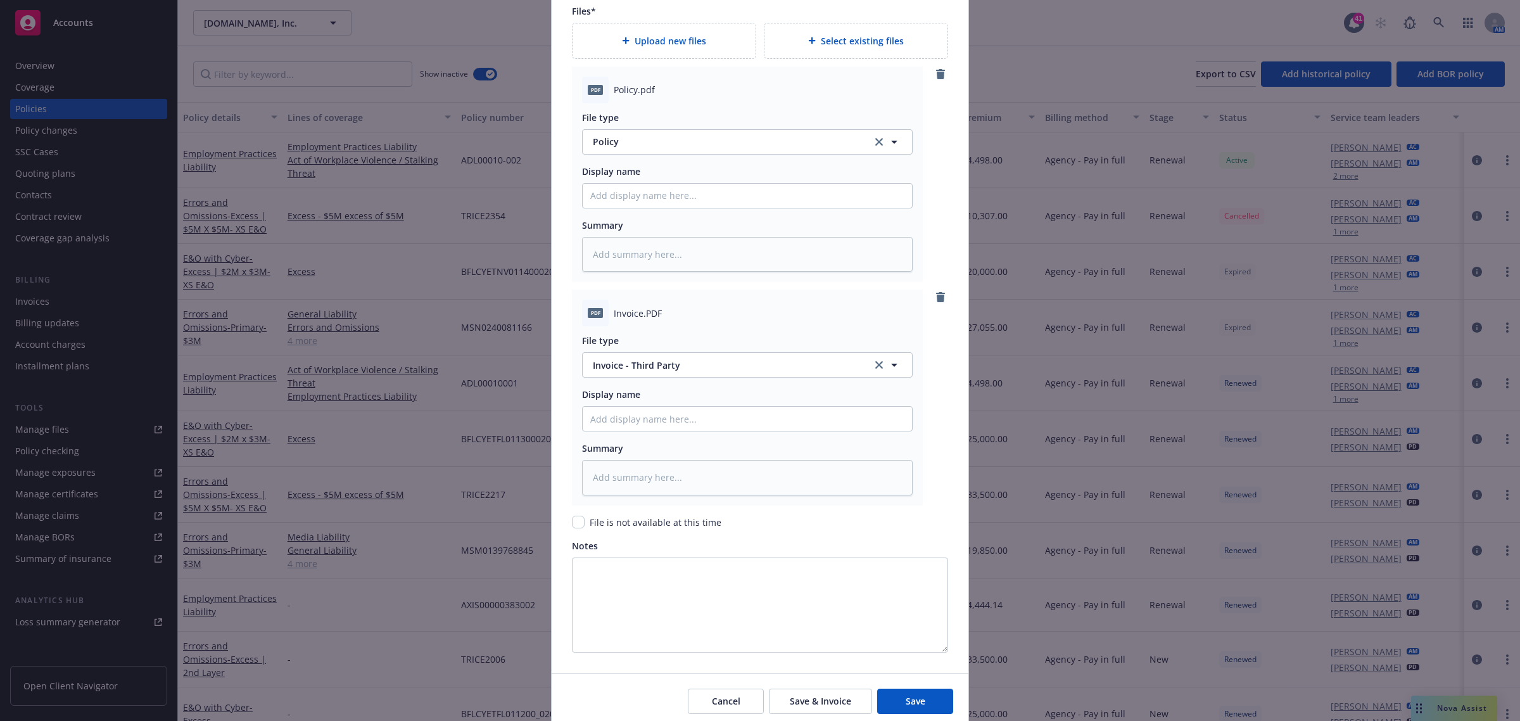
type textarea "x"
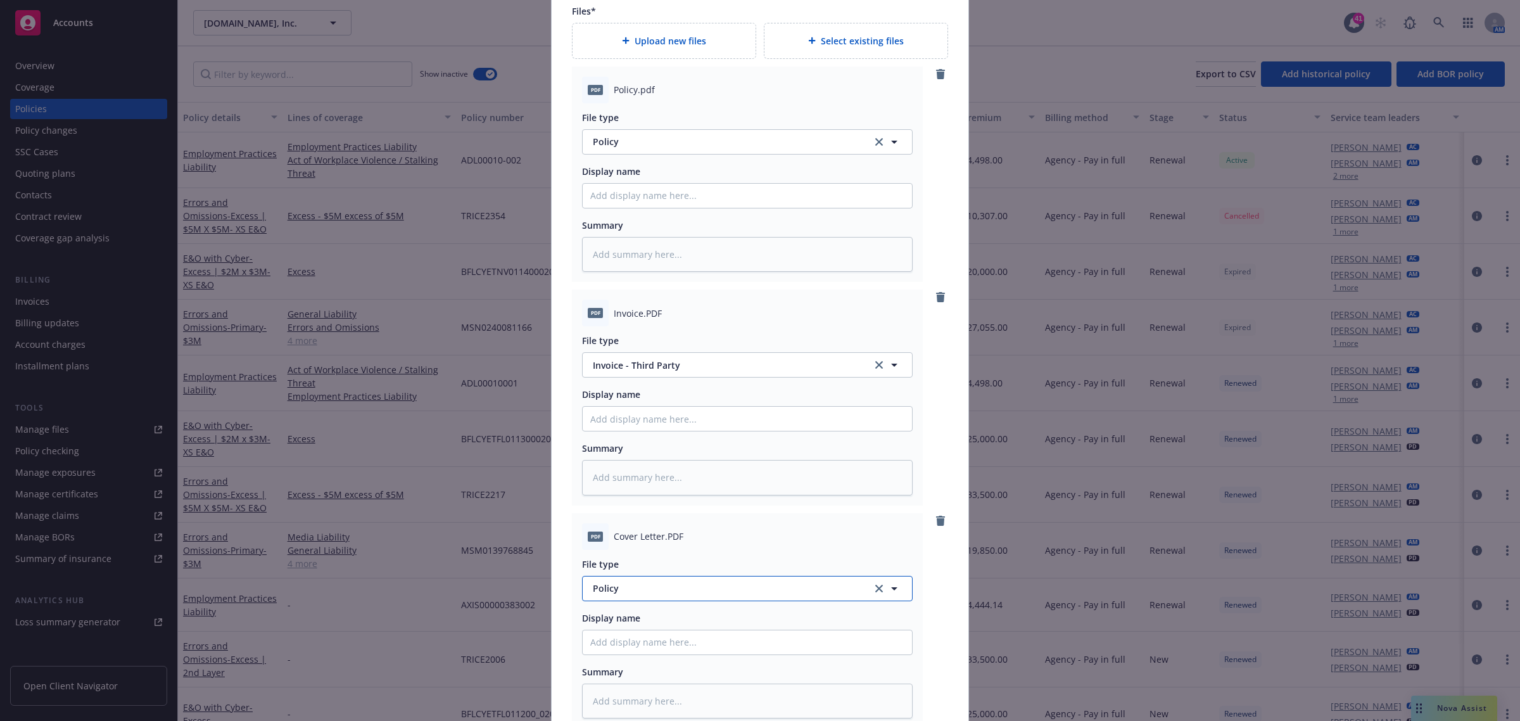
click at [618, 593] on span "Policy" at bounding box center [725, 587] width 265 height 13
type input "cov"
click at [613, 491] on span "Cover letter" at bounding box center [620, 486] width 51 height 13
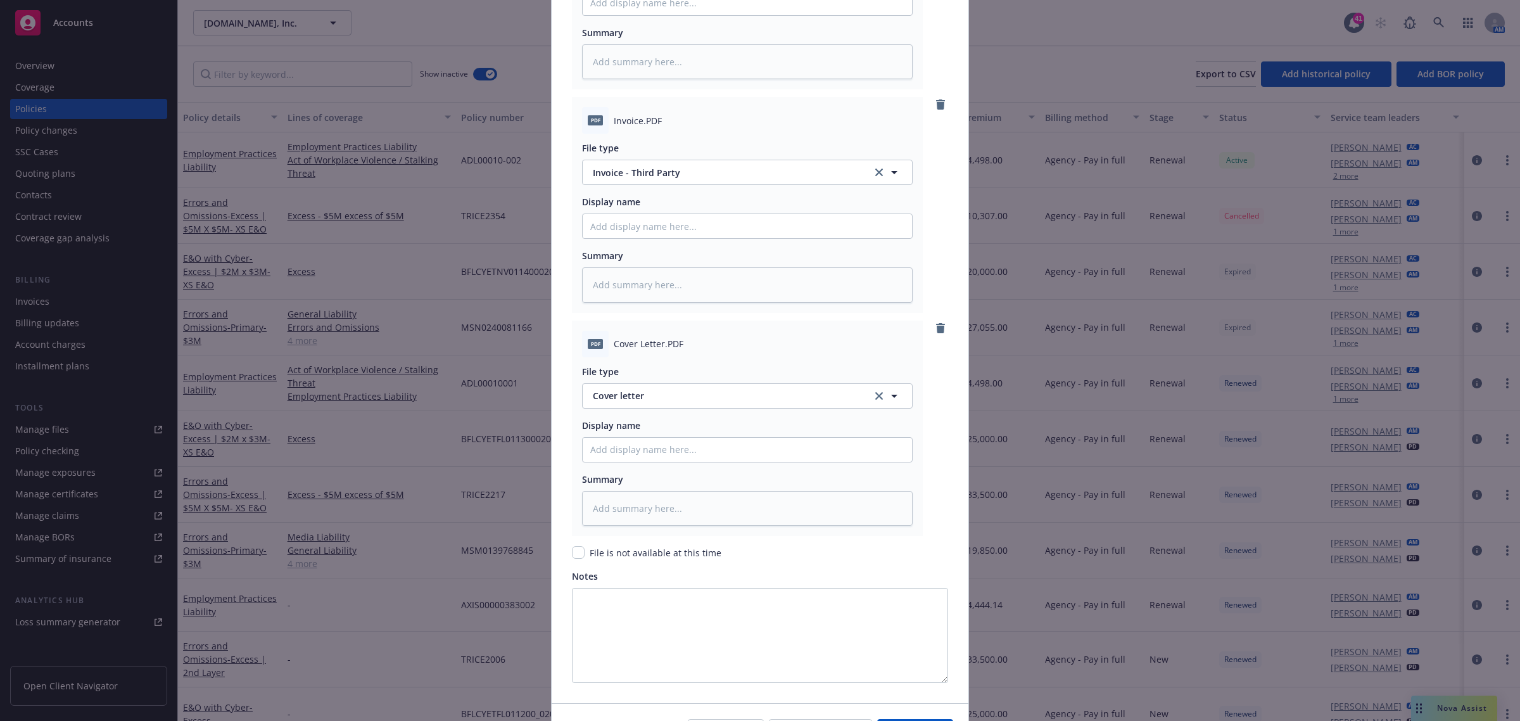
scroll to position [1821, 0]
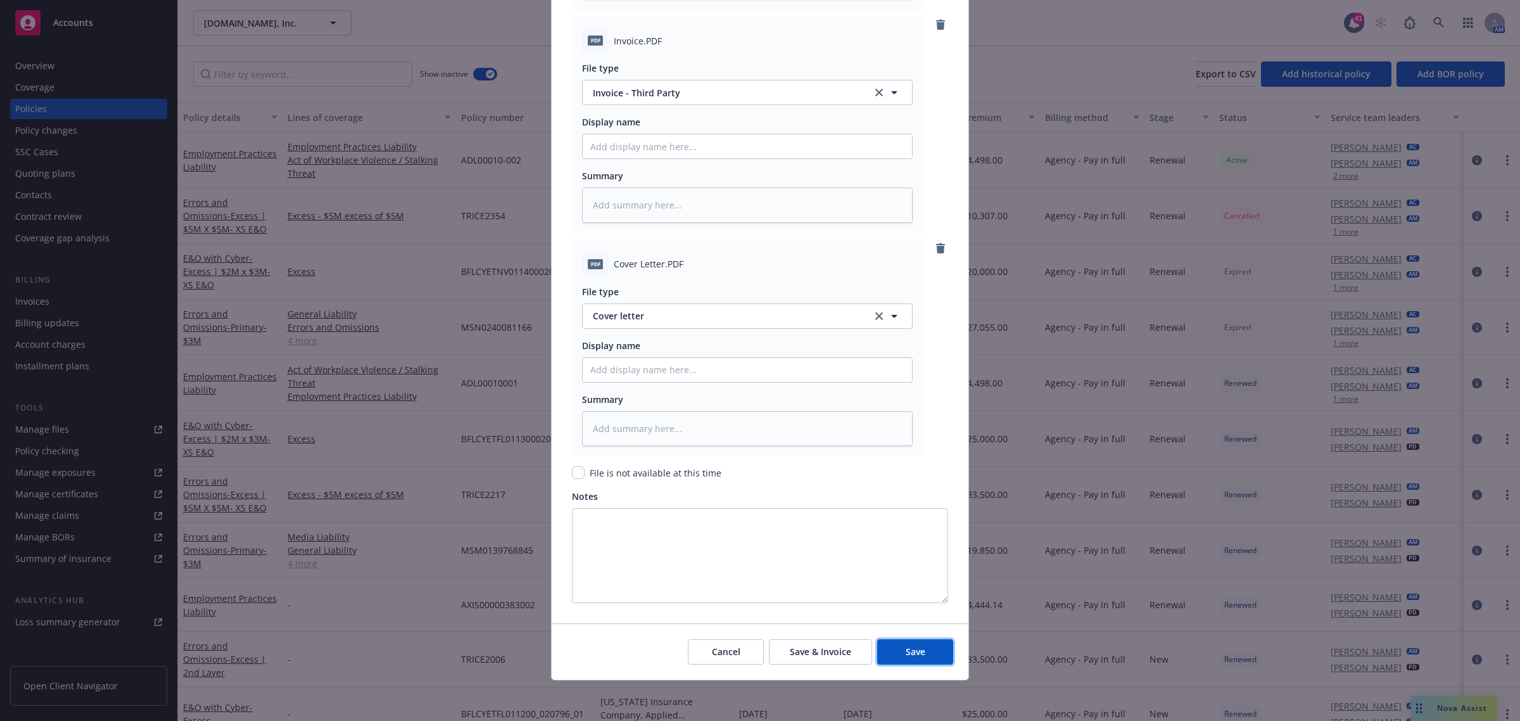
drag, startPoint x: 917, startPoint y: 648, endPoint x: 64, endPoint y: 497, distance: 865.8
click at [917, 649] on span "Save" at bounding box center [916, 651] width 20 height 12
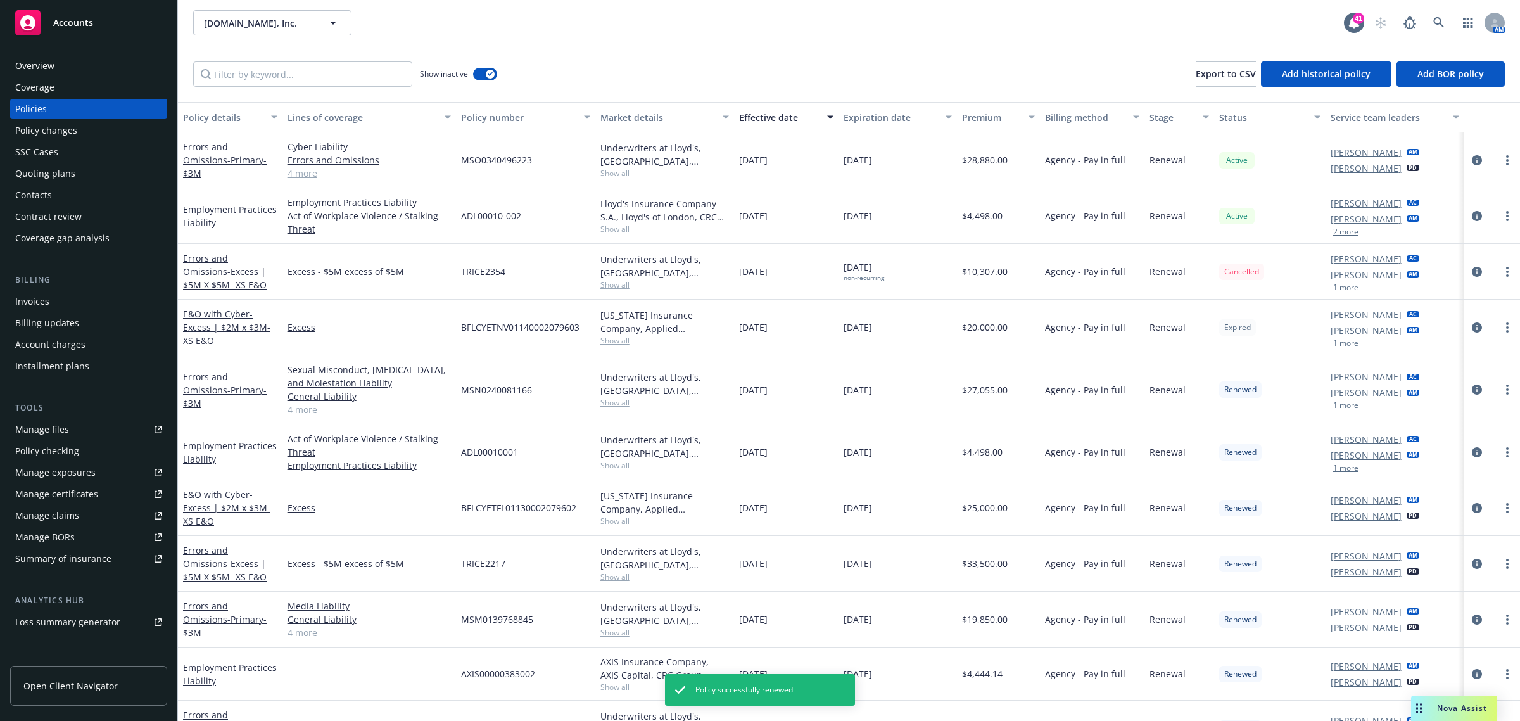
type textarea "x"
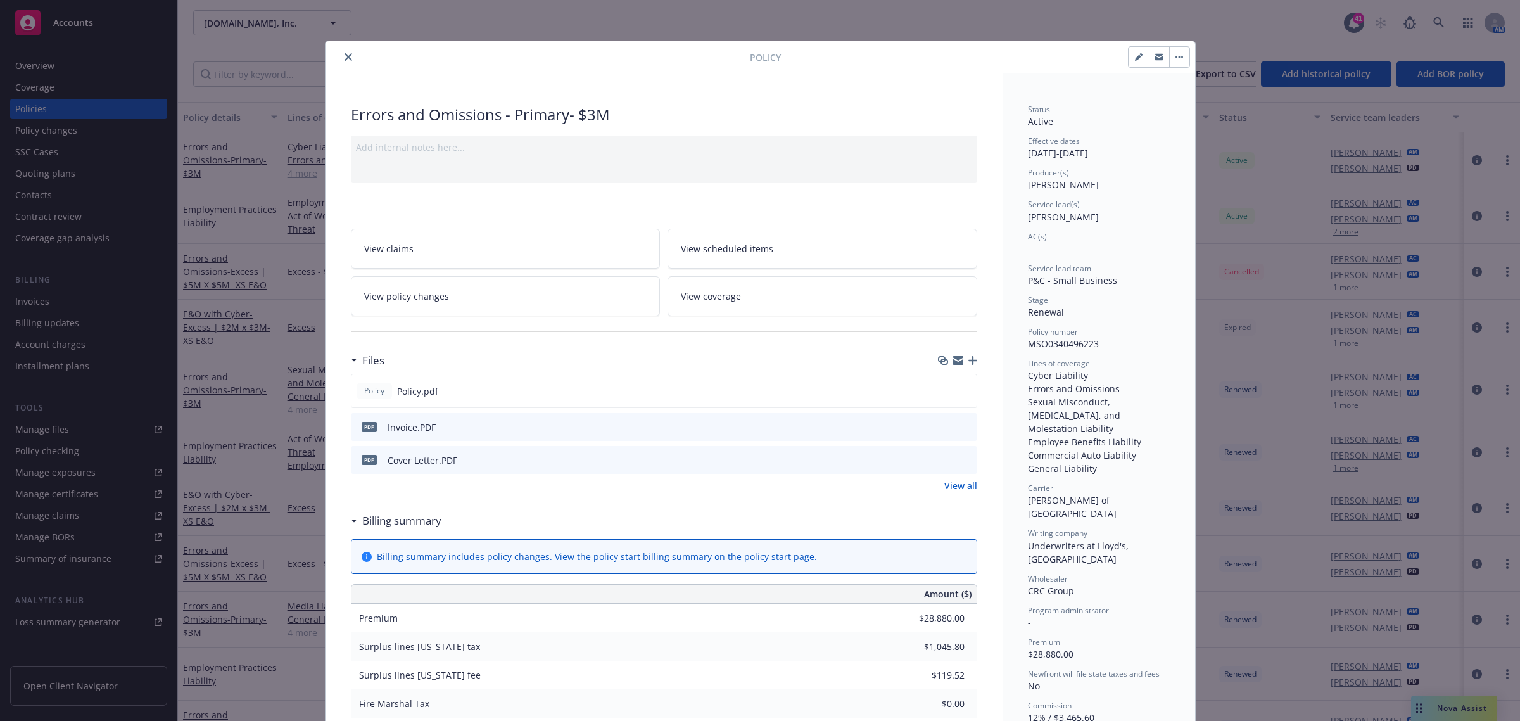
click at [345, 56] on icon "close" at bounding box center [349, 57] width 8 height 8
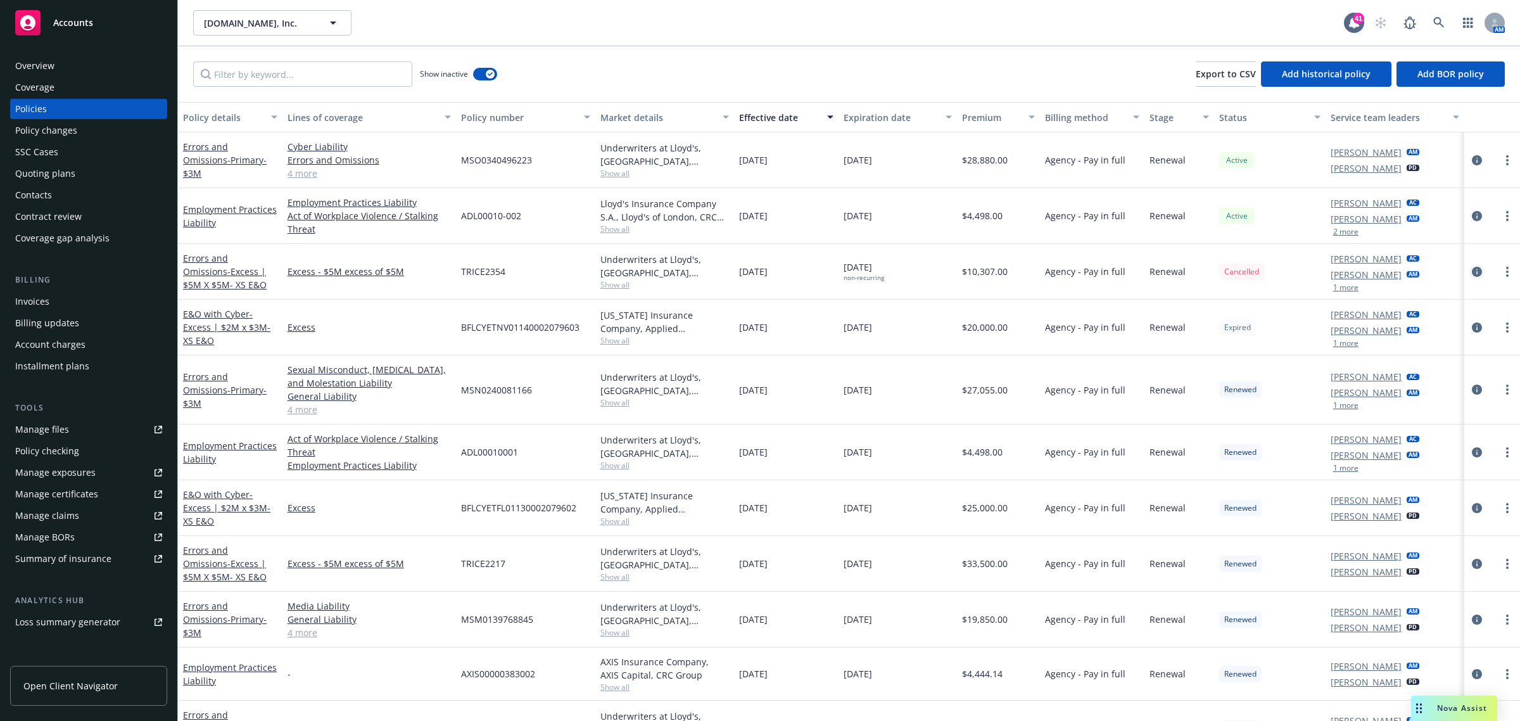
click at [1472, 273] on icon "circleInformation" at bounding box center [1477, 272] width 10 height 10
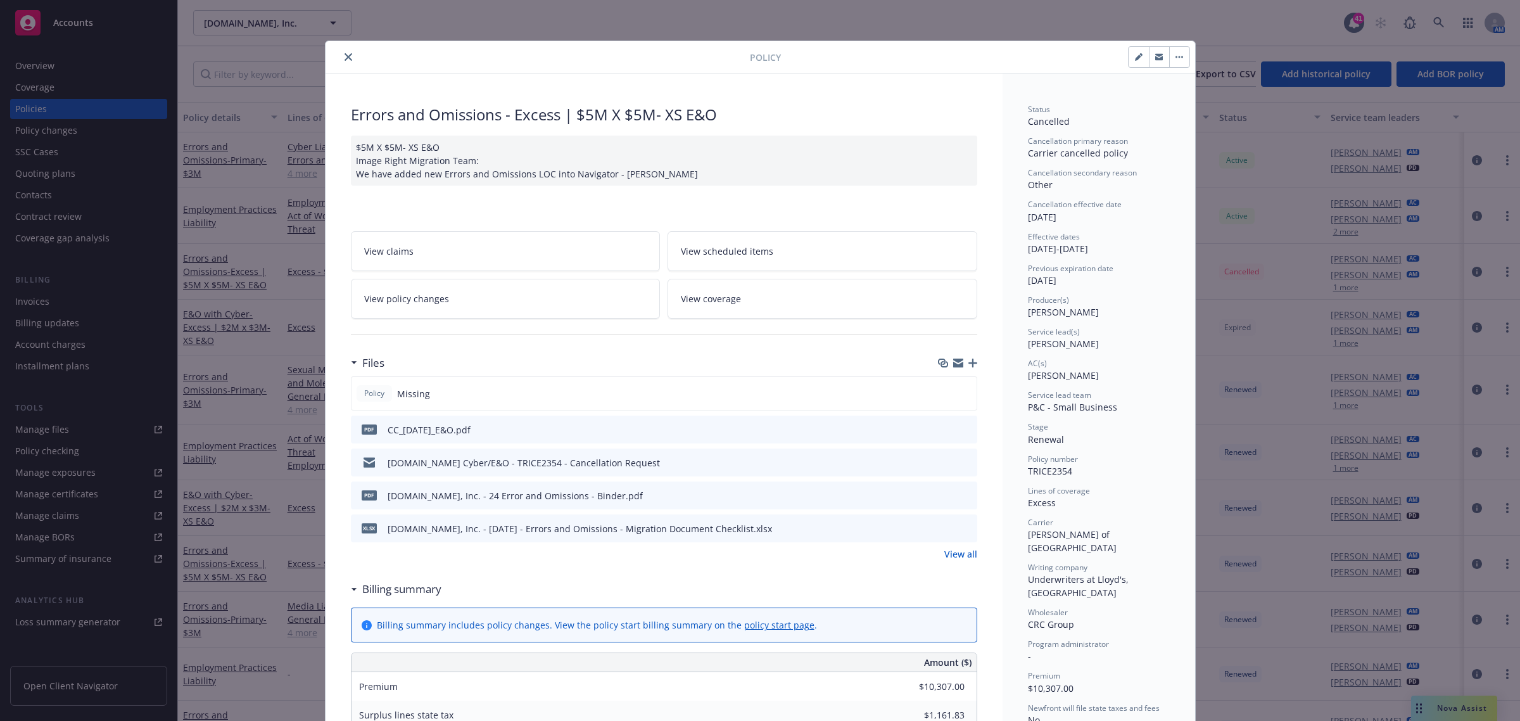
click at [345, 54] on icon "close" at bounding box center [349, 57] width 8 height 8
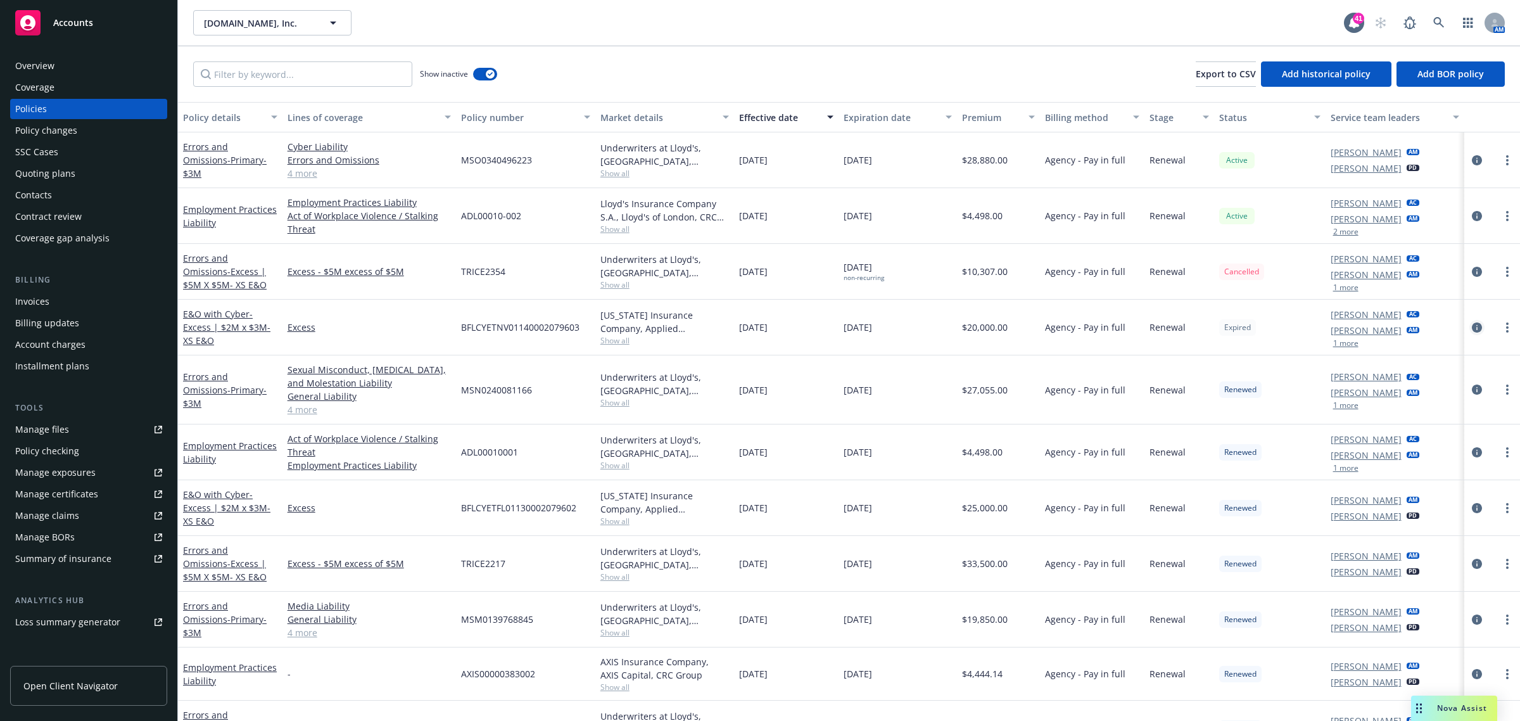
click at [1472, 325] on icon "circleInformation" at bounding box center [1477, 327] width 10 height 10
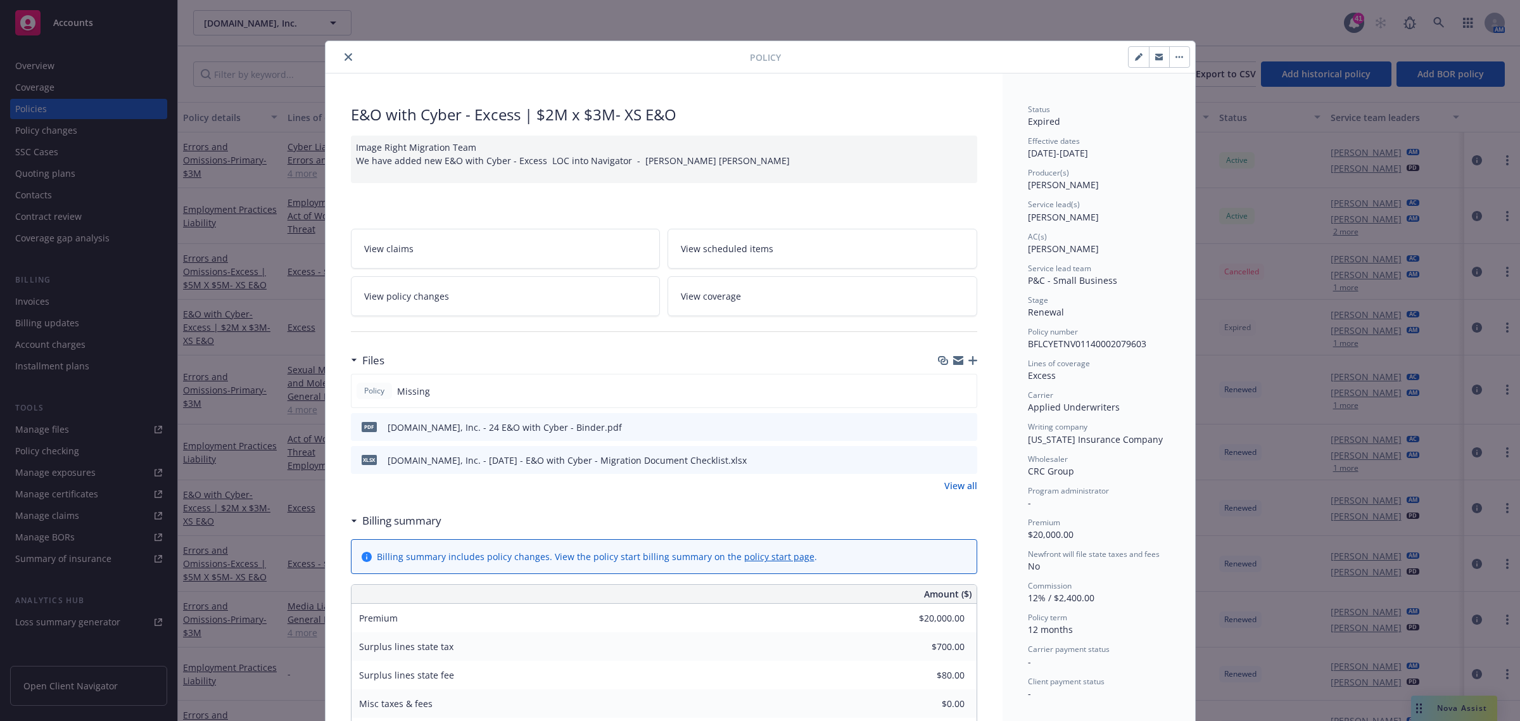
click at [341, 59] on button "close" at bounding box center [348, 56] width 15 height 15
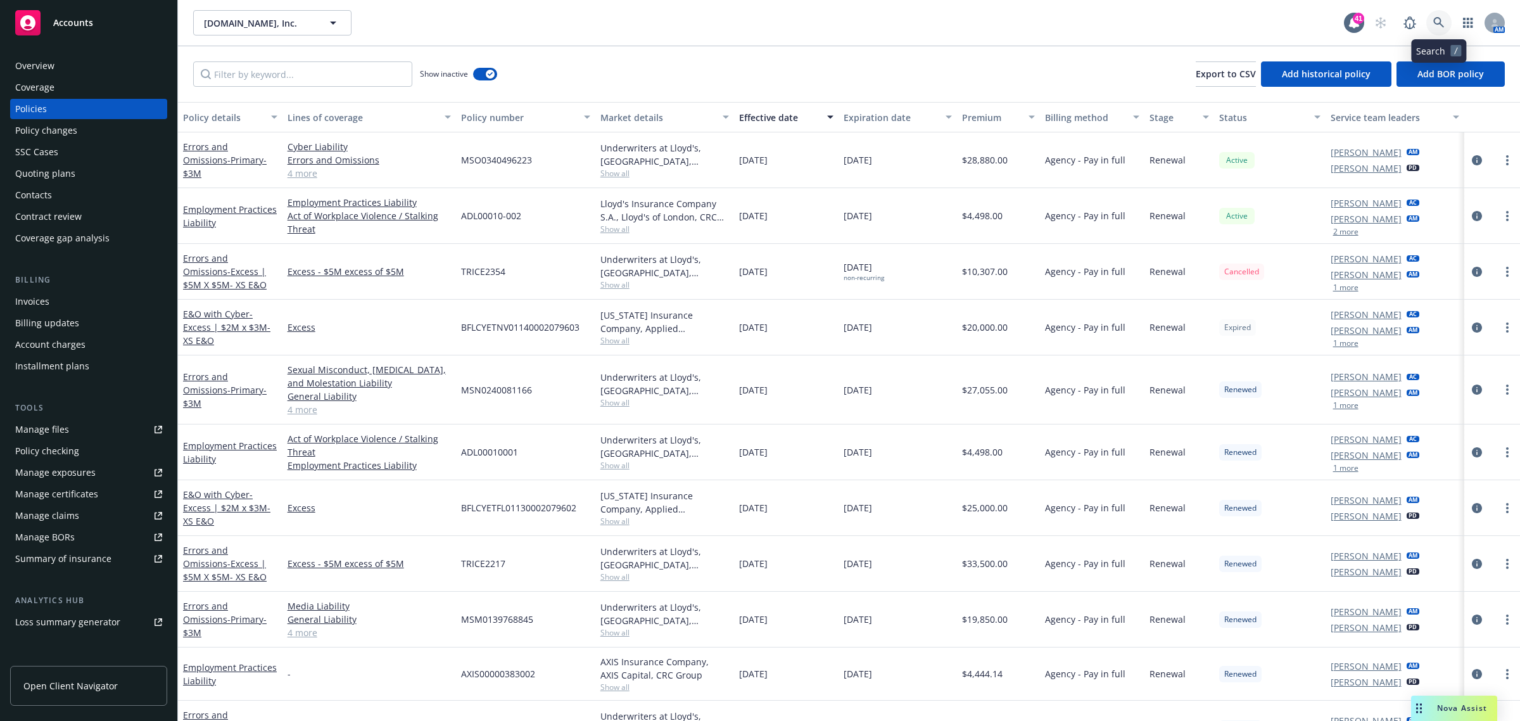
click at [1436, 22] on icon at bounding box center [1438, 22] width 11 height 11
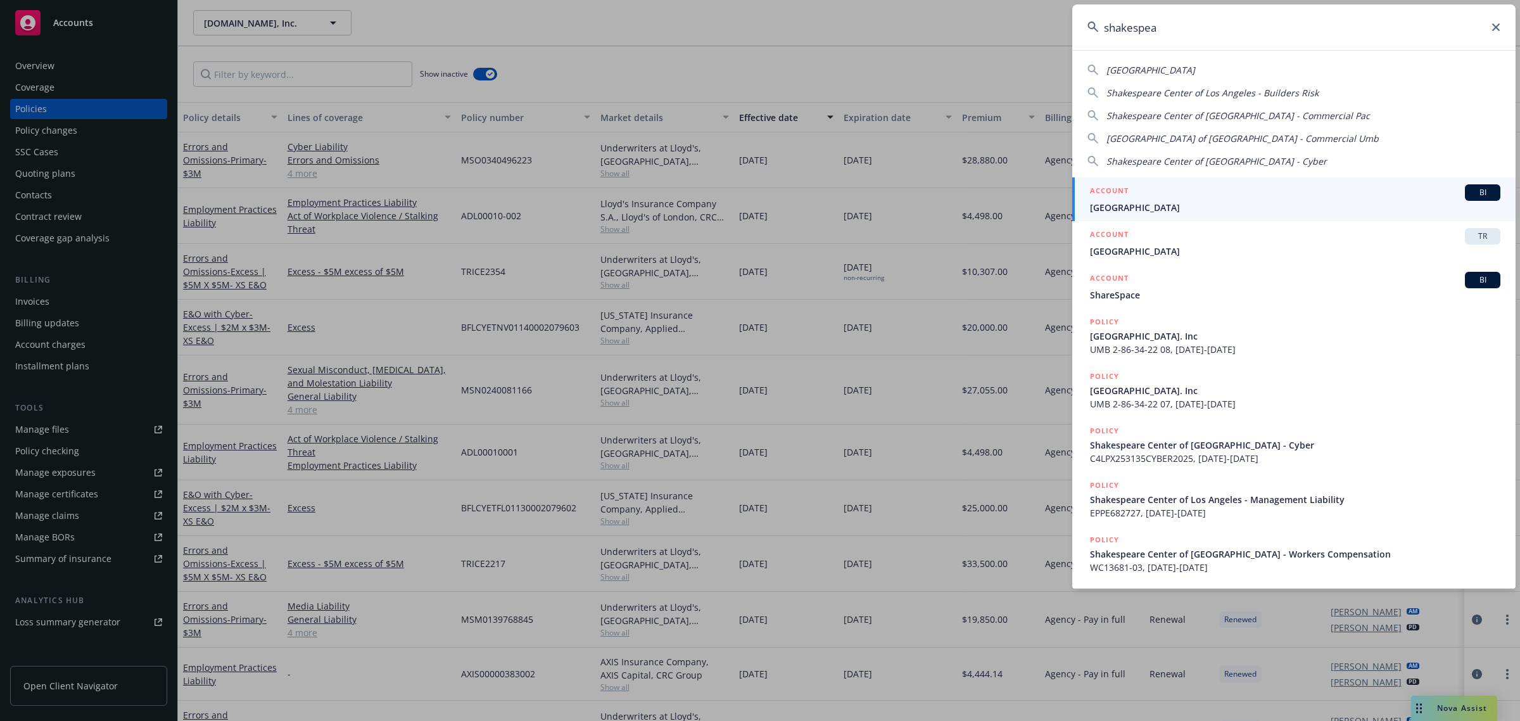
type input "shakespea"
drag, startPoint x: 1210, startPoint y: 203, endPoint x: 1202, endPoint y: 197, distance: 10.9
click at [1210, 201] on span "[GEOGRAPHIC_DATA]" at bounding box center [1295, 207] width 410 height 13
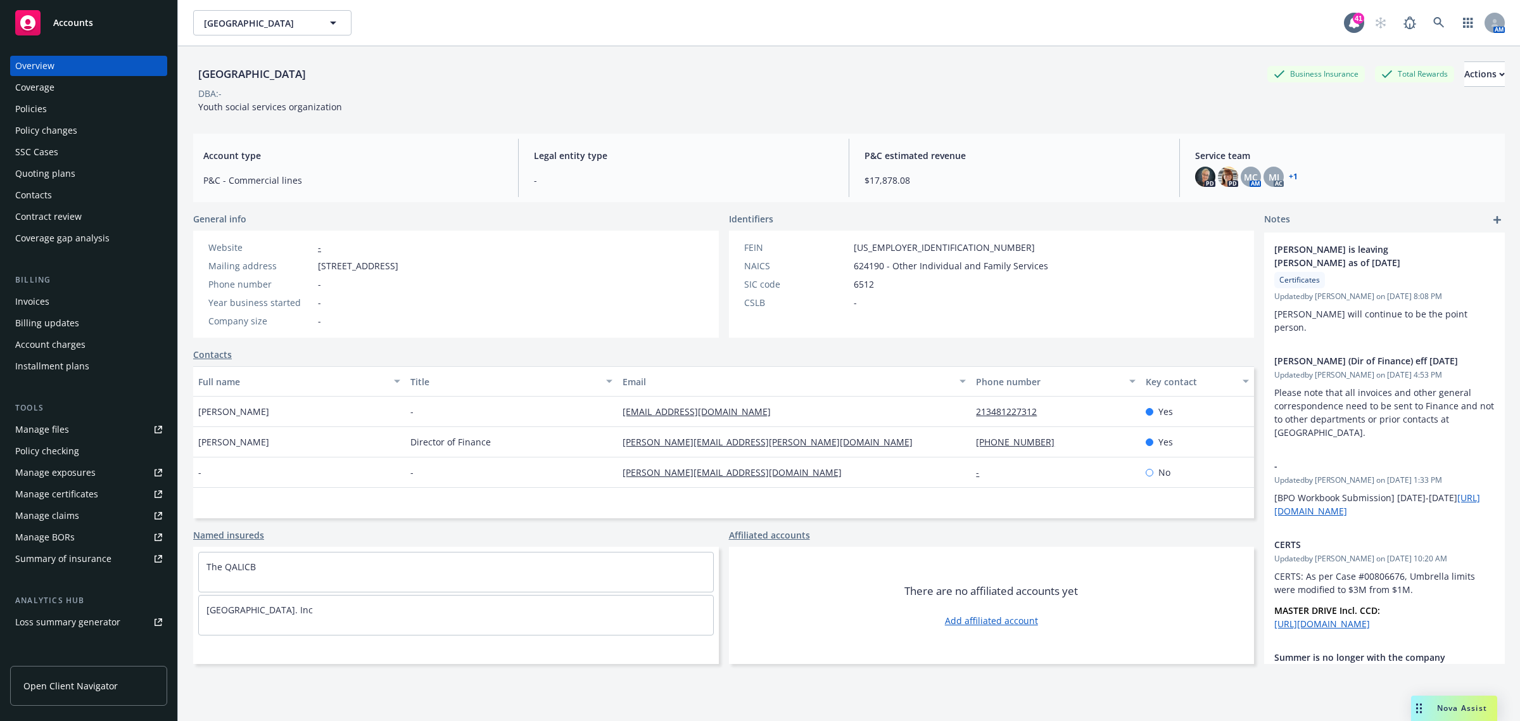
click at [67, 102] on div "Policies" at bounding box center [88, 109] width 147 height 20
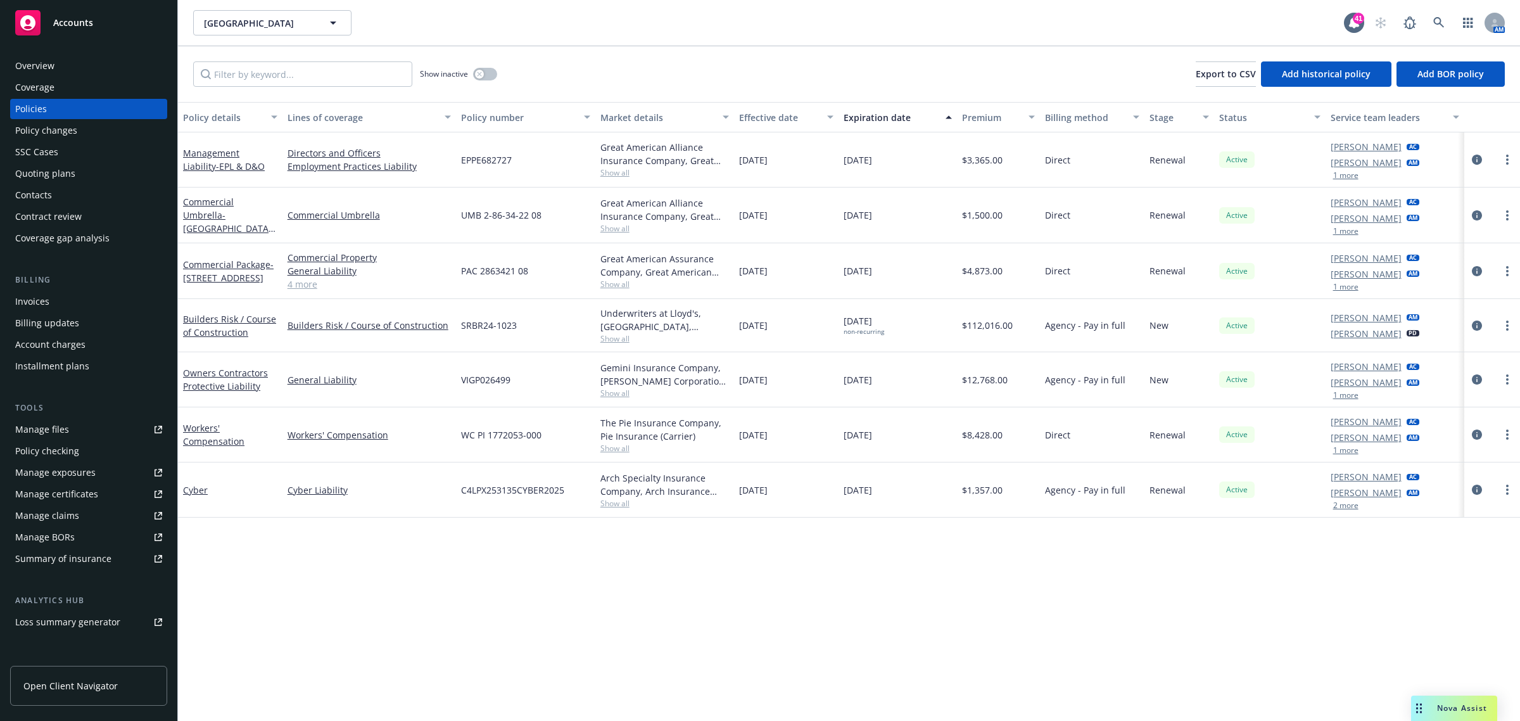
click at [80, 62] on div "Overview" at bounding box center [88, 66] width 147 height 20
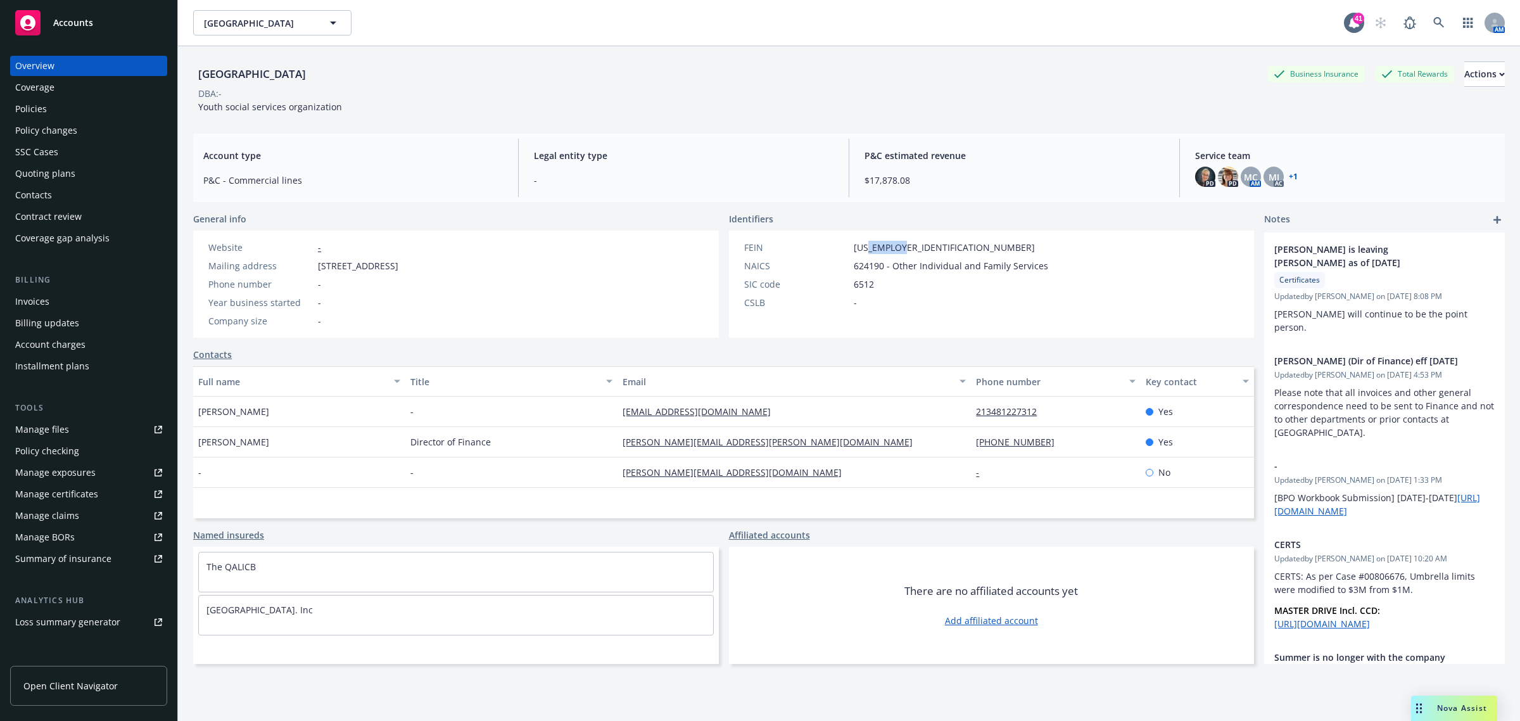
drag, startPoint x: 924, startPoint y: 248, endPoint x: 863, endPoint y: 249, distance: 60.8
click at [863, 249] on div "FEIN [US_EMPLOYER_IDENTIFICATION_NUMBER]" at bounding box center [896, 247] width 314 height 13
copy span "3167013"
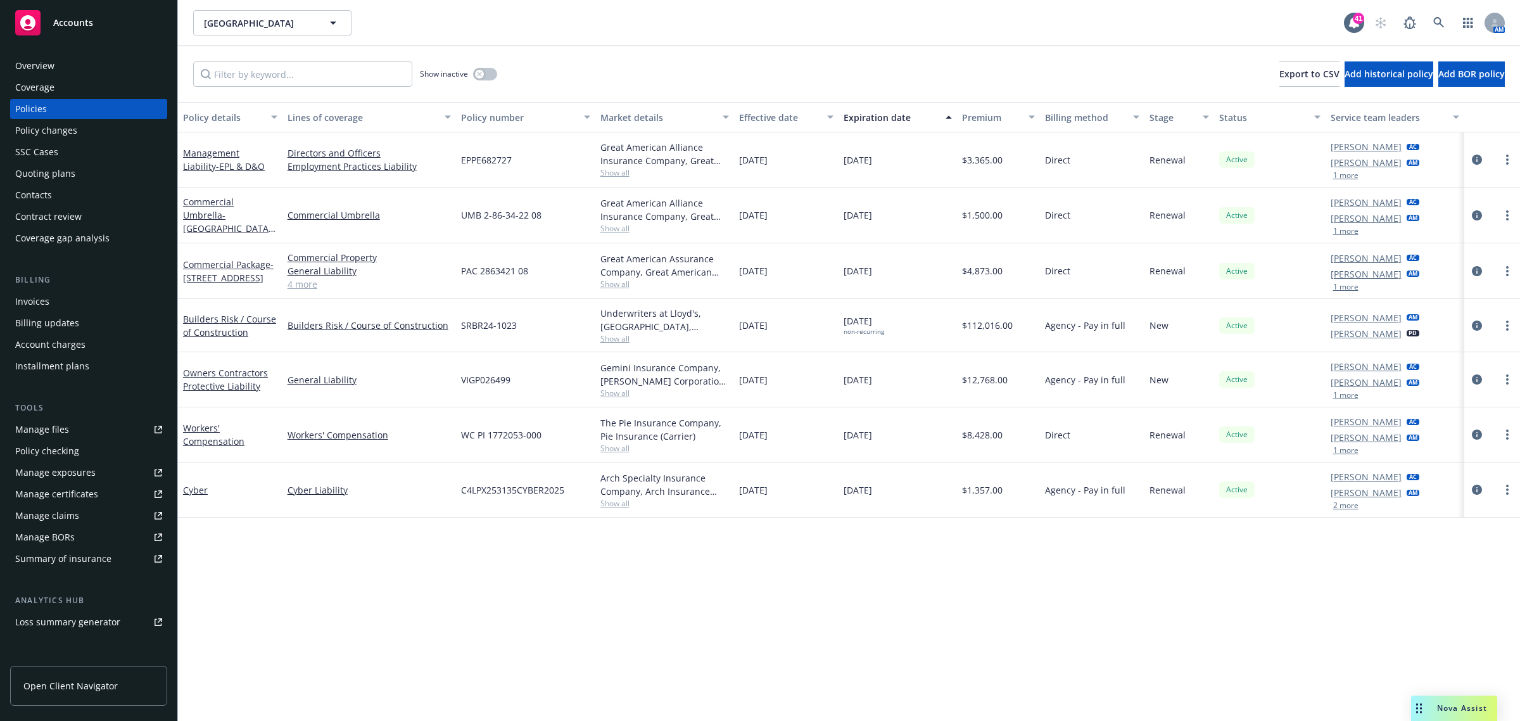
click at [65, 67] on div "Overview" at bounding box center [88, 66] width 147 height 20
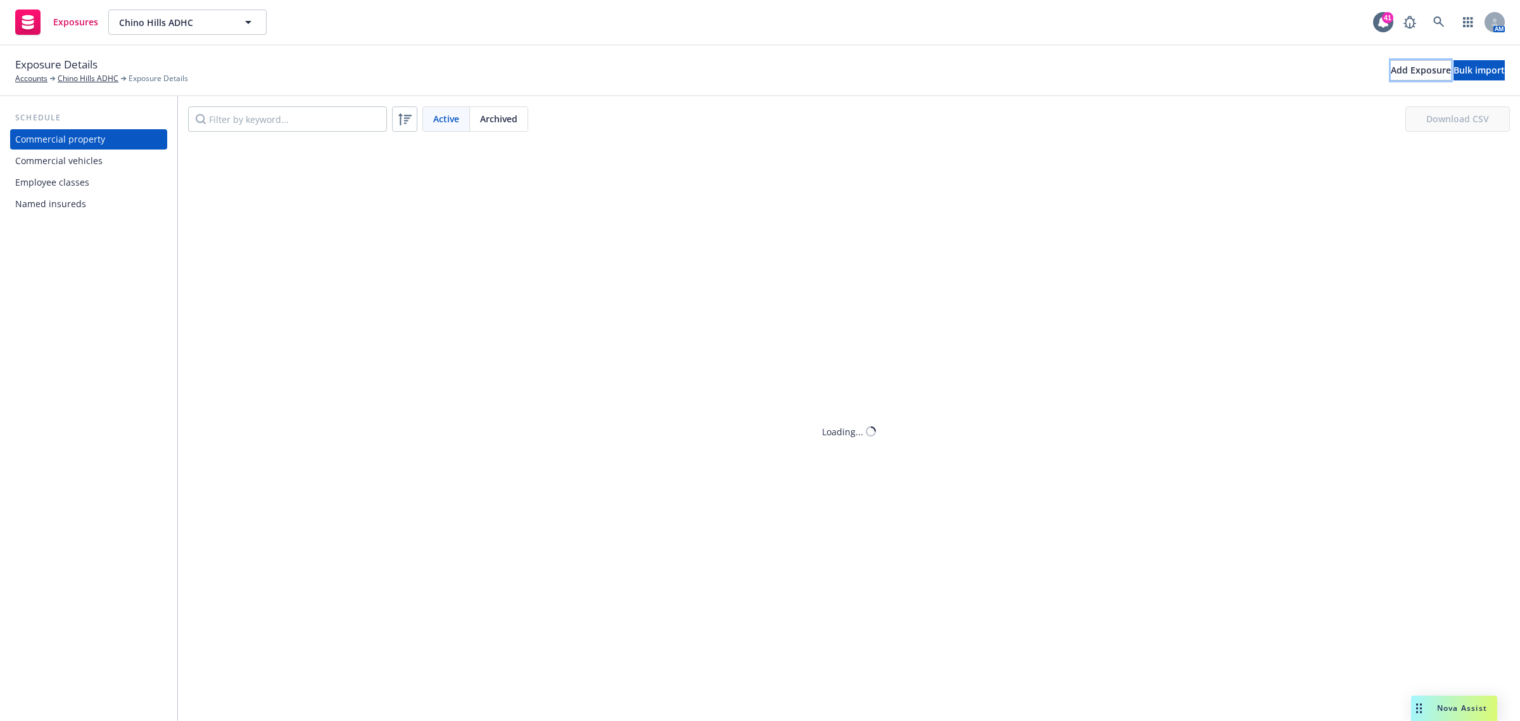
drag, startPoint x: 1367, startPoint y: 68, endPoint x: 993, endPoint y: 46, distance: 374.4
click at [1058, 56] on div "Exposure Details Accounts Chino Hills ADHC Exposure Details Add Exposure Bulk i…" at bounding box center [760, 70] width 1490 height 28
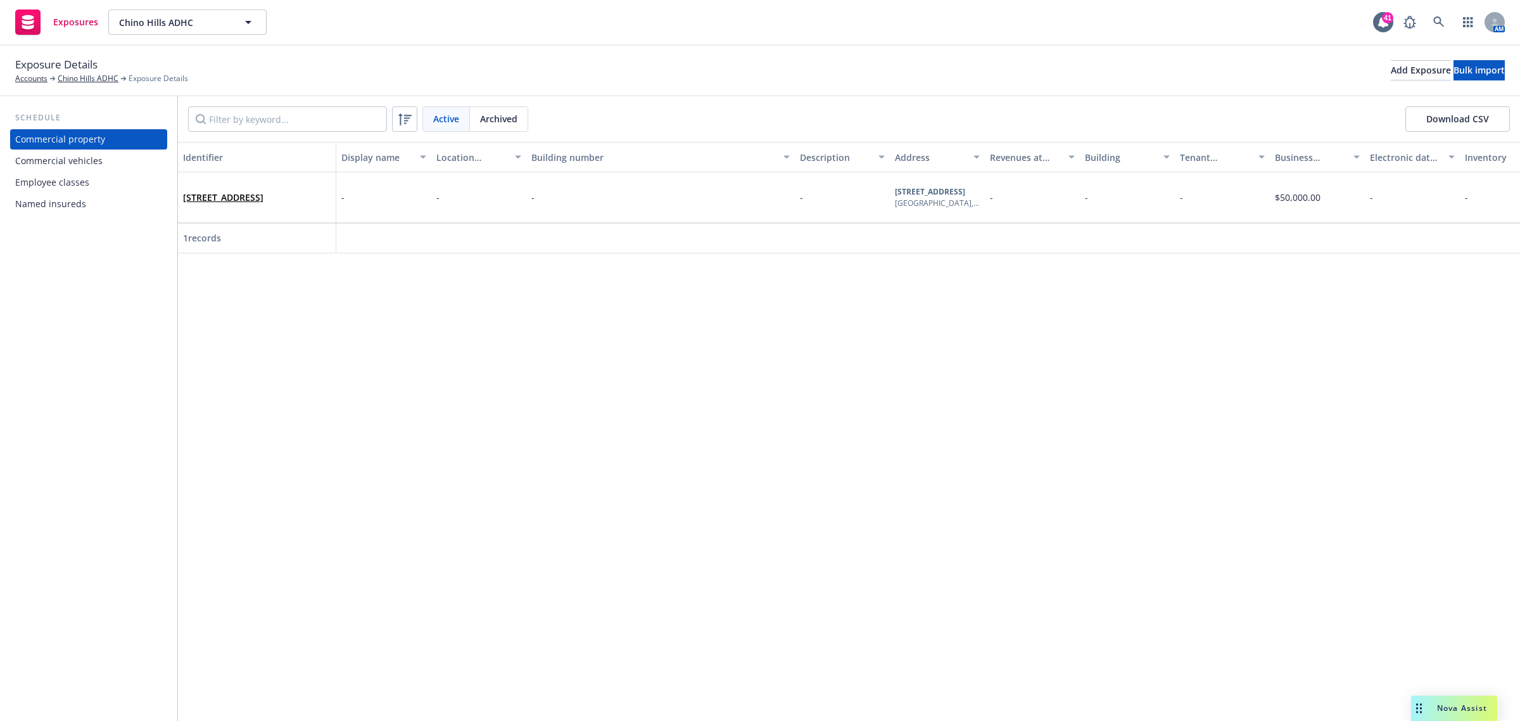
click at [89, 162] on div "Commercial vehicles" at bounding box center [58, 161] width 87 height 20
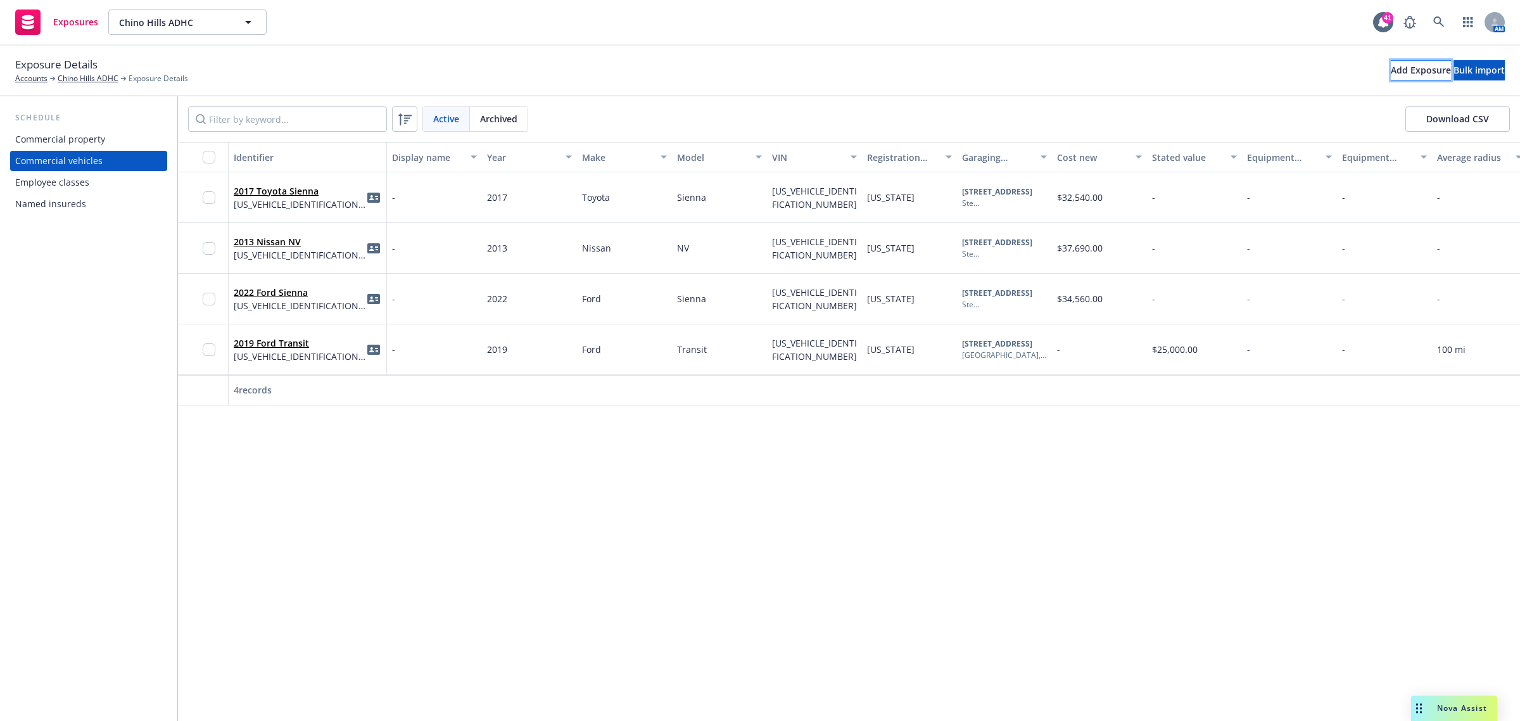
click at [1391, 63] on div "Add Exposure" at bounding box center [1421, 70] width 60 height 19
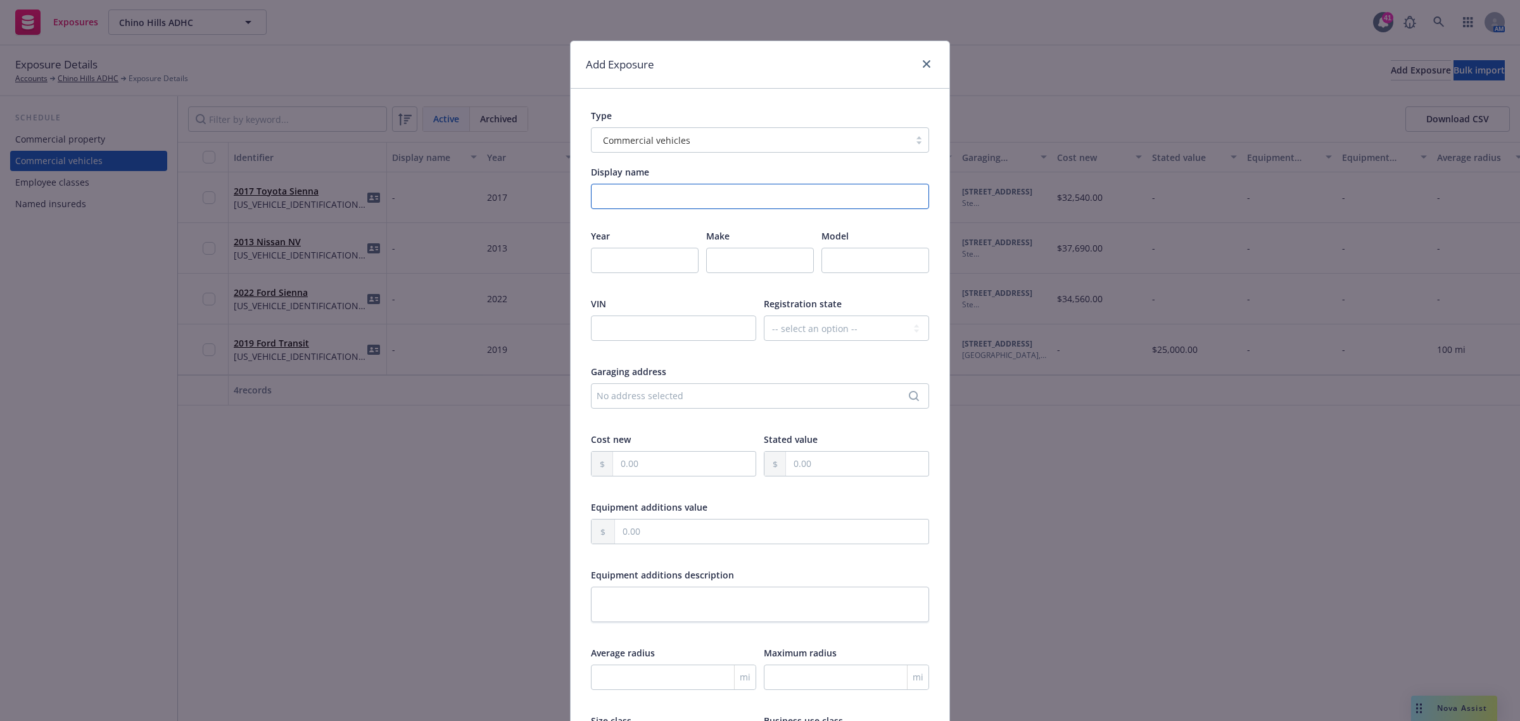
click at [616, 197] on input "Display name" at bounding box center [760, 196] width 338 height 25
click at [632, 260] on input "number" at bounding box center [645, 260] width 108 height 25
type input "2025"
click at [716, 262] on input "text" at bounding box center [760, 260] width 108 height 25
type input "Toyota"
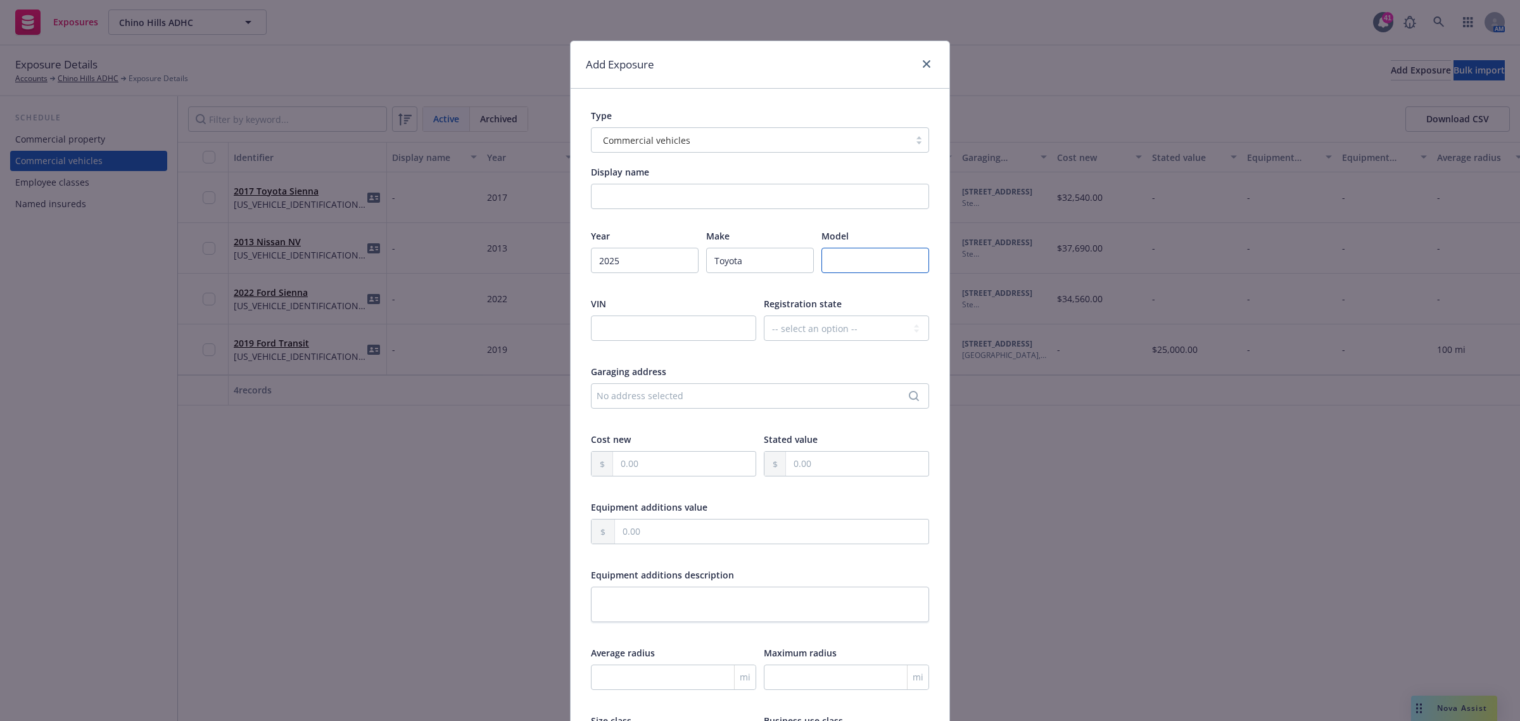
click at [875, 264] on input "text" at bounding box center [876, 260] width 108 height 25
type input "Sienna"
click at [675, 321] on input "text" at bounding box center [673, 327] width 165 height 25
paste input "5TDJRKEC7SS279987"
type input "5TDJRKEC7SS279987"
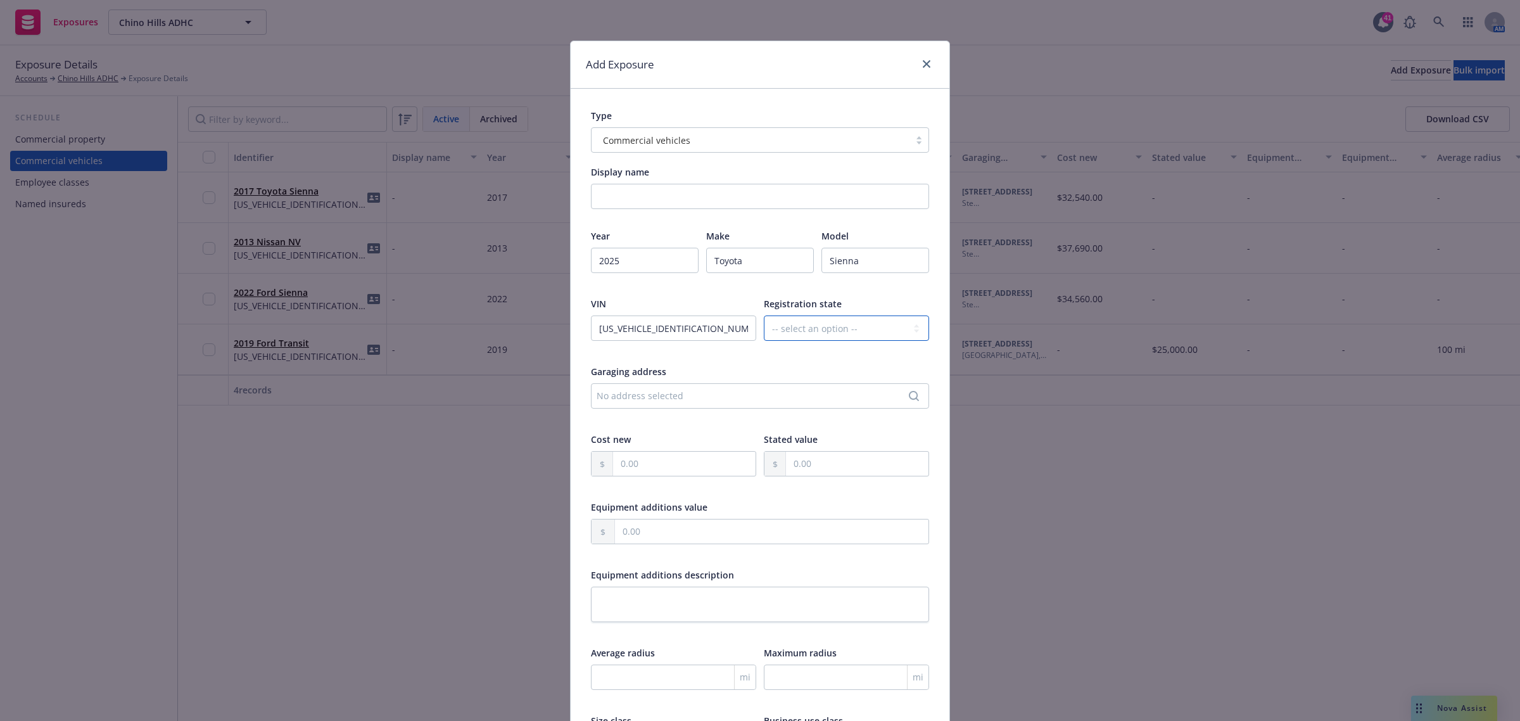
click at [793, 334] on select "-- select an option -- Alaska Alabama Arkansas American Samoa Arizona Californi…" at bounding box center [846, 327] width 165 height 25
select select "CA"
click at [764, 315] on select "-- select an option -- Alaska Alabama Arkansas American Samoa Arizona Californi…" at bounding box center [846, 327] width 165 height 25
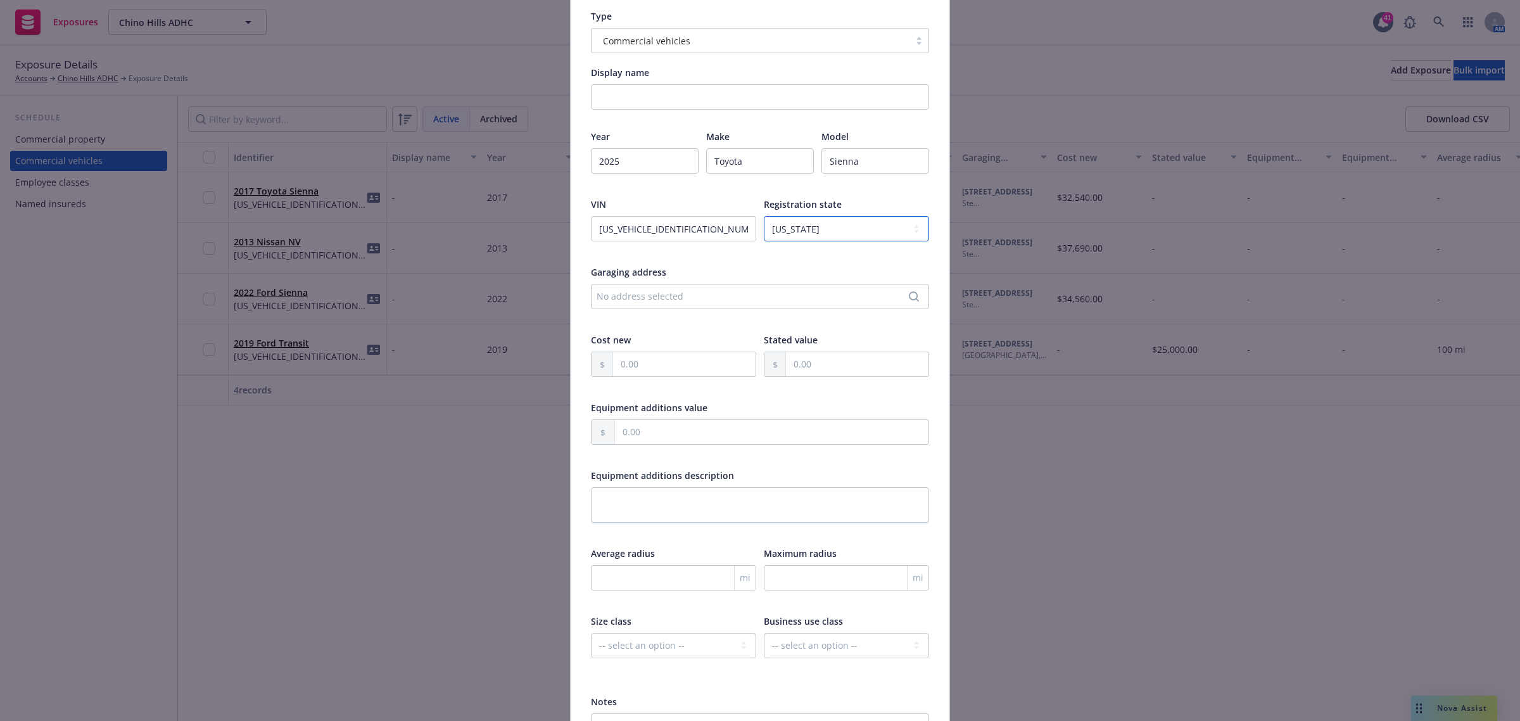
scroll to position [234, 0]
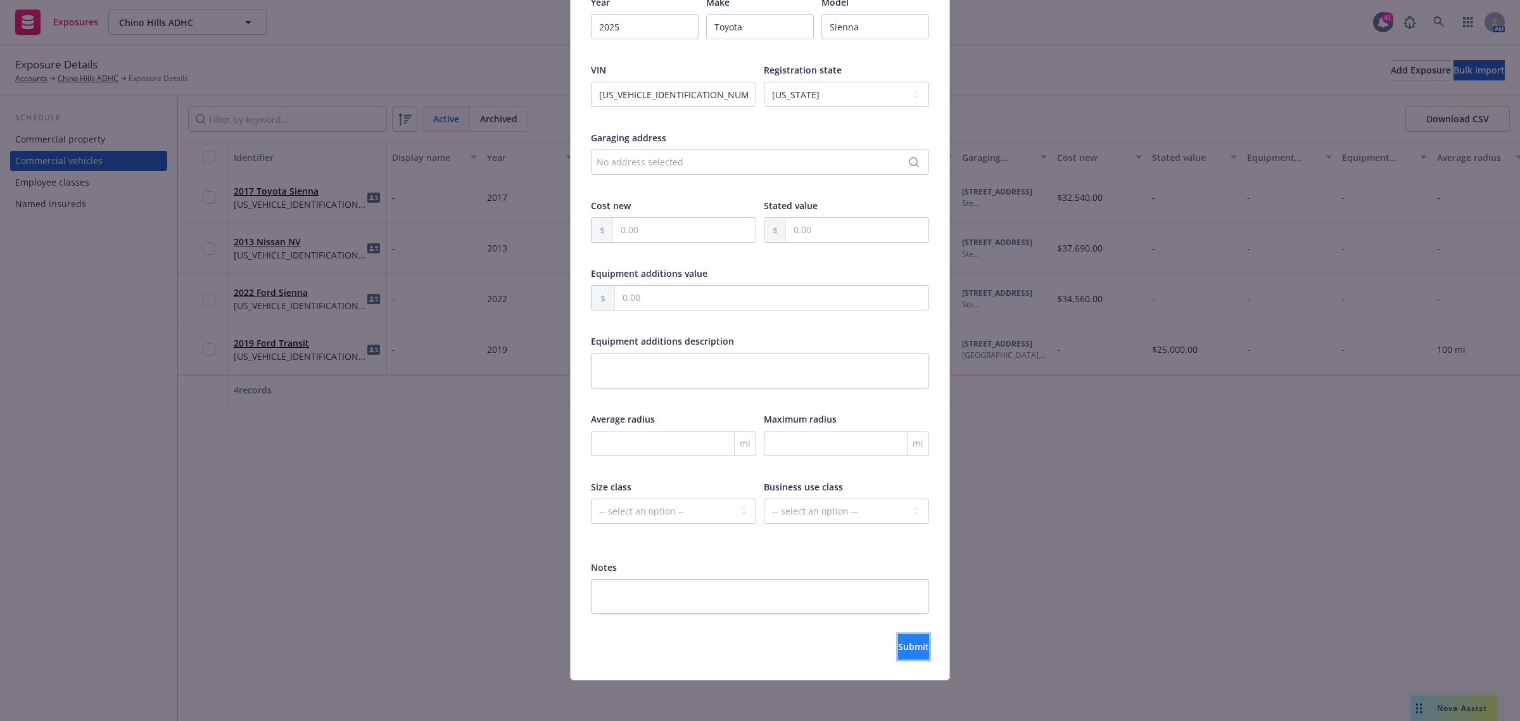
click at [898, 640] on span "Submit" at bounding box center [913, 646] width 31 height 12
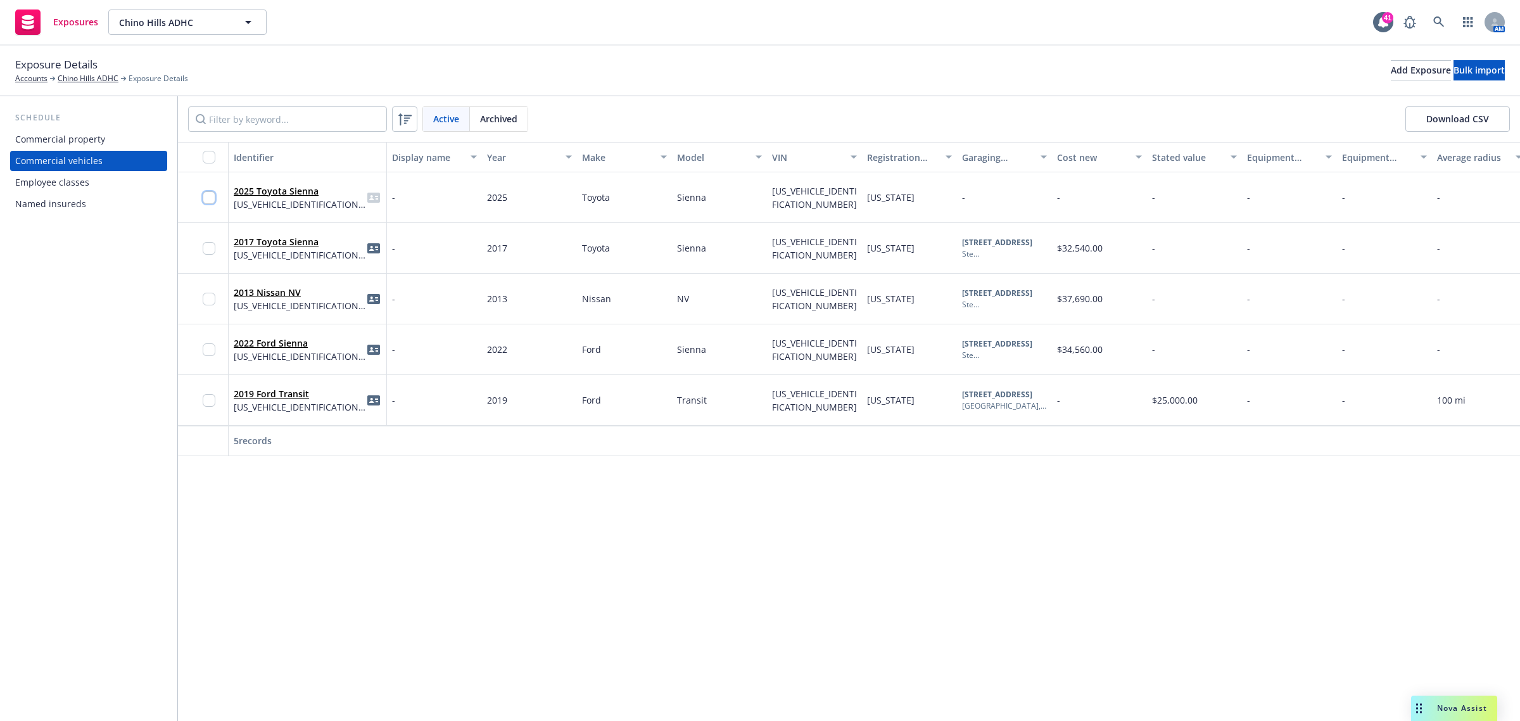
click at [213, 193] on input "checkbox" at bounding box center [209, 197] width 13 height 13
click at [861, 691] on span "Generate Auto ID cards" at bounding box center [825, 692] width 101 height 12
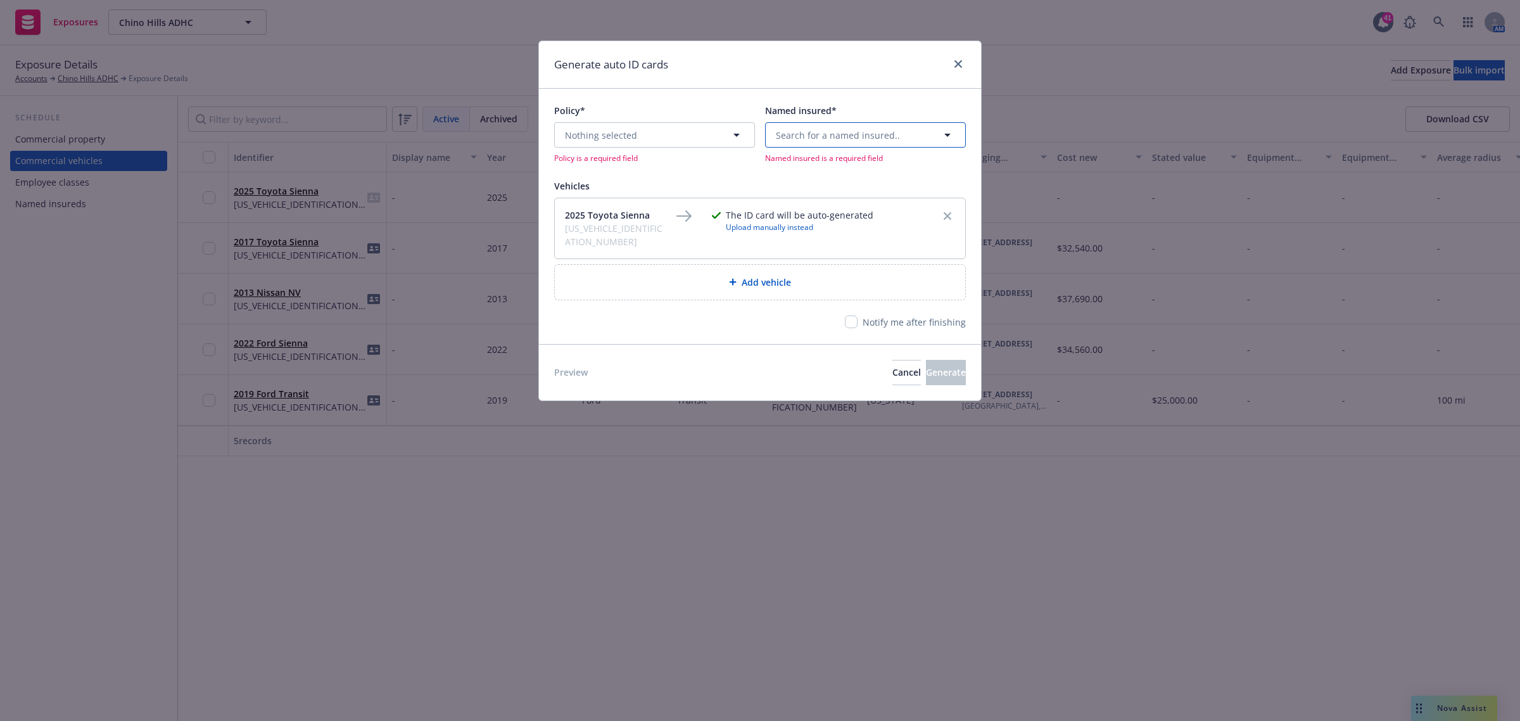
click at [841, 143] on button "Search for a named insured.." at bounding box center [865, 134] width 201 height 25
click at [901, 255] on div "Chino Hills ADHC 4200 Chino Hills Pkwy #330, Chino Hills, CA, 91709, USA Account" at bounding box center [865, 239] width 183 height 32
click at [647, 136] on button "Nothing selected" at bounding box center [654, 134] width 201 height 25
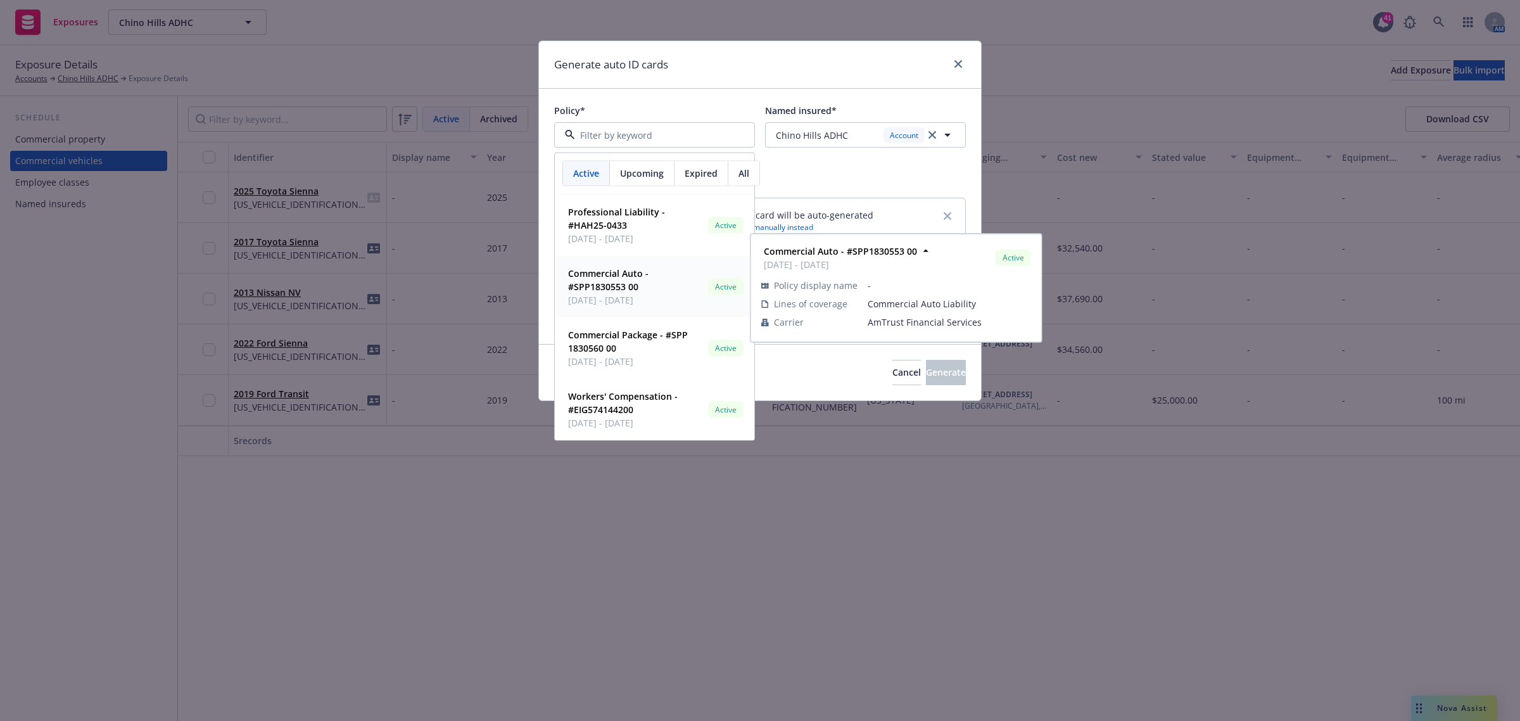
click at [644, 291] on span "Commercial Auto - #SPP1830553 00" at bounding box center [635, 280] width 135 height 27
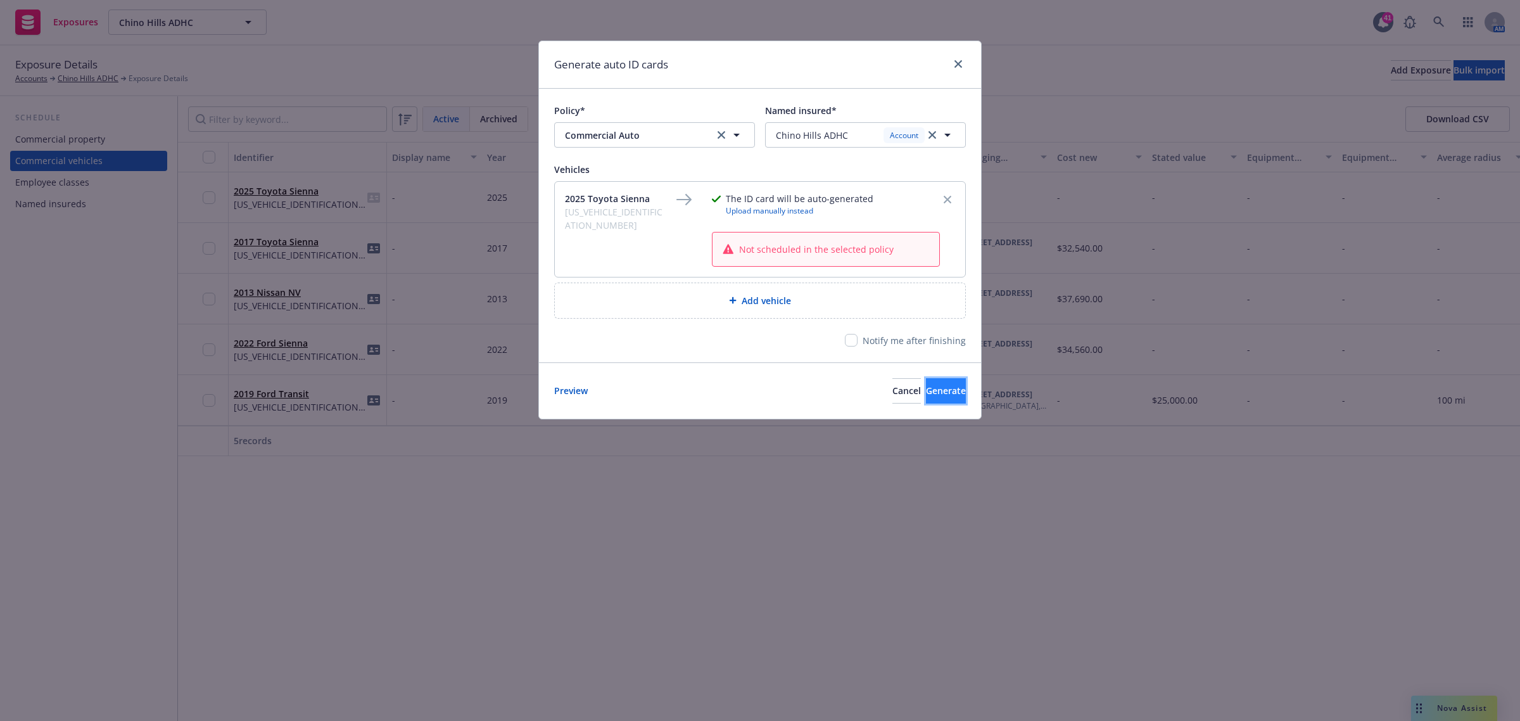
click at [926, 391] on span "Generate" at bounding box center [946, 390] width 40 height 12
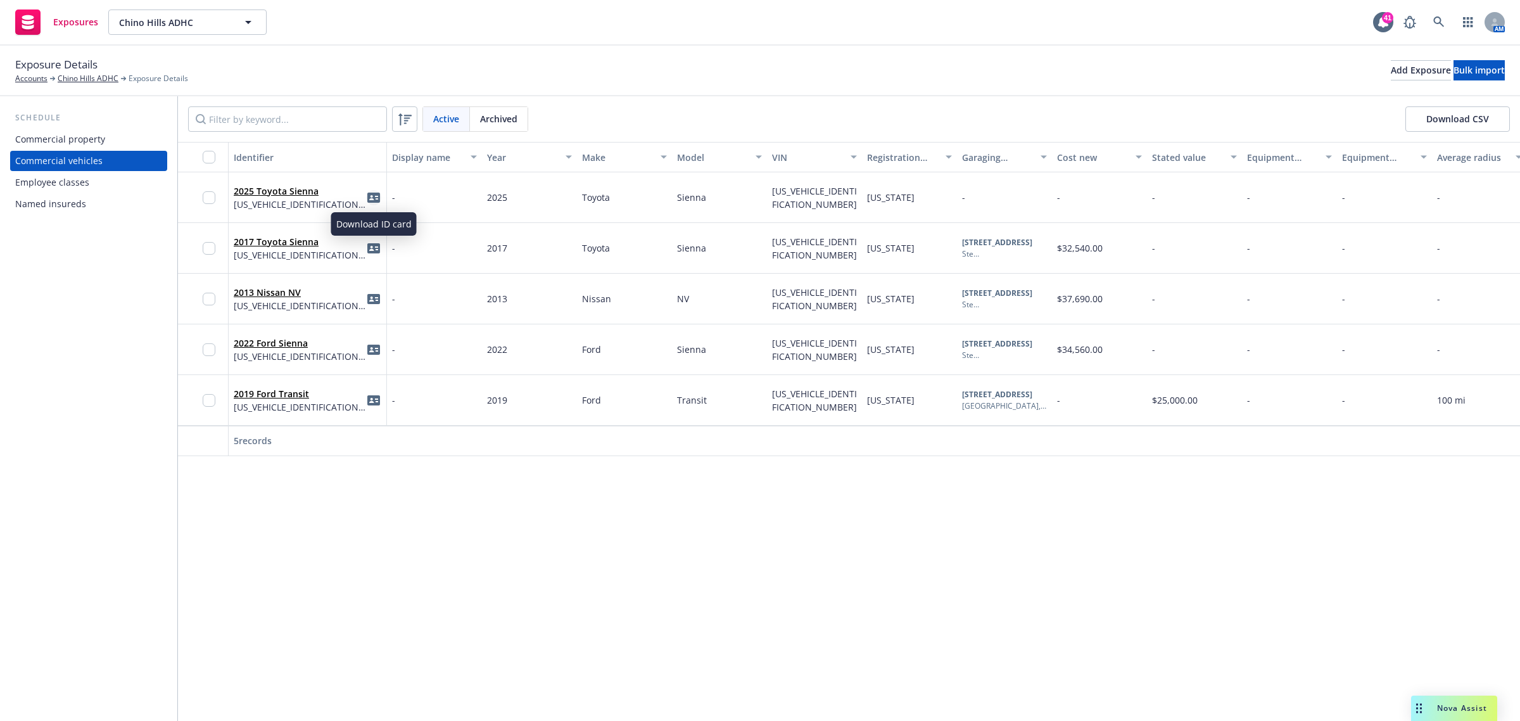
click at [375, 193] on icon "idCard" at bounding box center [373, 198] width 13 height 10
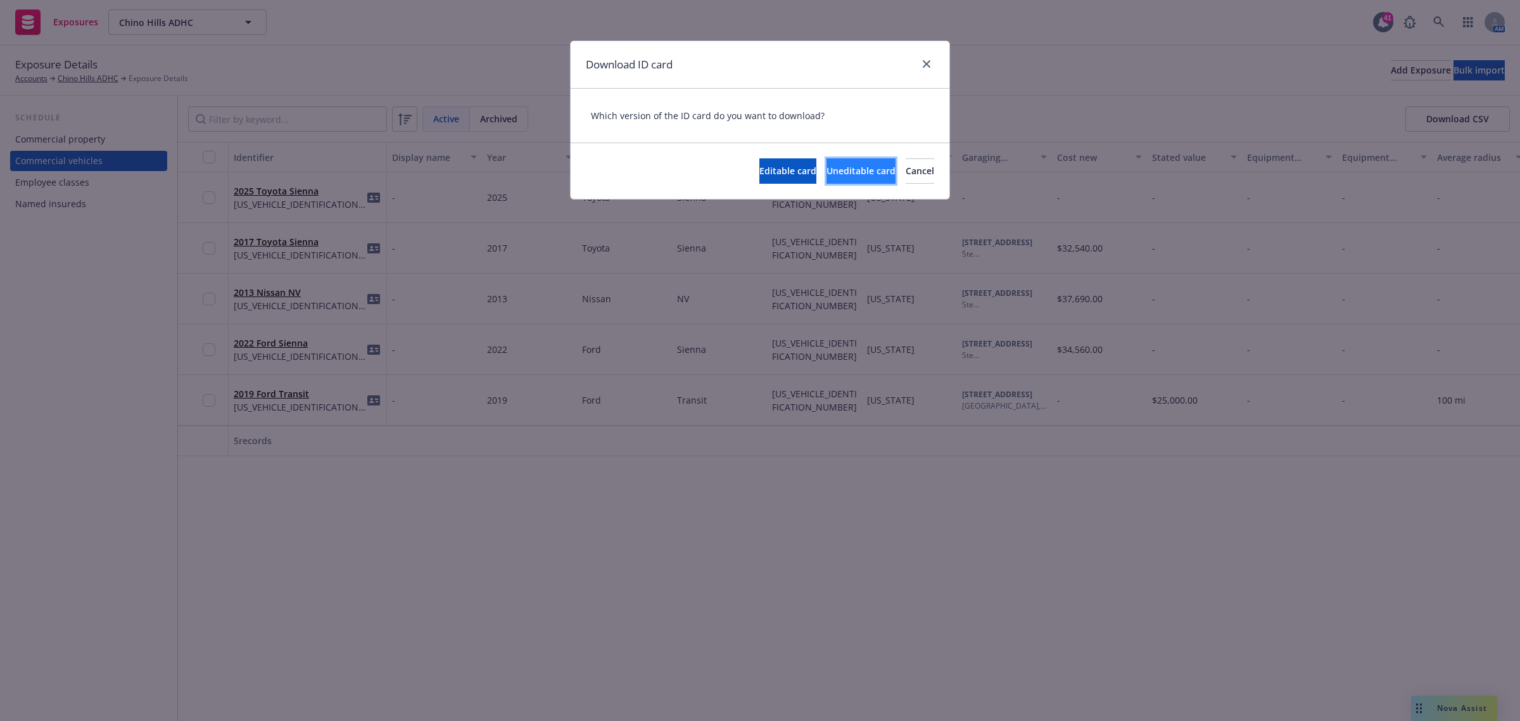
click at [827, 175] on span "Uneditable card" at bounding box center [861, 171] width 69 height 12
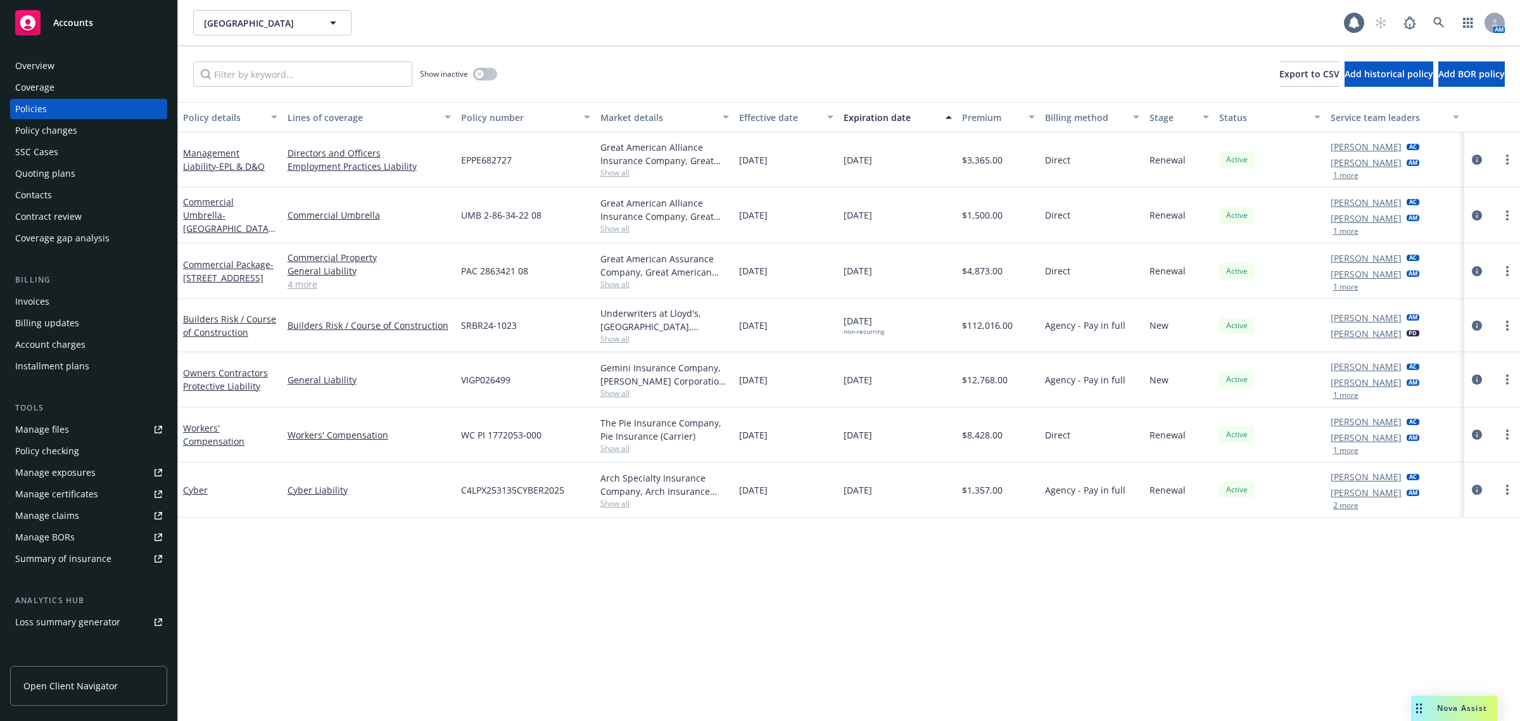
click at [56, 70] on div "Overview" at bounding box center [88, 66] width 147 height 20
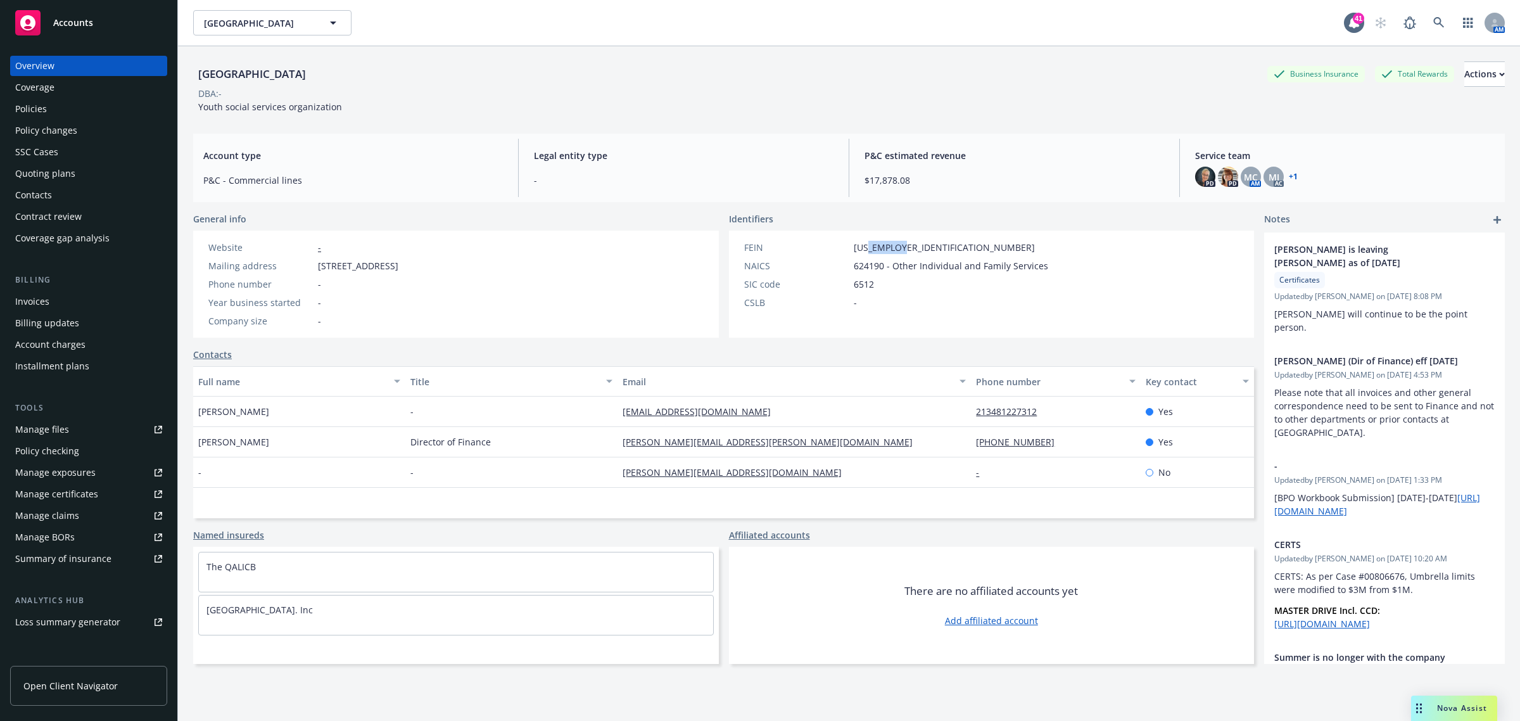
drag, startPoint x: 929, startPoint y: 248, endPoint x: 861, endPoint y: 246, distance: 67.8
click at [861, 246] on div "FEIN [US_EMPLOYER_IDENTIFICATION_NUMBER]" at bounding box center [896, 247] width 314 height 13
copy span "3167013"
